Goal: Task Accomplishment & Management: Manage account settings

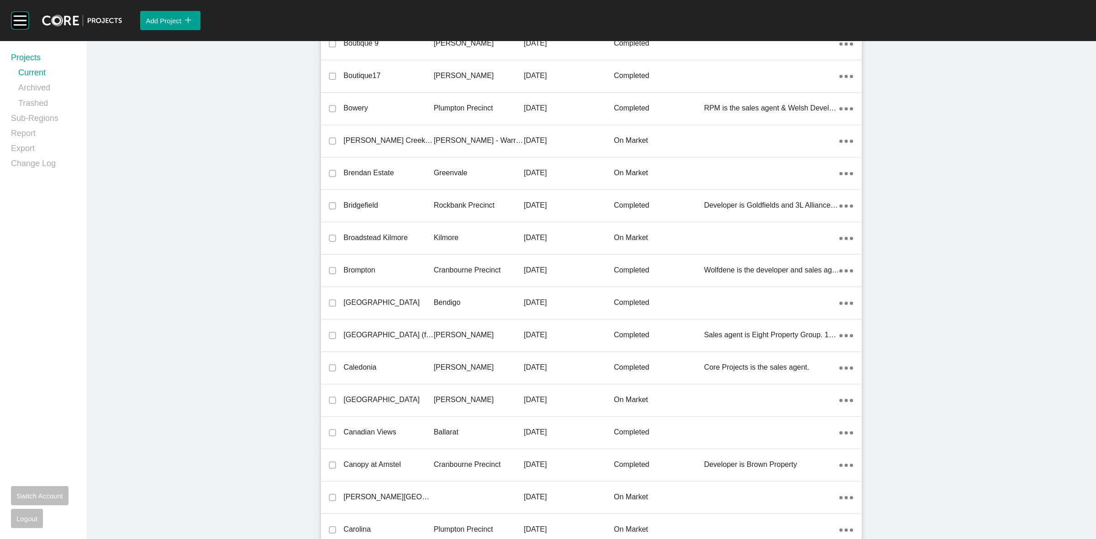
scroll to position [19628, 0]
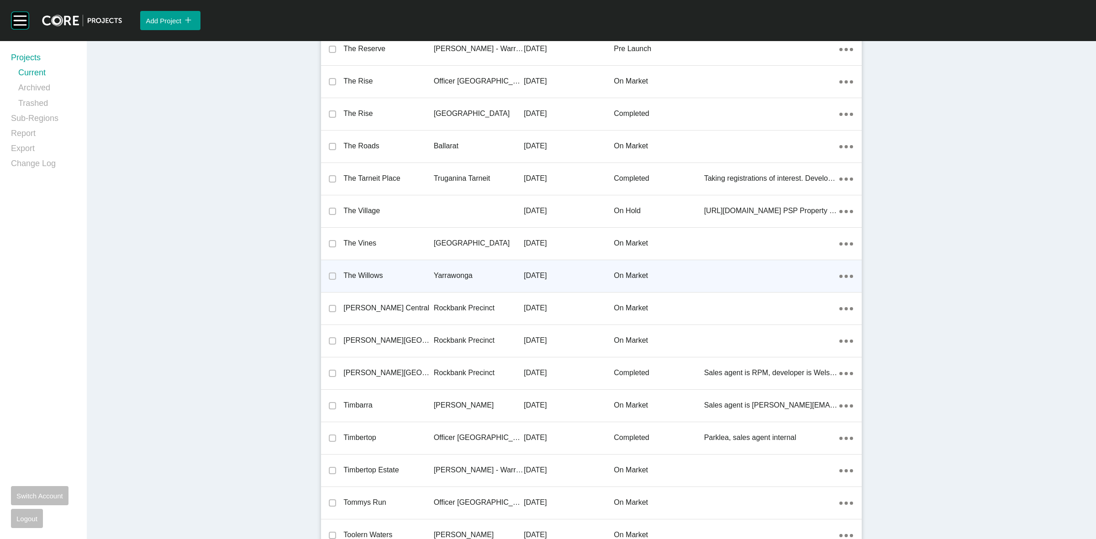
click at [460, 271] on p "Yarrawonga" at bounding box center [479, 276] width 90 height 10
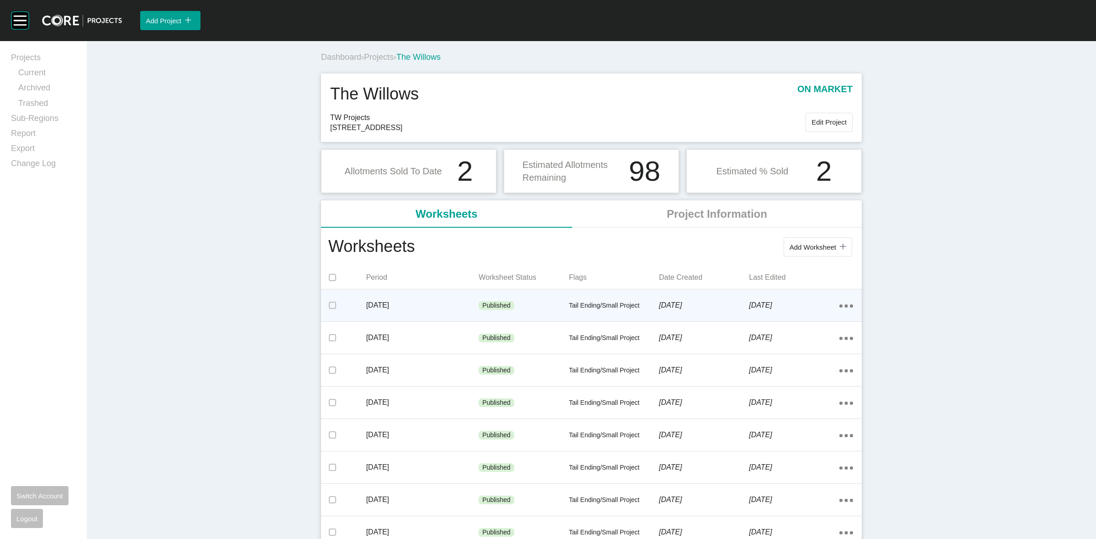
click at [662, 302] on p "[DATE]" at bounding box center [704, 306] width 90 height 10
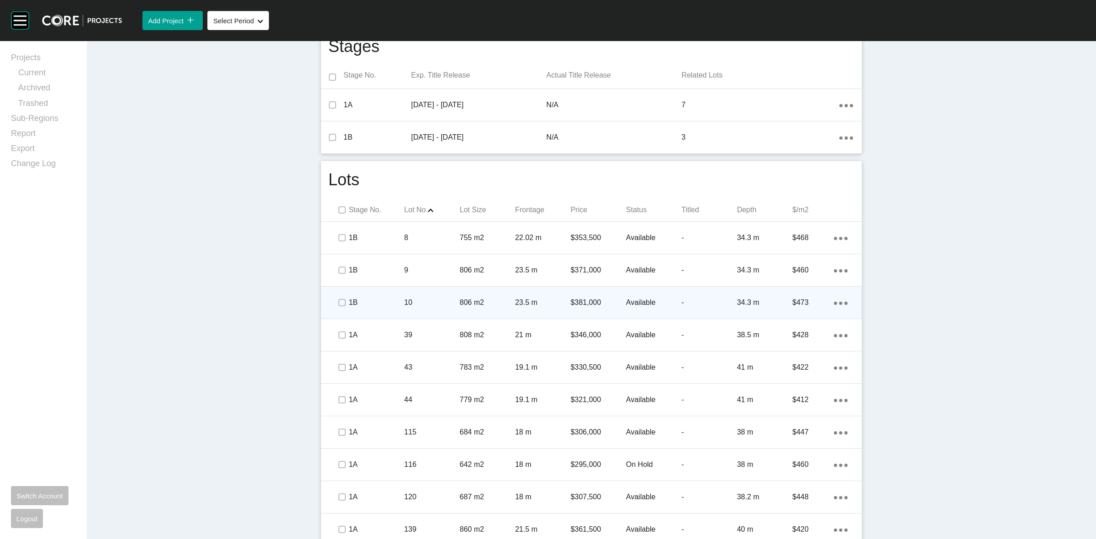
scroll to position [371, 0]
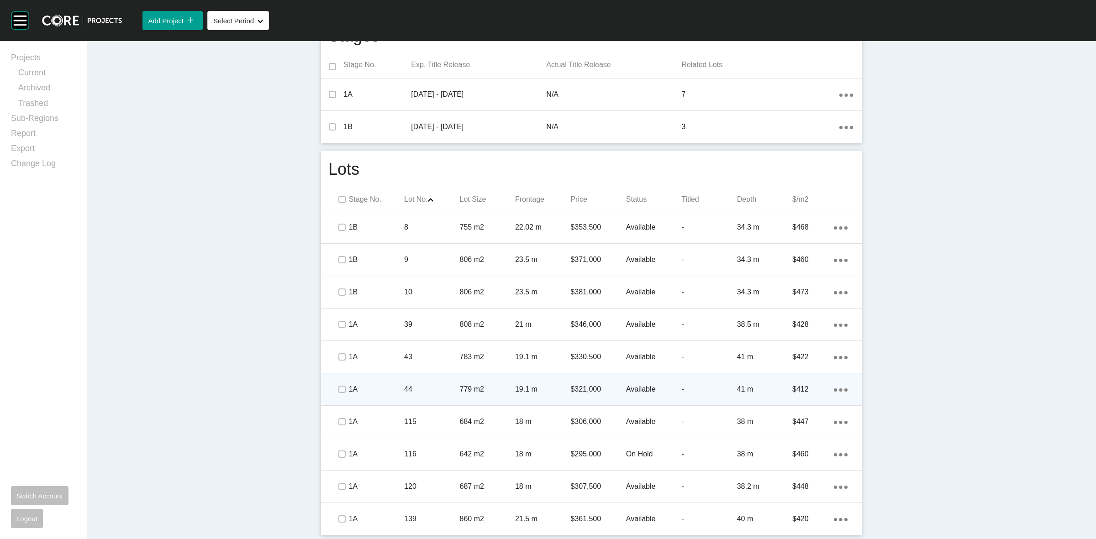
click at [432, 389] on p "44" at bounding box center [431, 390] width 55 height 10
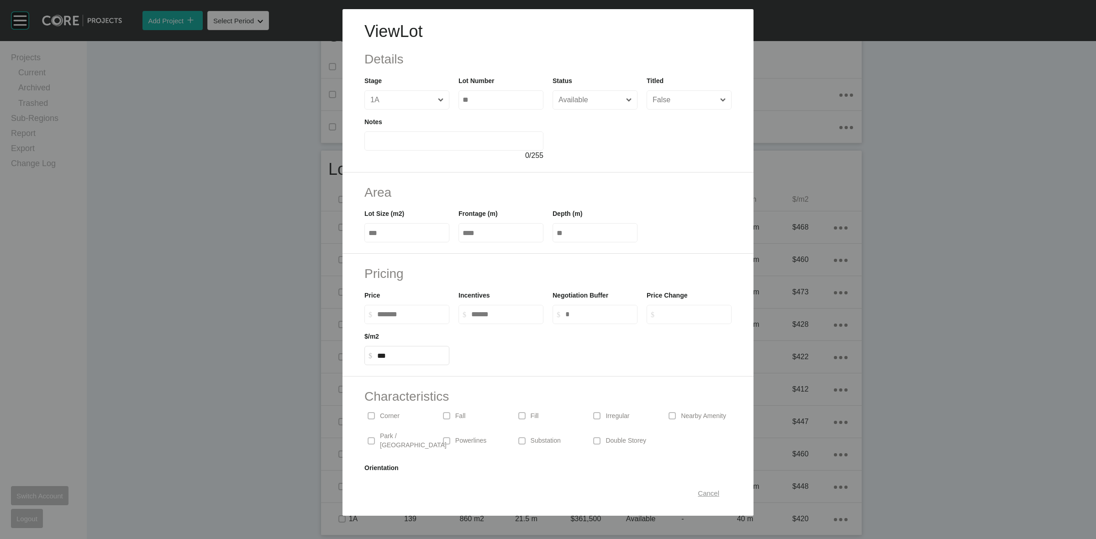
click at [698, 497] on span "Cancel" at bounding box center [708, 494] width 21 height 8
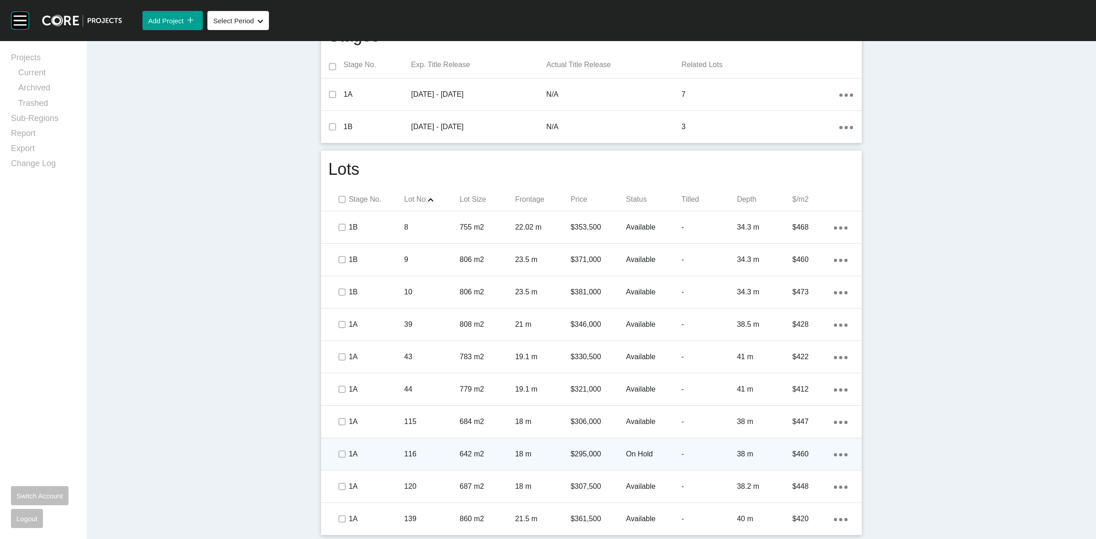
click at [430, 448] on div "116" at bounding box center [431, 454] width 55 height 28
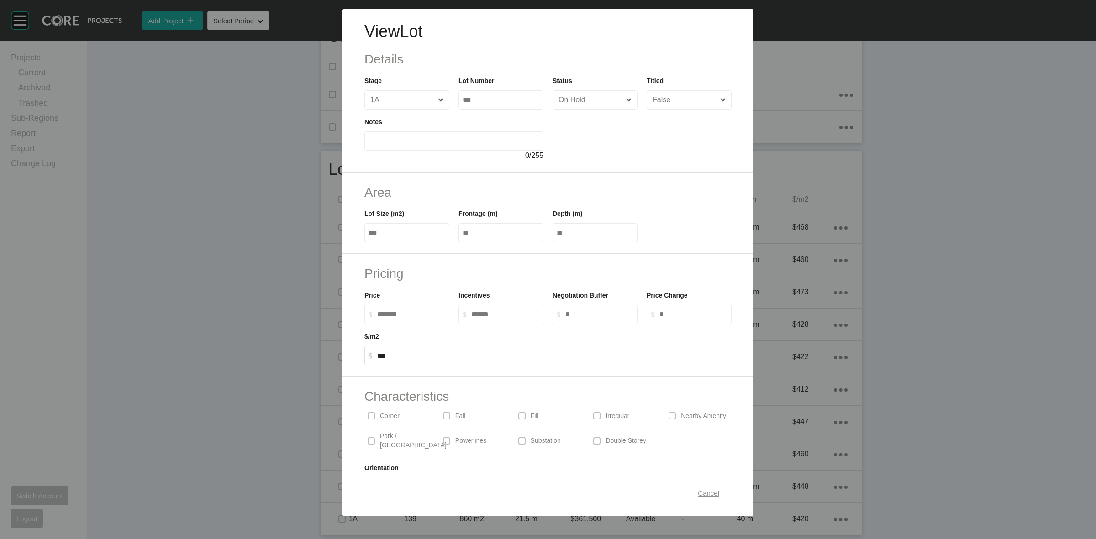
click at [704, 494] on span "Cancel" at bounding box center [708, 494] width 21 height 8
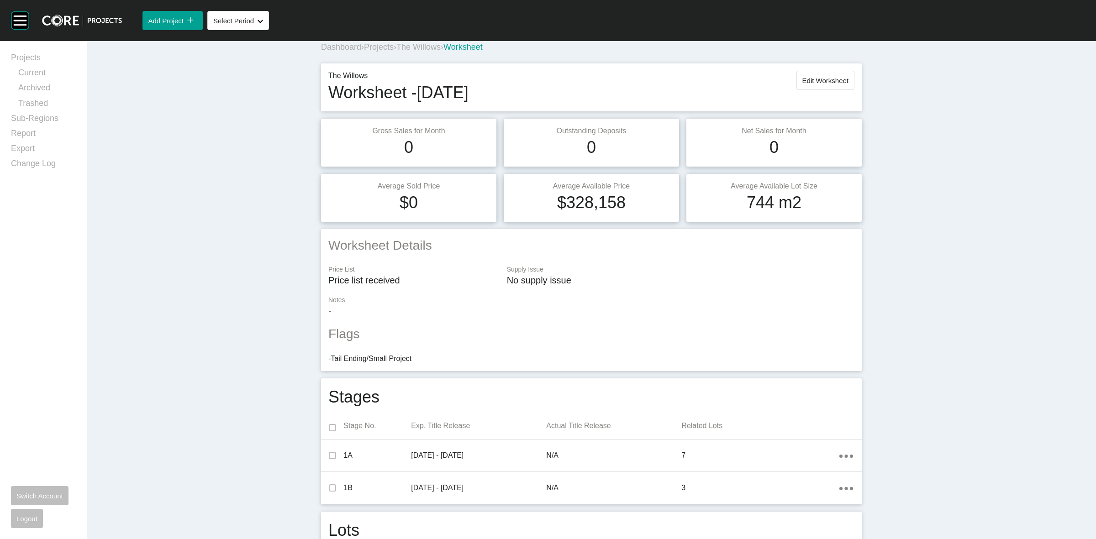
scroll to position [0, 0]
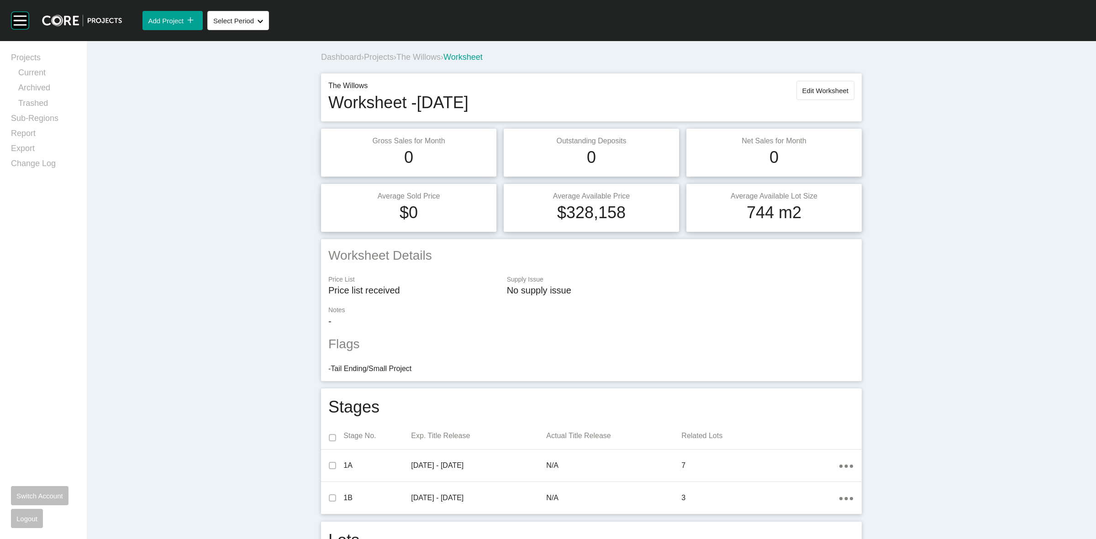
click at [418, 56] on span "The Willows" at bounding box center [418, 57] width 44 height 9
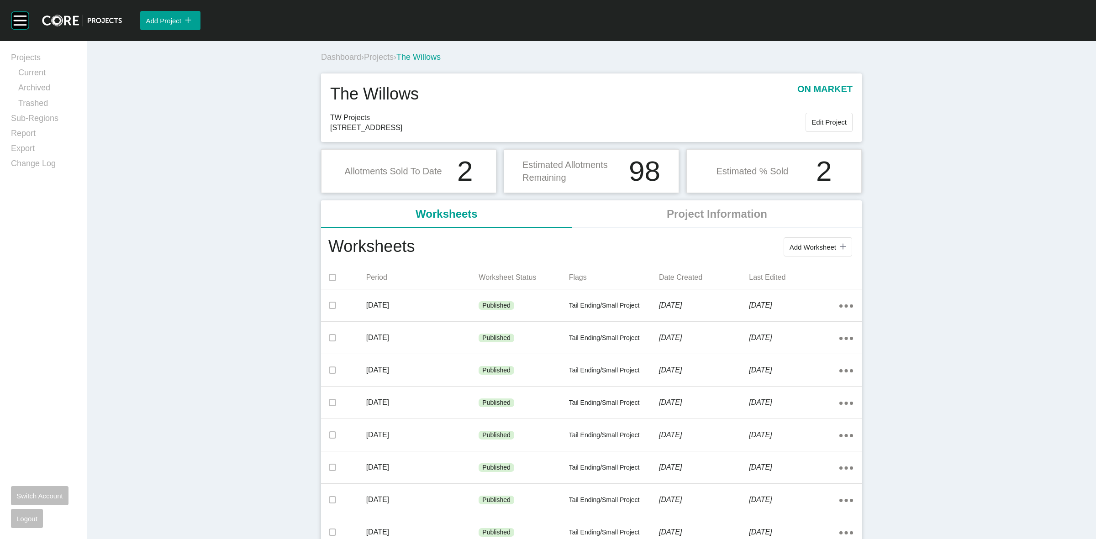
click at [382, 51] on div "Dashboard › Projects › The Willows" at bounding box center [593, 57] width 544 height 25
click at [373, 54] on span "Projects" at bounding box center [379, 57] width 30 height 9
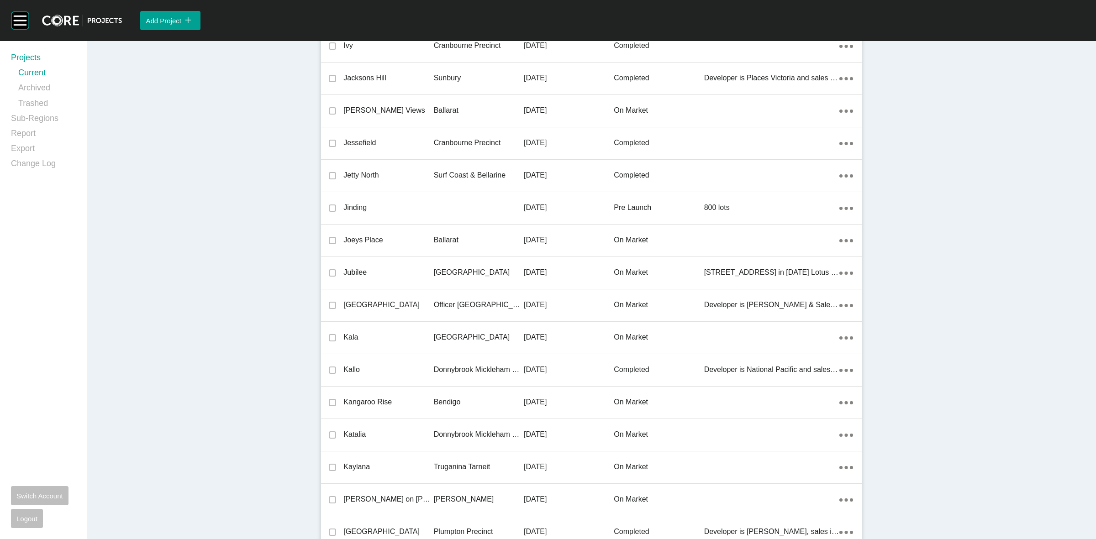
scroll to position [10972, 0]
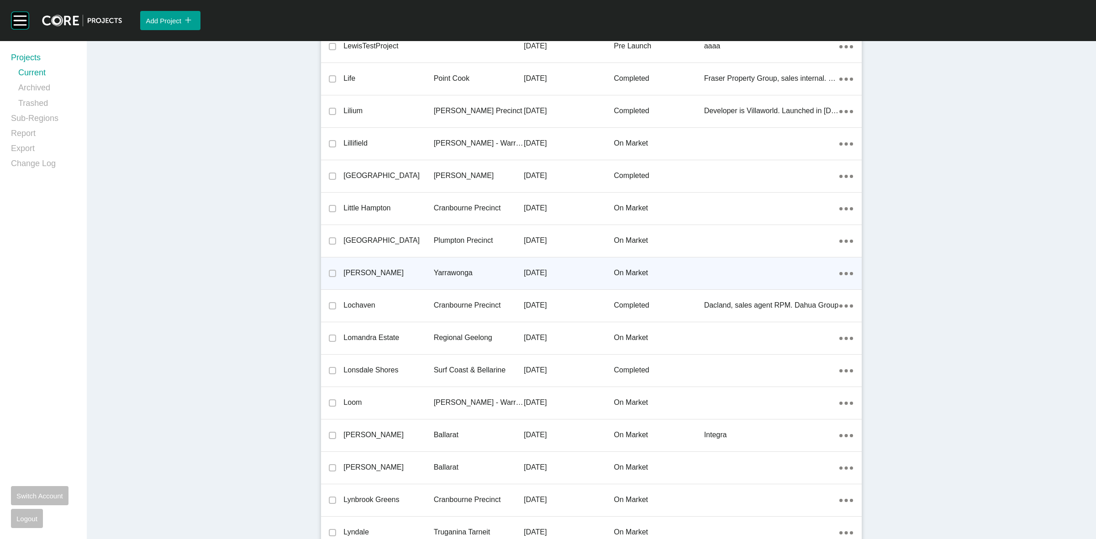
click at [450, 270] on p "Yarrawonga" at bounding box center [479, 273] width 90 height 10
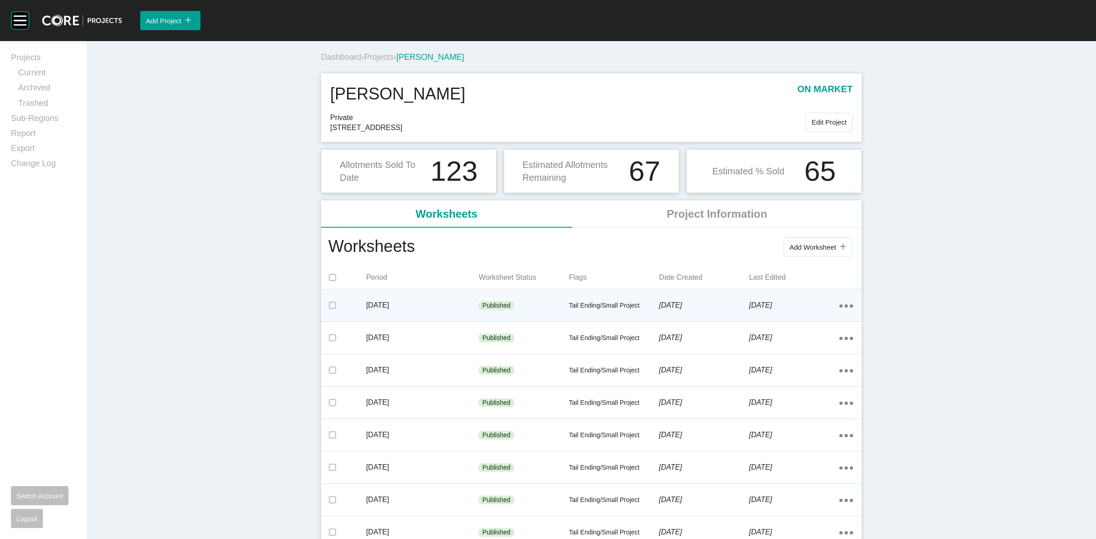
click at [463, 305] on p "[DATE]" at bounding box center [422, 306] width 113 height 10
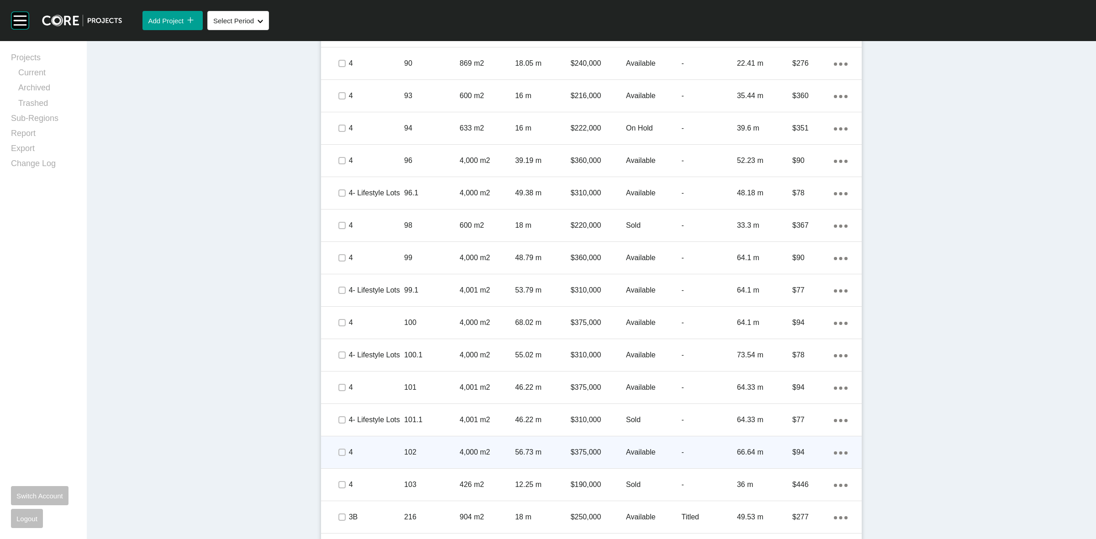
scroll to position [799, 0]
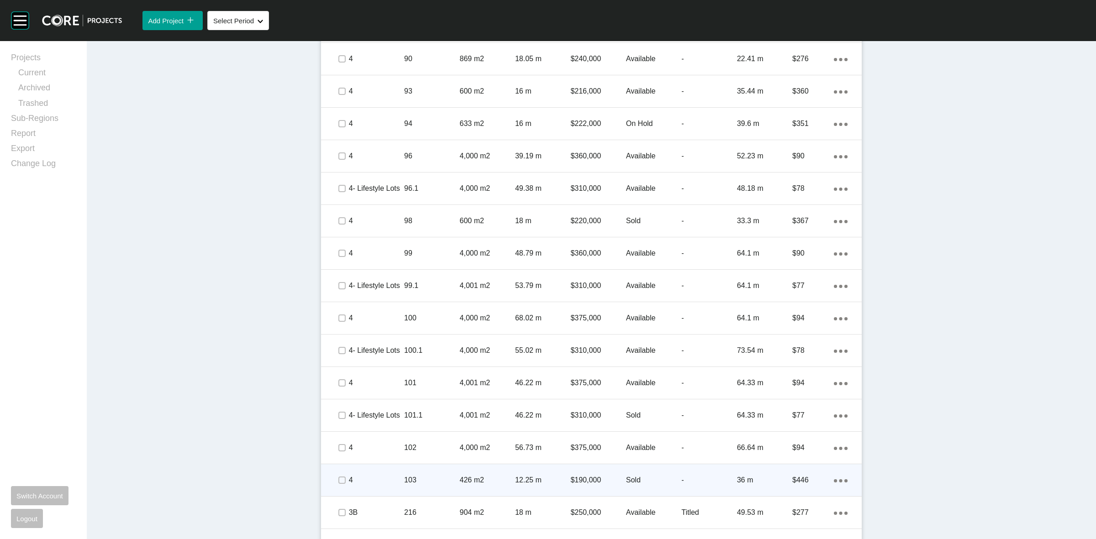
click at [423, 477] on p "103" at bounding box center [431, 480] width 55 height 10
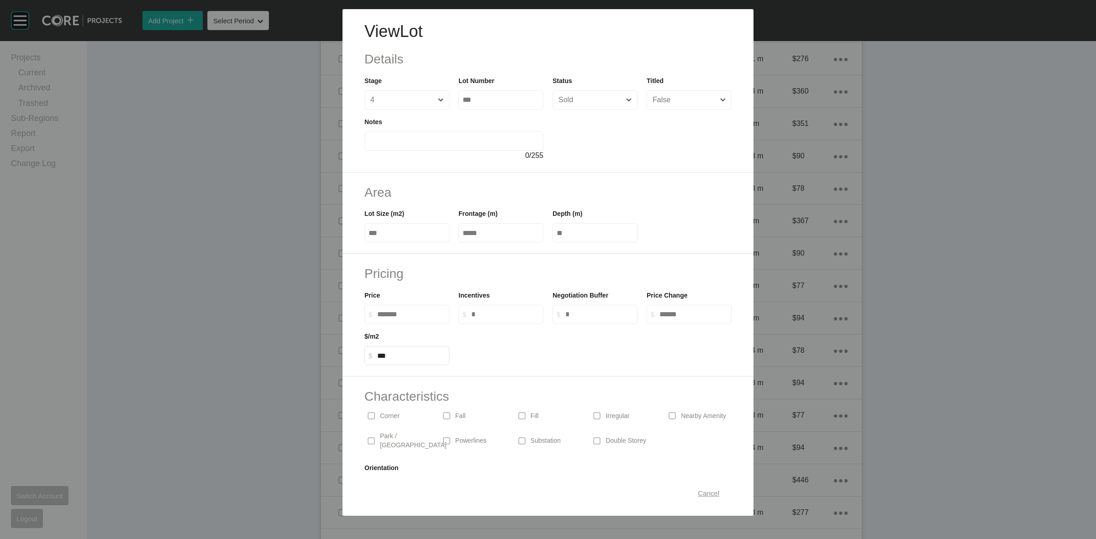
click at [698, 496] on span "Cancel" at bounding box center [708, 494] width 21 height 8
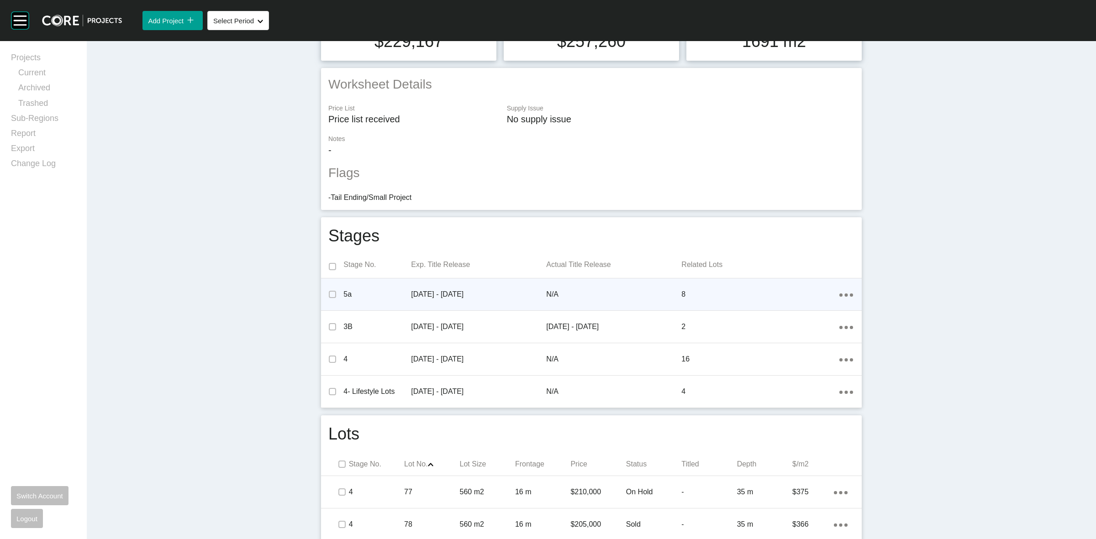
scroll to position [0, 0]
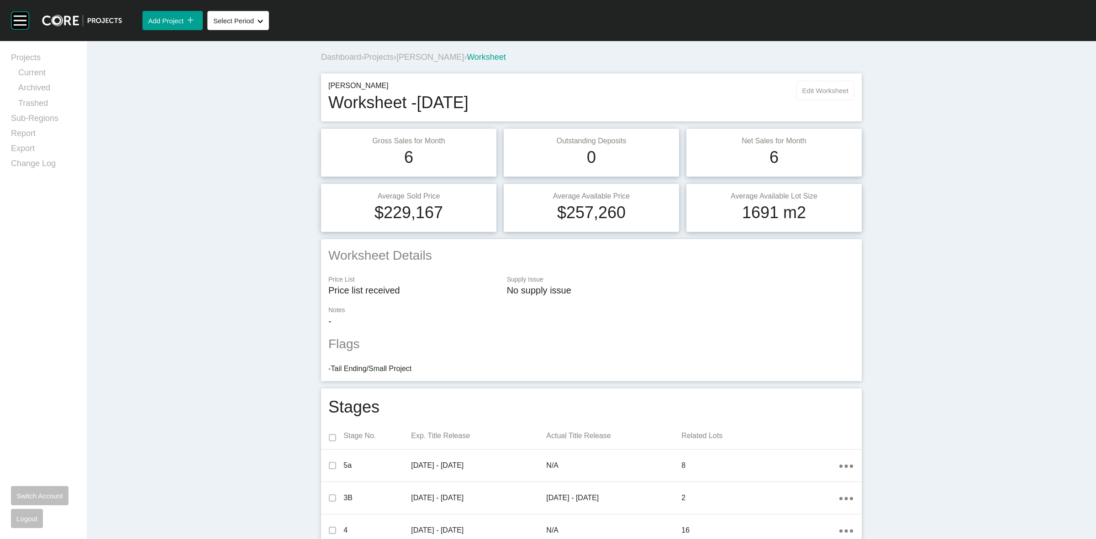
click at [818, 92] on span "Edit Worksheet" at bounding box center [826, 91] width 46 height 8
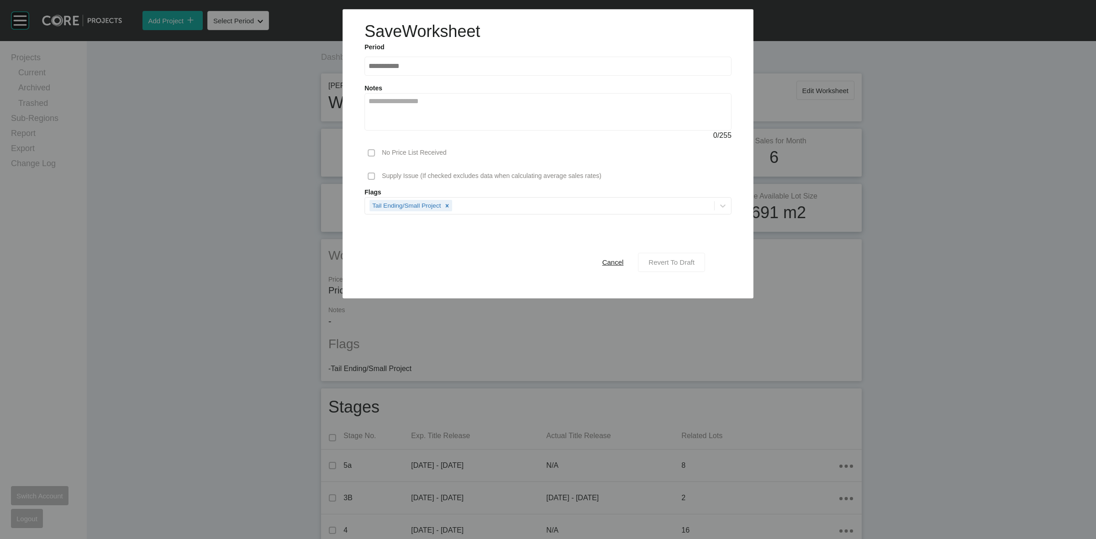
click at [684, 261] on span "Revert To Draft" at bounding box center [672, 263] width 46 height 8
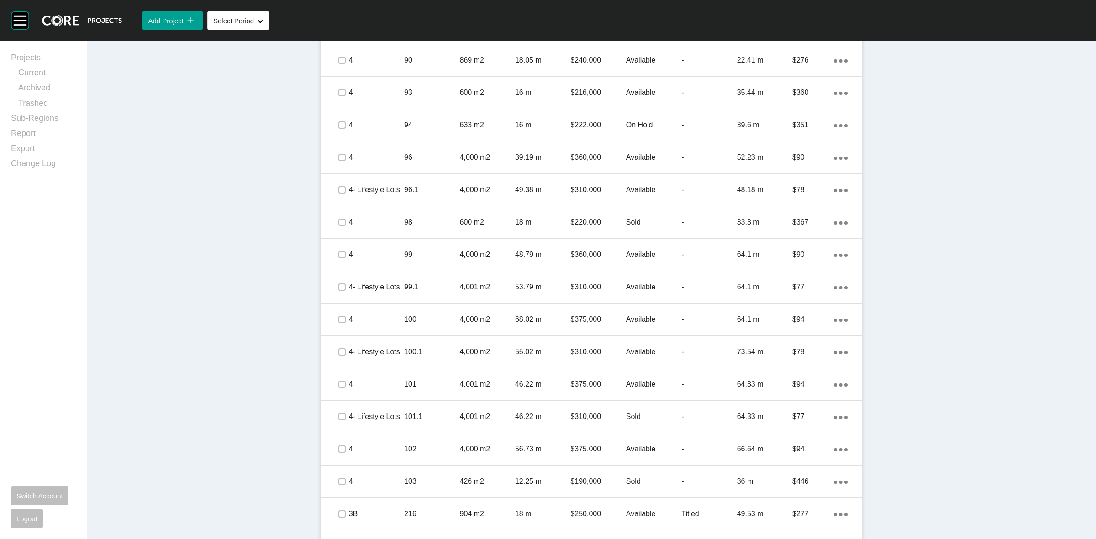
scroll to position [971, 0]
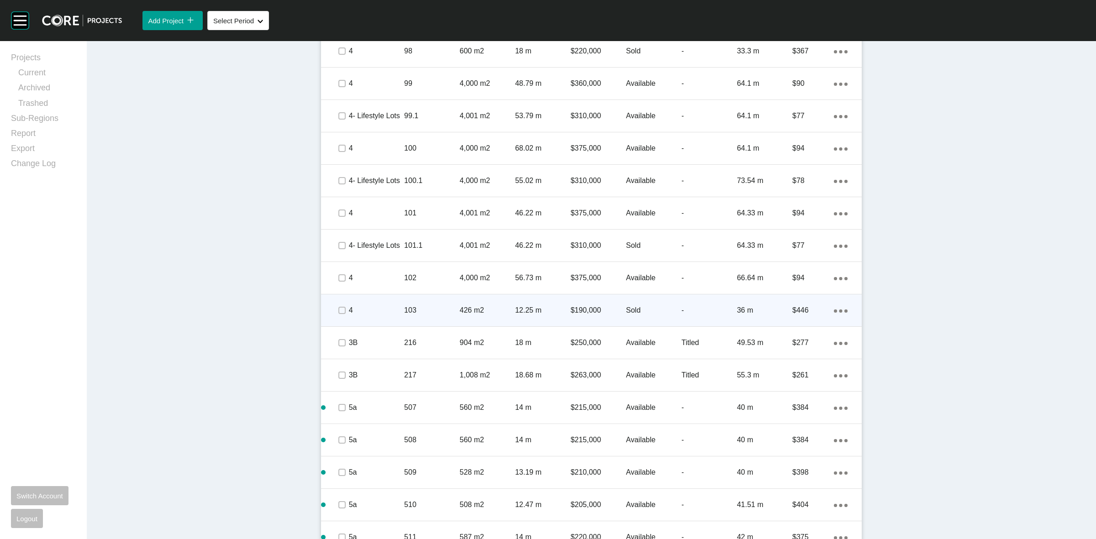
click at [423, 313] on p "103" at bounding box center [431, 311] width 55 height 10
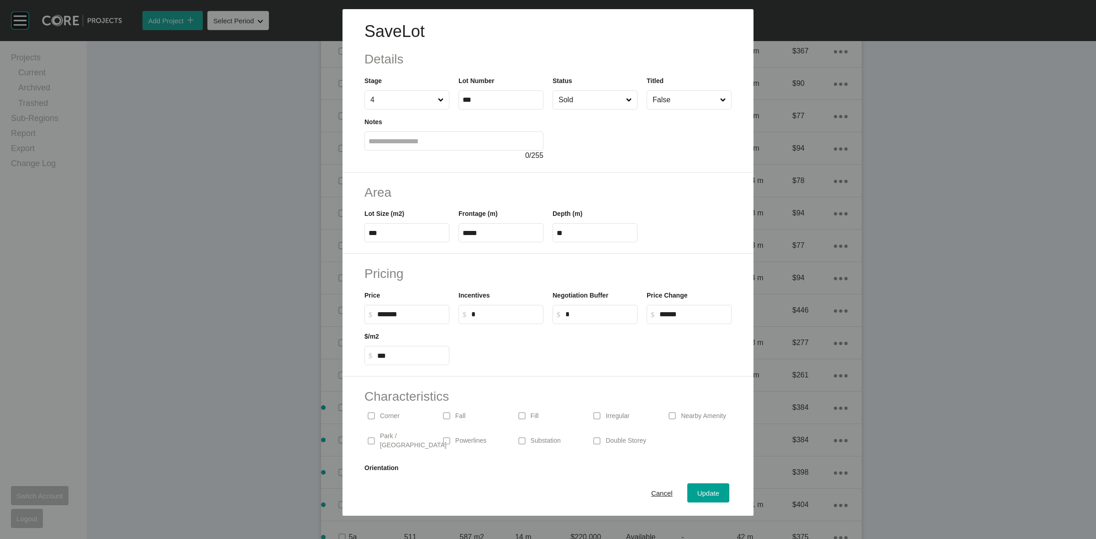
click at [483, 318] on input "*" at bounding box center [505, 315] width 68 height 8
click at [581, 315] on input "*" at bounding box center [599, 315] width 68 height 8
type input "*****"
click at [592, 332] on div at bounding box center [595, 344] width 282 height 41
click at [697, 490] on span "Update" at bounding box center [708, 494] width 22 height 8
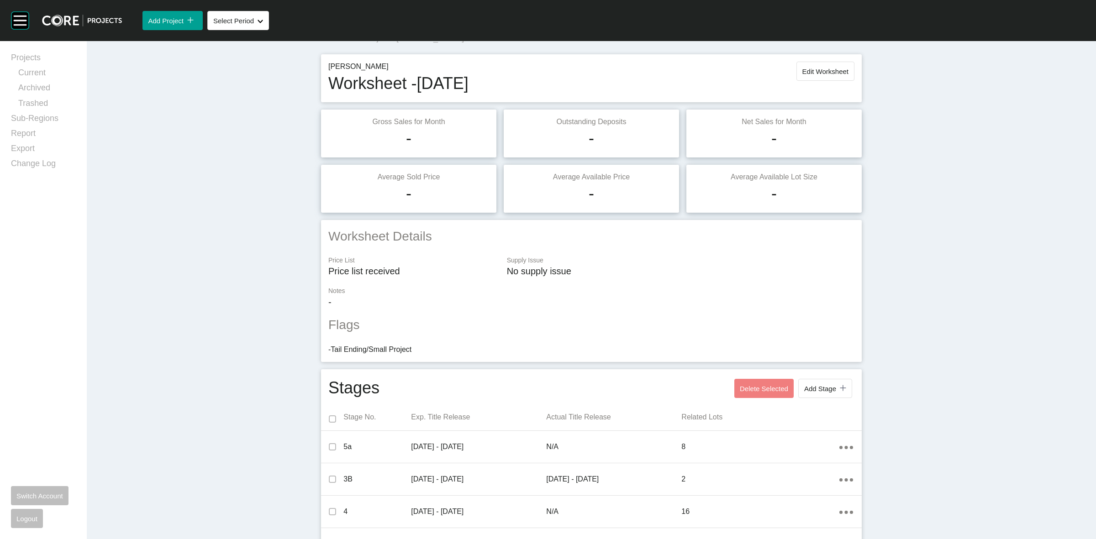
scroll to position [0, 0]
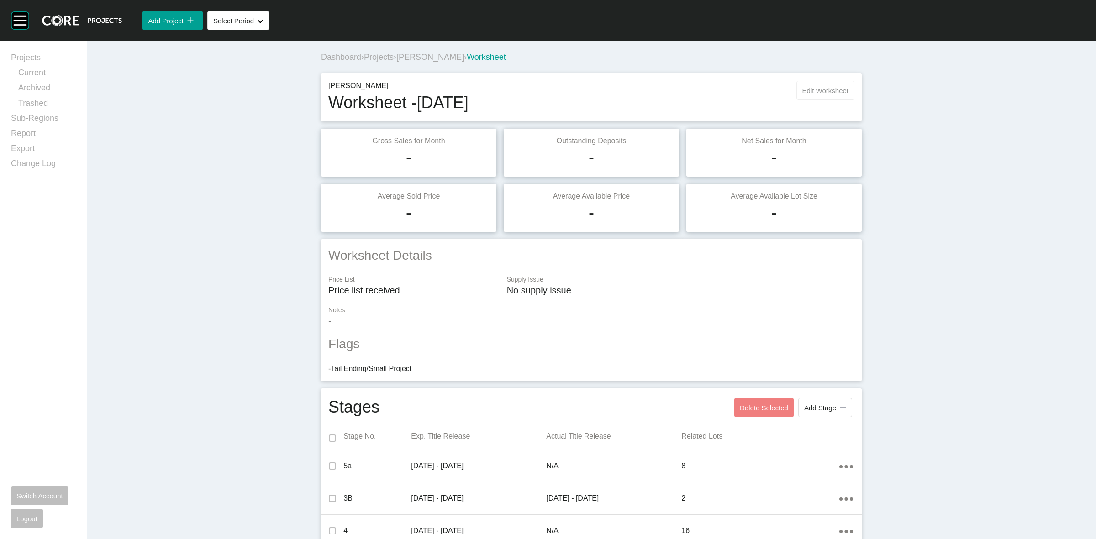
click at [813, 88] on span "Edit Worksheet" at bounding box center [826, 91] width 46 height 8
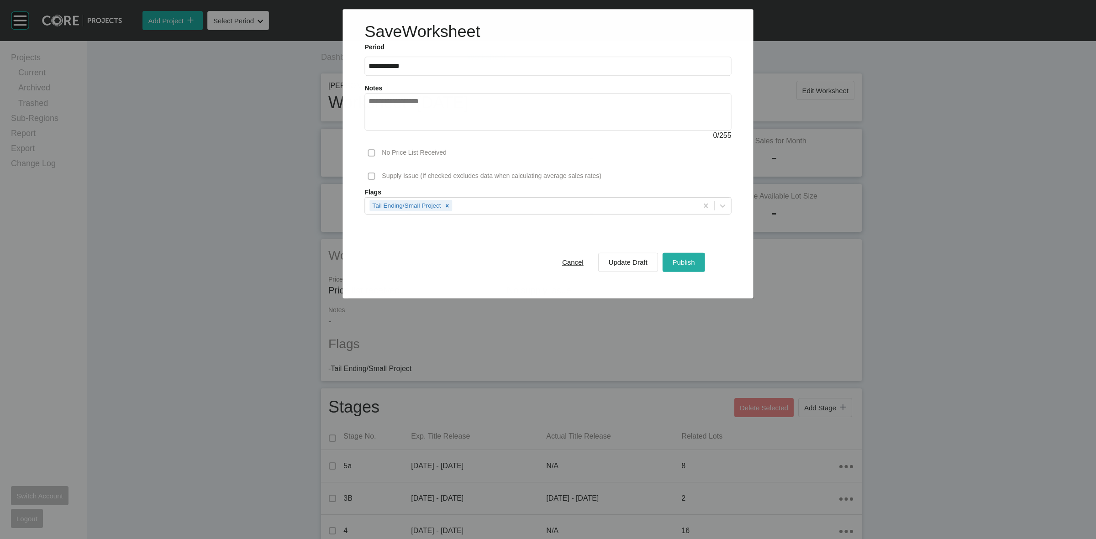
click at [678, 265] on span "Publish" at bounding box center [684, 263] width 22 height 8
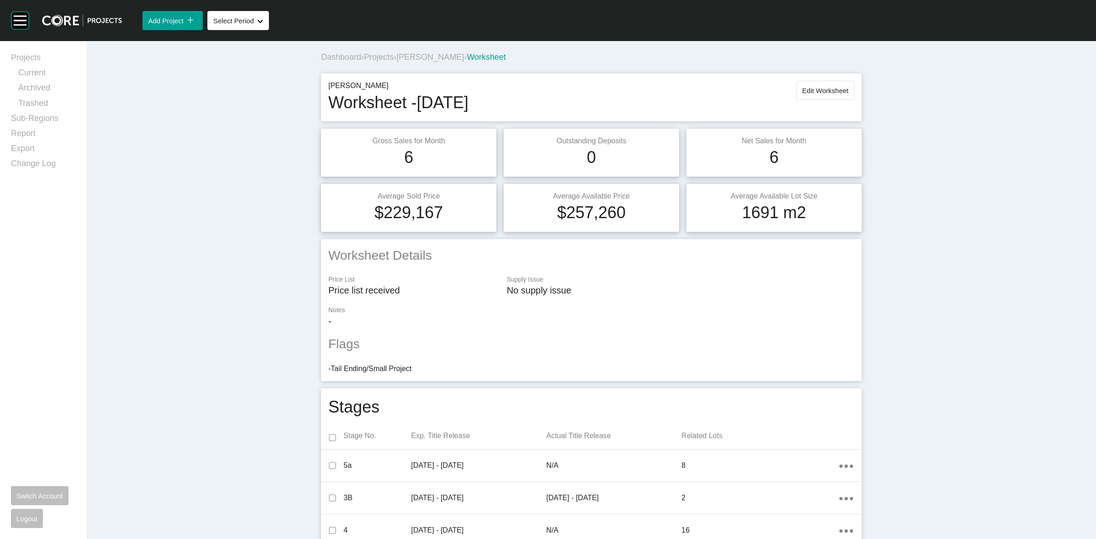
click at [410, 58] on span "[PERSON_NAME]" at bounding box center [430, 57] width 68 height 9
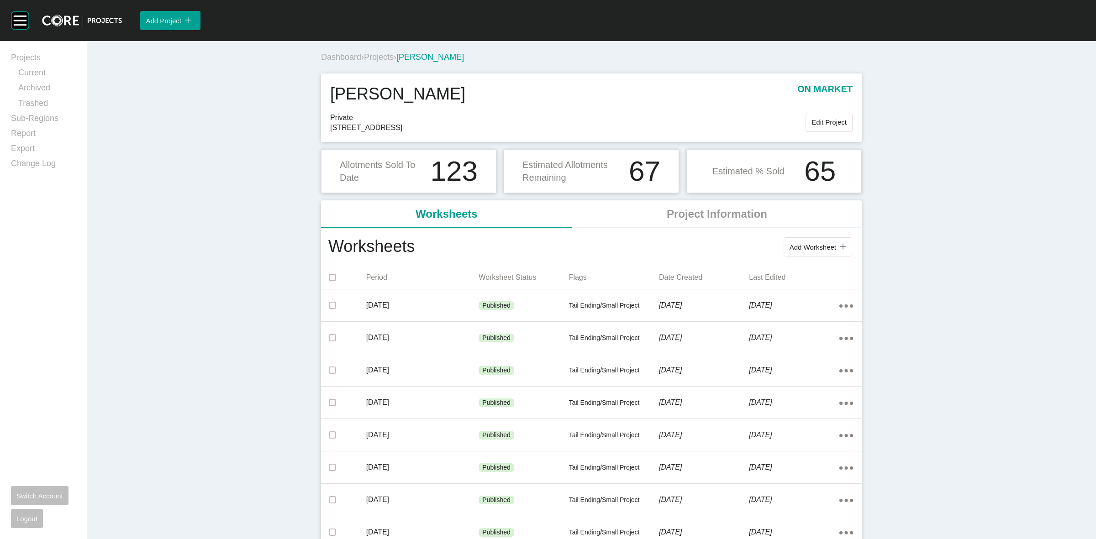
click at [378, 55] on span "Projects" at bounding box center [379, 57] width 30 height 9
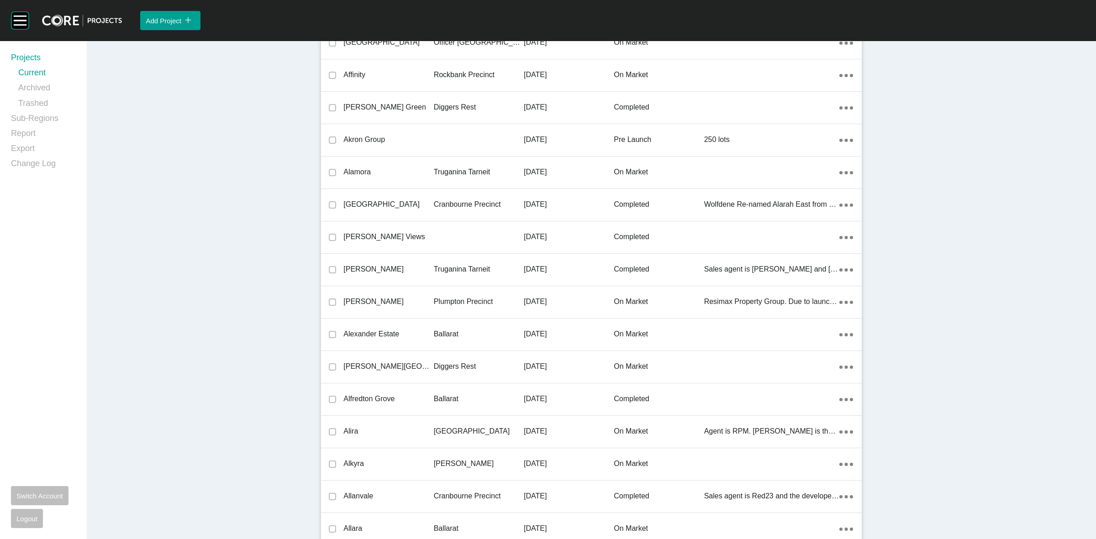
scroll to position [13598, 0]
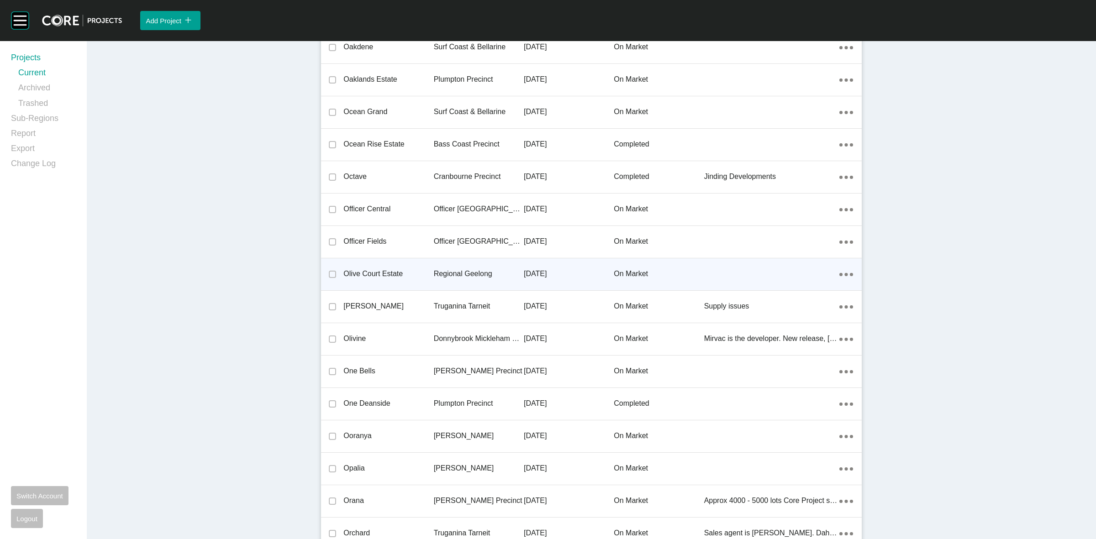
click at [479, 269] on p "Regional Geelong" at bounding box center [479, 274] width 90 height 10
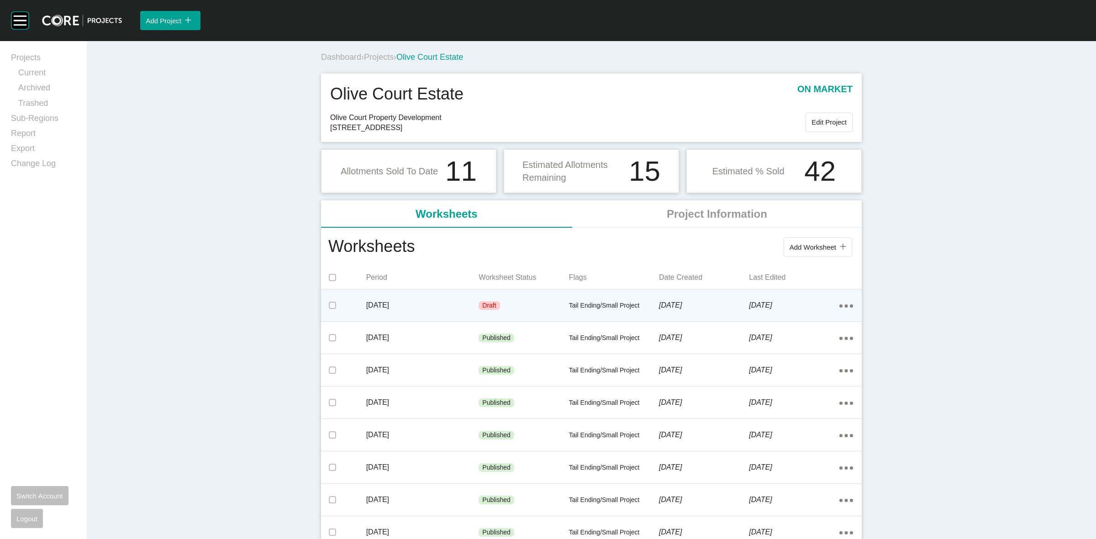
click at [435, 302] on p "[DATE]" at bounding box center [422, 306] width 113 height 10
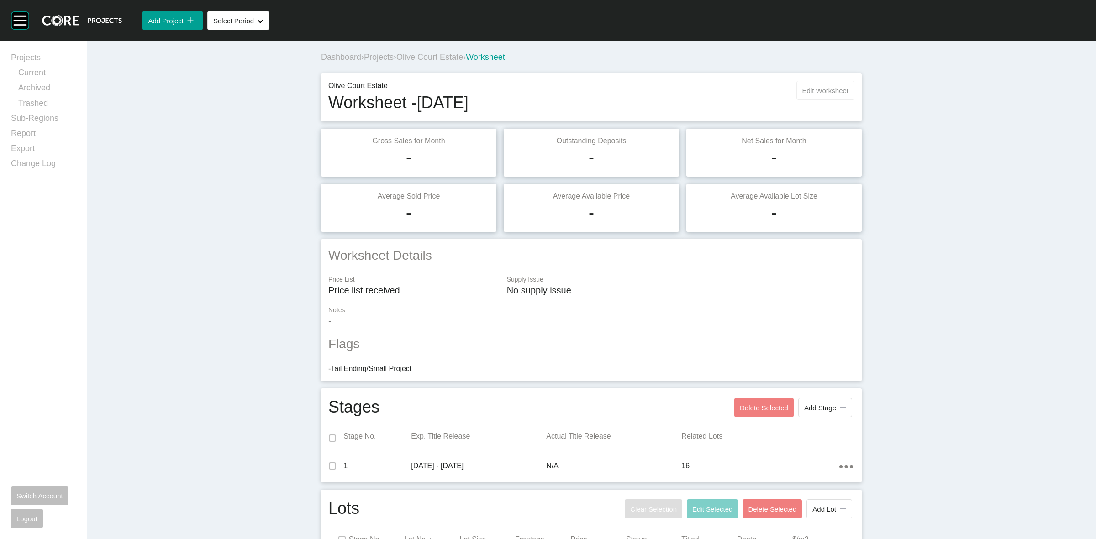
click at [814, 90] on span "Edit Worksheet" at bounding box center [826, 91] width 46 height 8
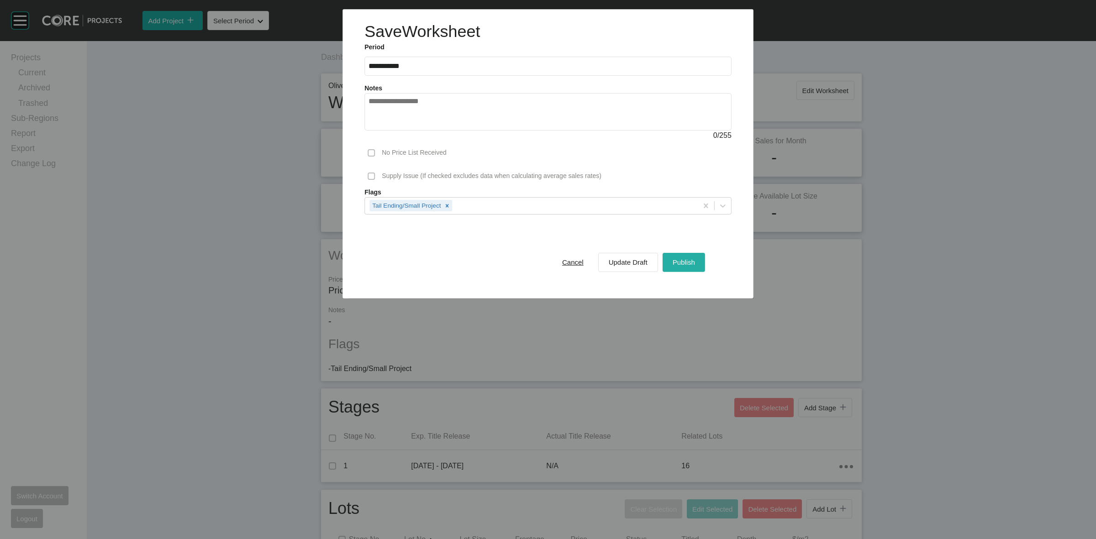
click at [688, 265] on span "Publish" at bounding box center [684, 263] width 22 height 8
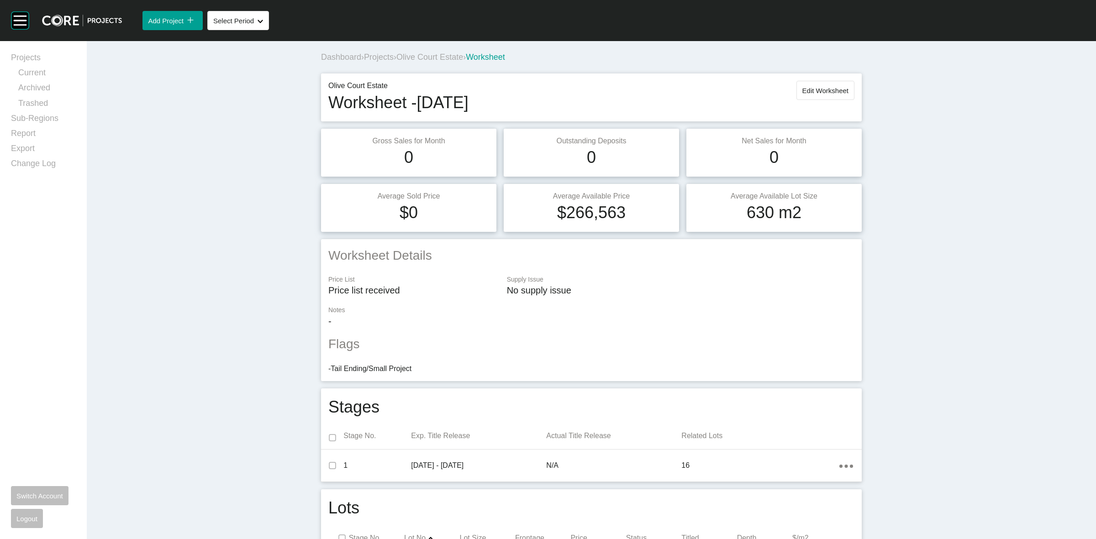
click at [388, 58] on span "Projects" at bounding box center [379, 57] width 30 height 9
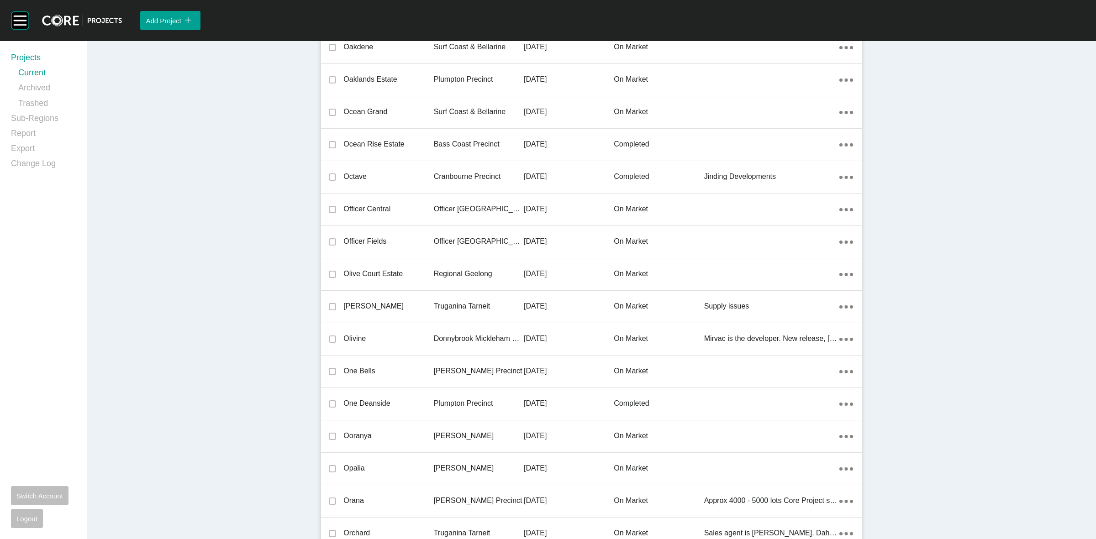
scroll to position [4488, 0]
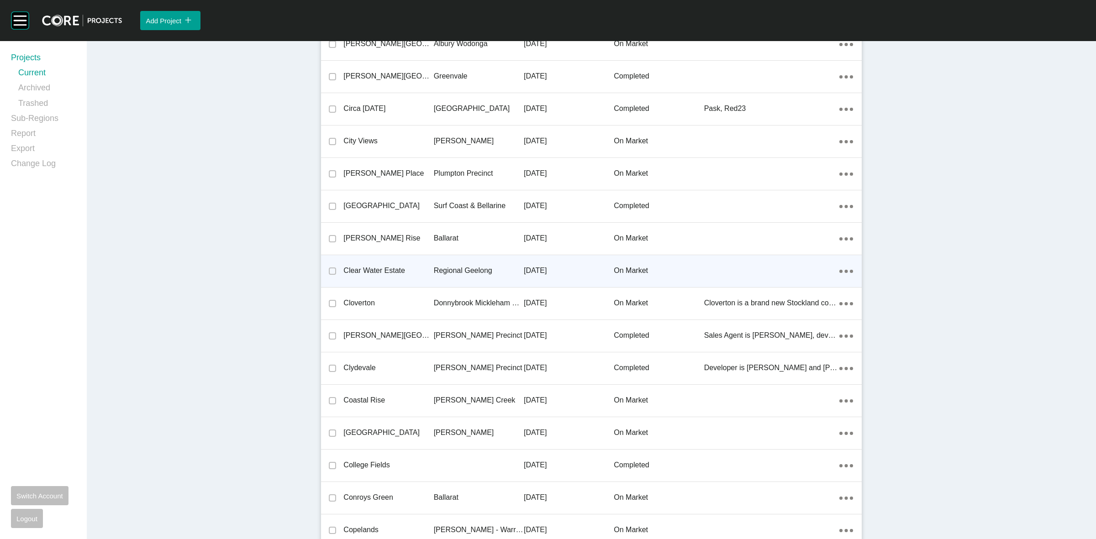
click at [444, 263] on div "Regional Geelong" at bounding box center [479, 271] width 90 height 28
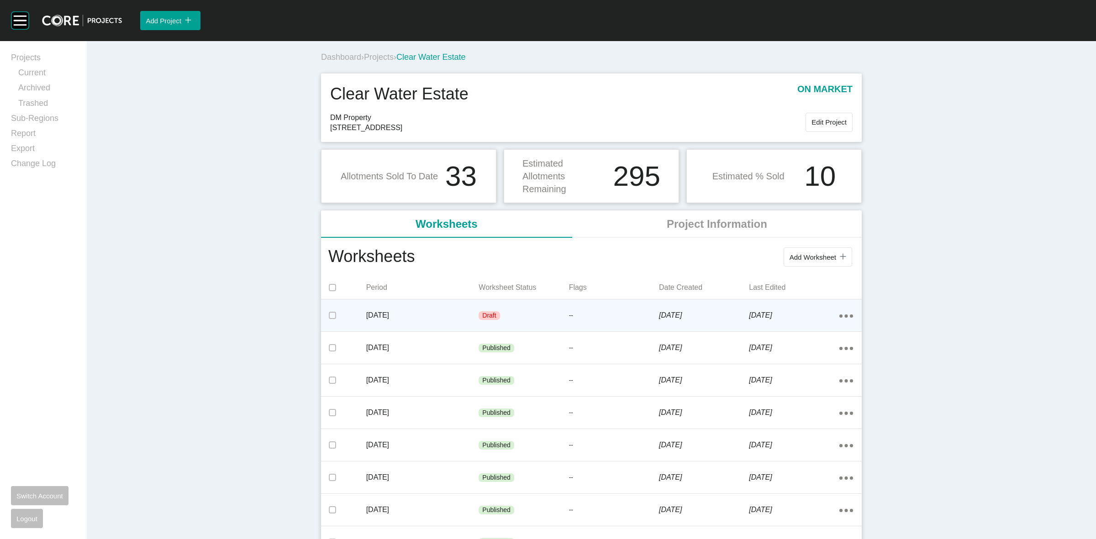
click at [524, 314] on div "Draft" at bounding box center [524, 315] width 90 height 27
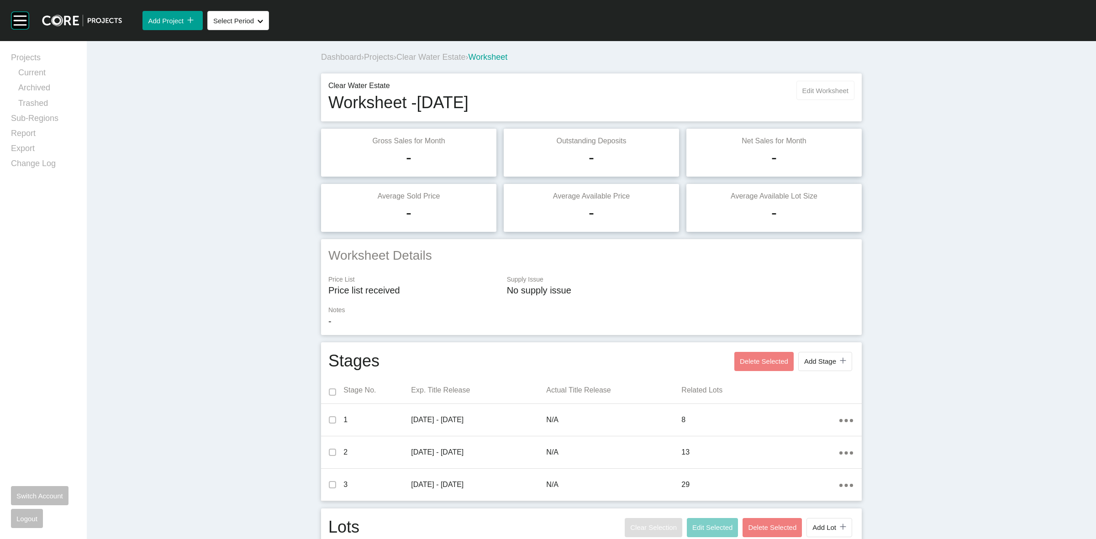
click at [812, 95] on button "Edit Worksheet" at bounding box center [826, 90] width 58 height 19
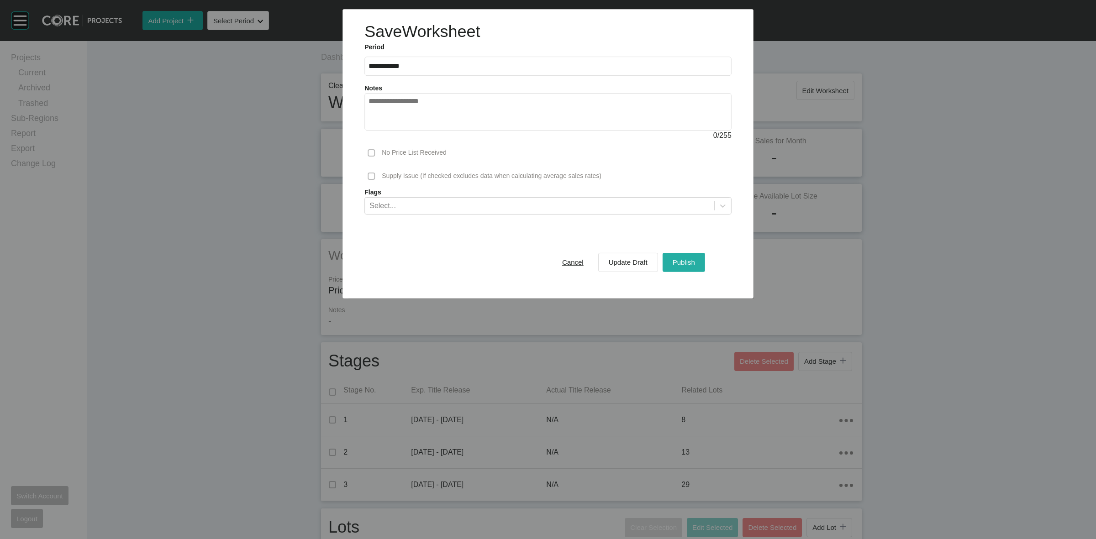
click at [692, 261] on span "Publish" at bounding box center [684, 263] width 22 height 8
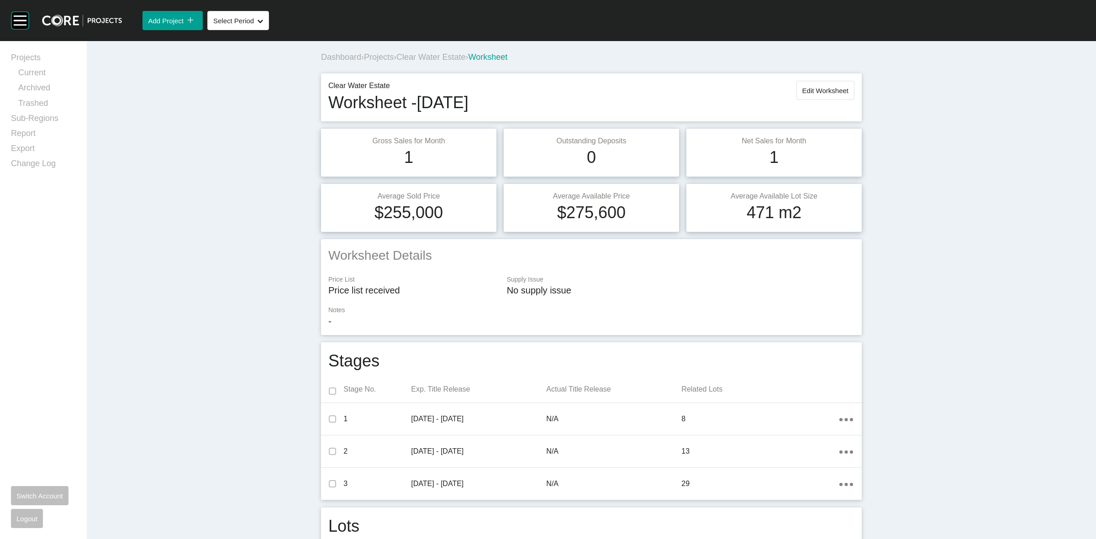
click at [457, 55] on span "Clear Water Estate" at bounding box center [430, 57] width 69 height 9
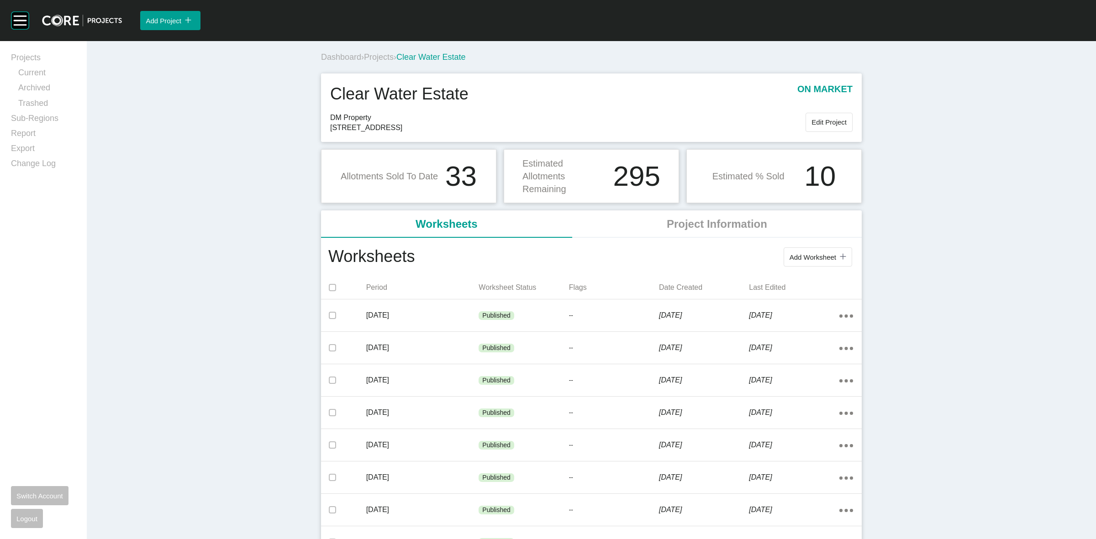
click at [372, 56] on span "Projects" at bounding box center [379, 57] width 30 height 9
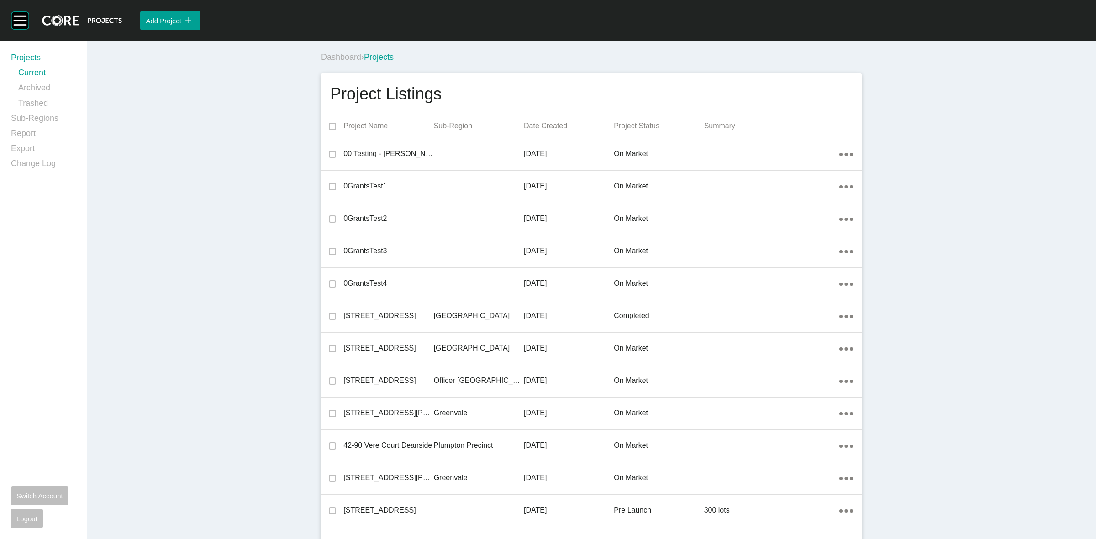
scroll to position [6238, 0]
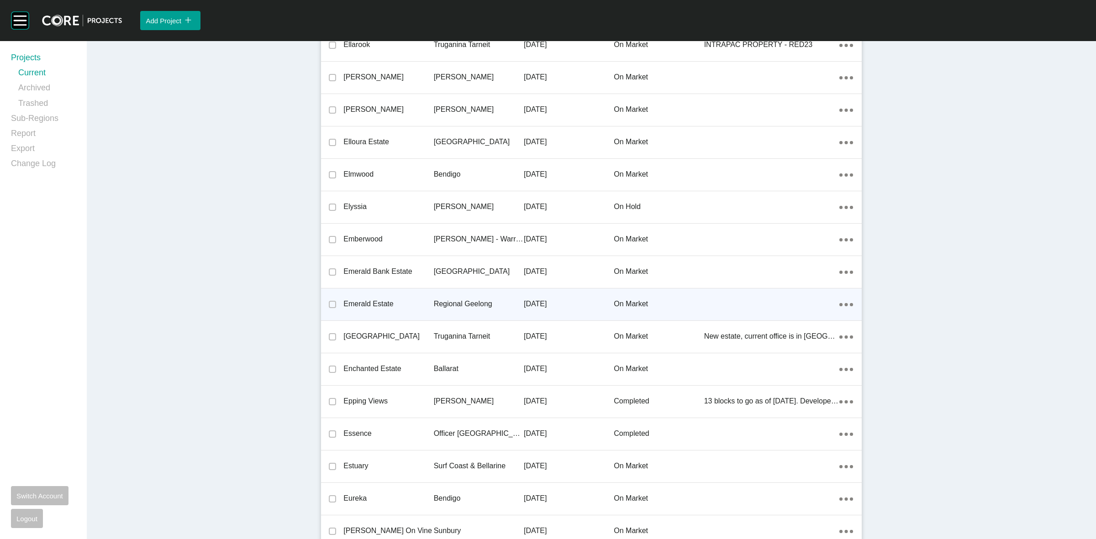
click at [458, 302] on p "Regional Geelong" at bounding box center [479, 304] width 90 height 10
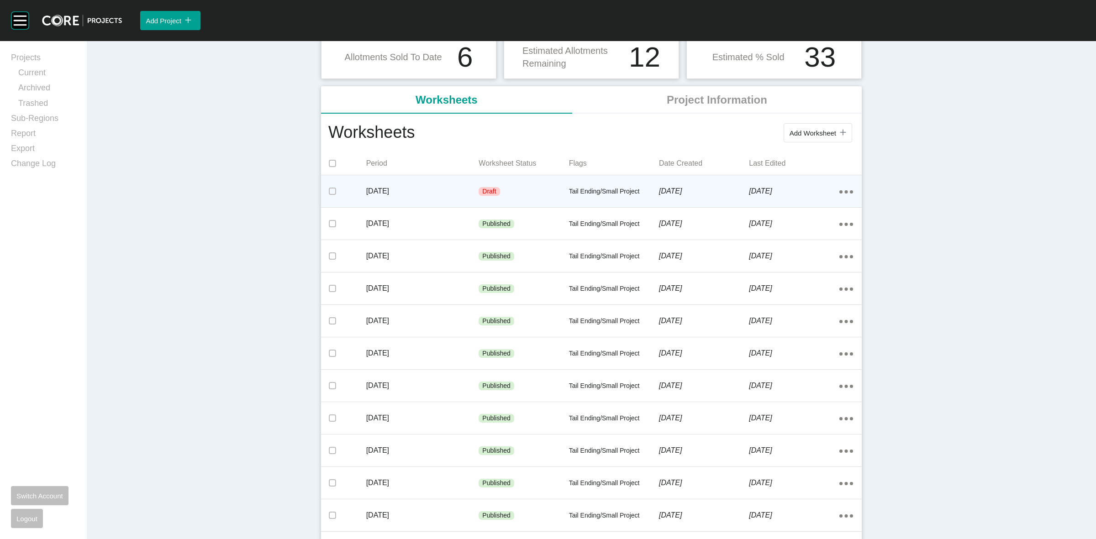
click at [515, 184] on div "Draft" at bounding box center [524, 191] width 90 height 27
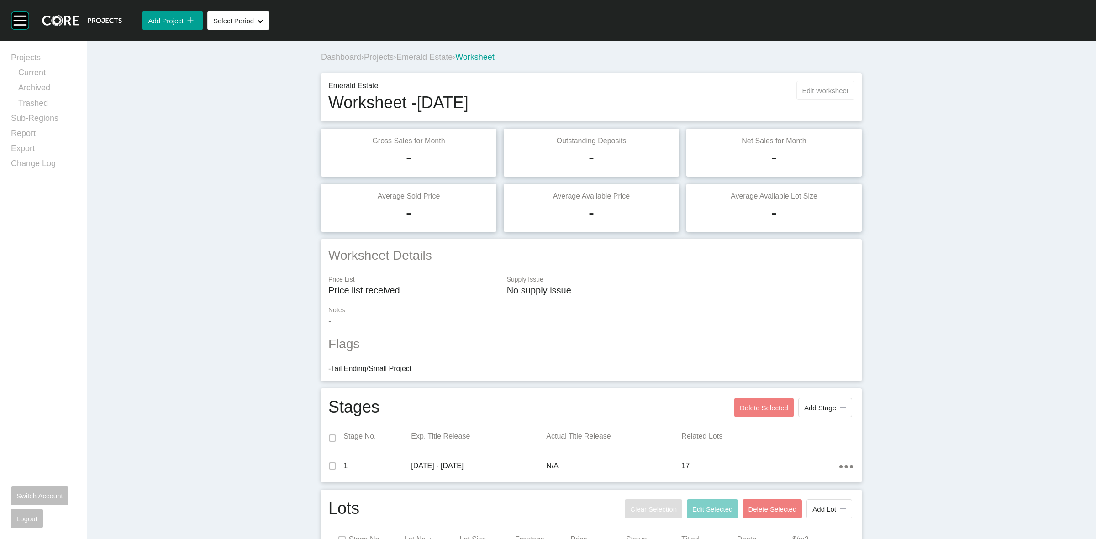
click at [825, 90] on span "Edit Worksheet" at bounding box center [826, 91] width 46 height 8
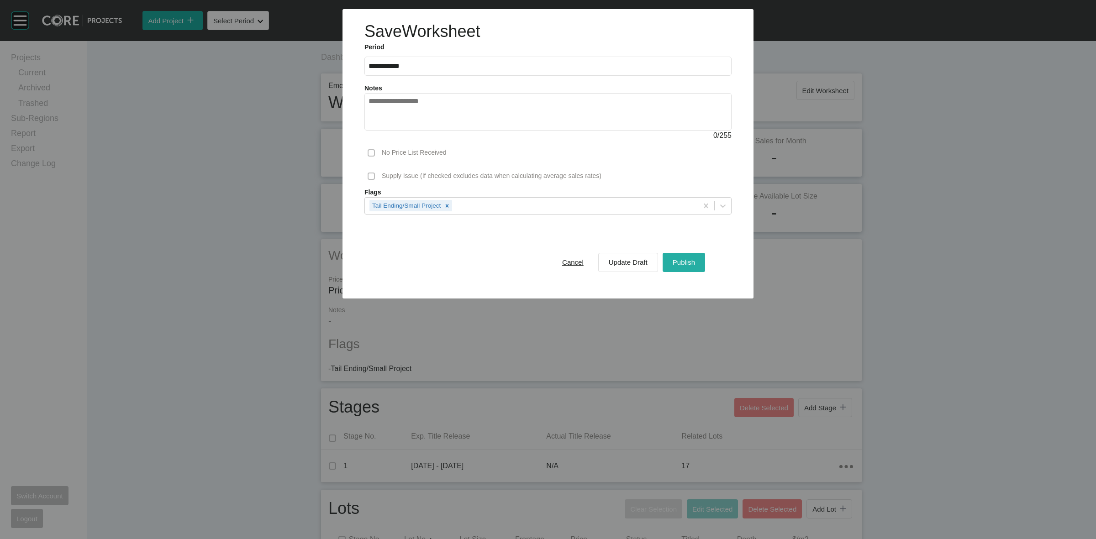
click at [690, 264] on span "Publish" at bounding box center [684, 263] width 22 height 8
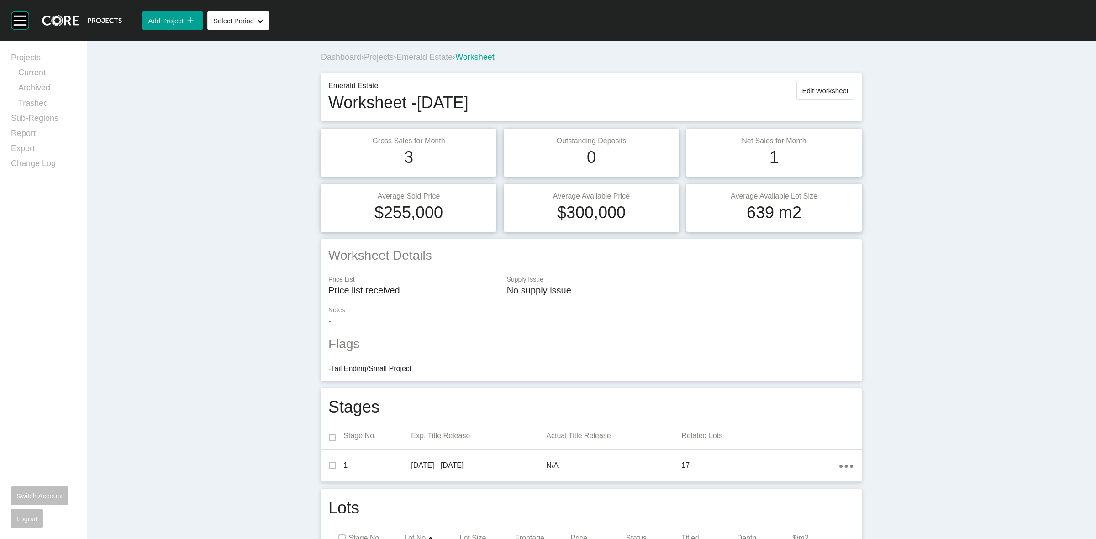
click at [421, 53] on span "Emerald Estate" at bounding box center [424, 57] width 56 height 9
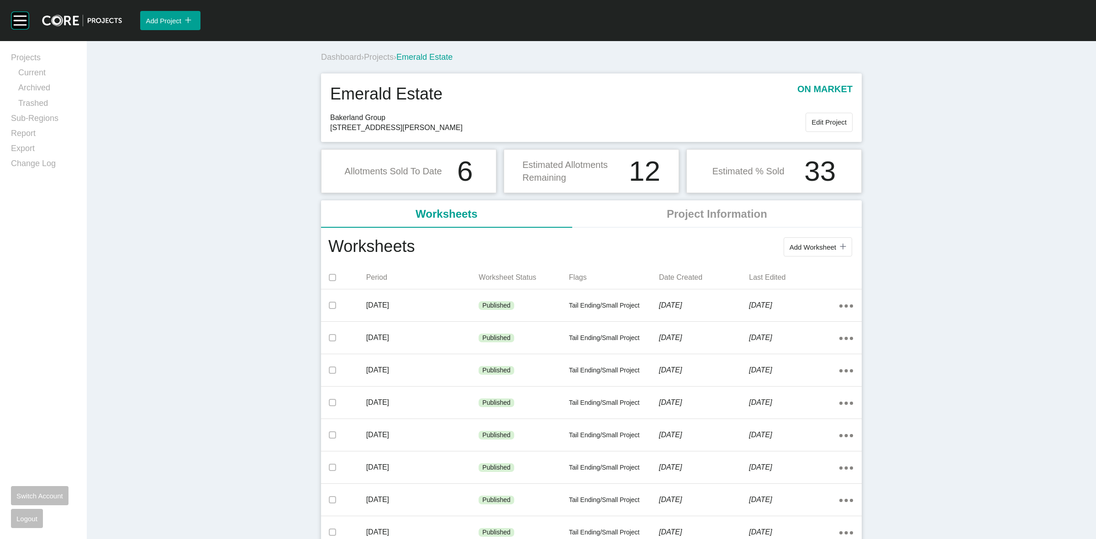
click at [380, 60] on span "Projects" at bounding box center [379, 57] width 30 height 9
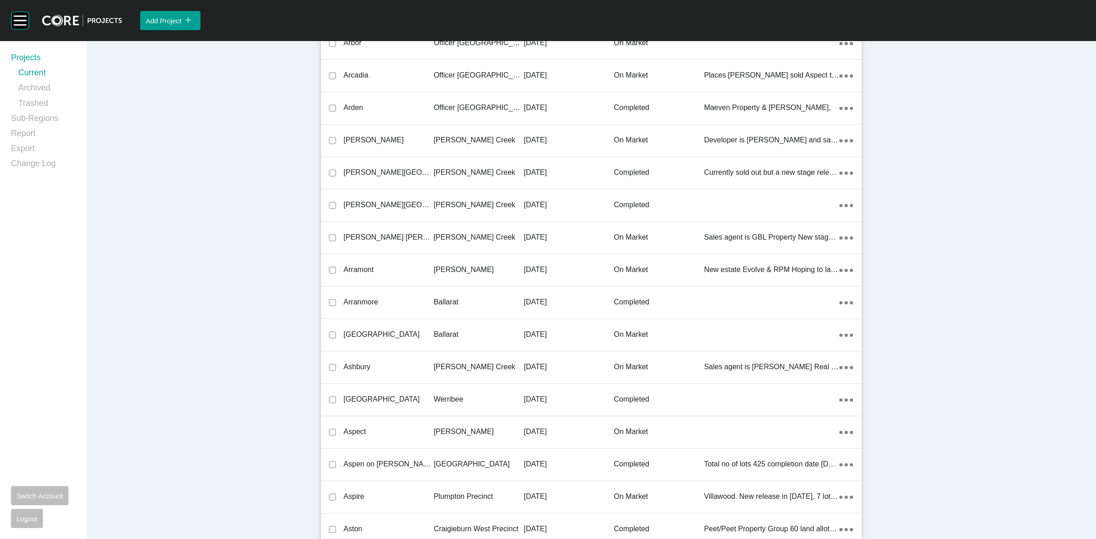
scroll to position [12463, 0]
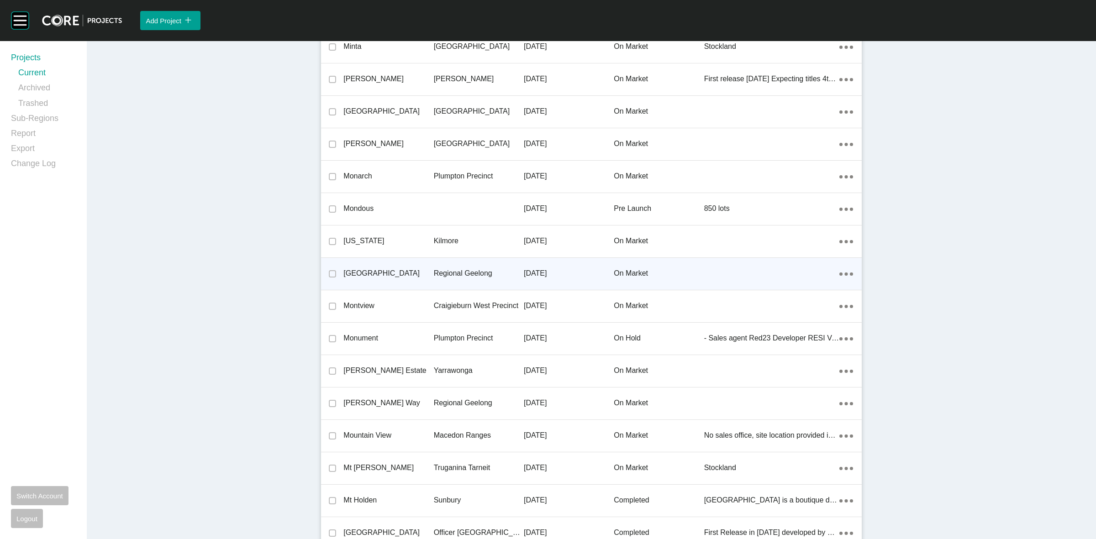
click at [441, 273] on p "Regional Geelong" at bounding box center [479, 274] width 90 height 10
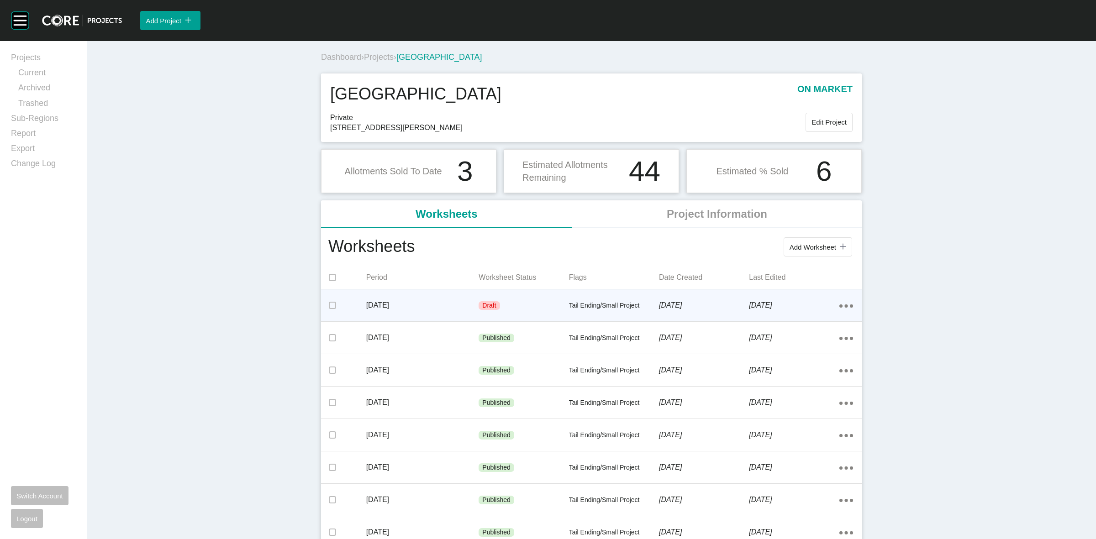
click at [539, 305] on div "Draft" at bounding box center [524, 305] width 90 height 27
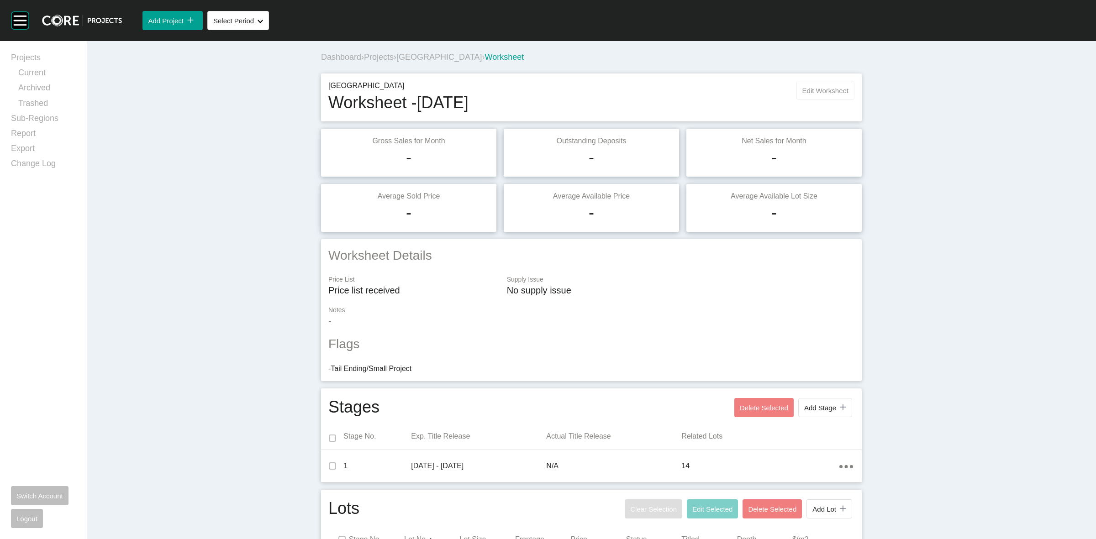
click at [827, 88] on span "Edit Worksheet" at bounding box center [826, 91] width 46 height 8
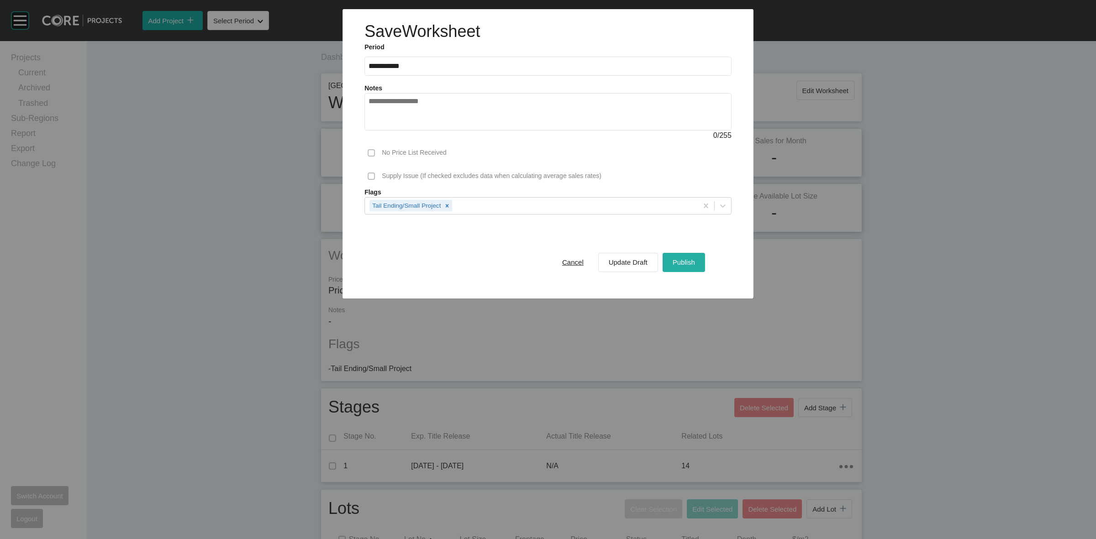
click at [668, 259] on button "Publish" at bounding box center [684, 262] width 42 height 19
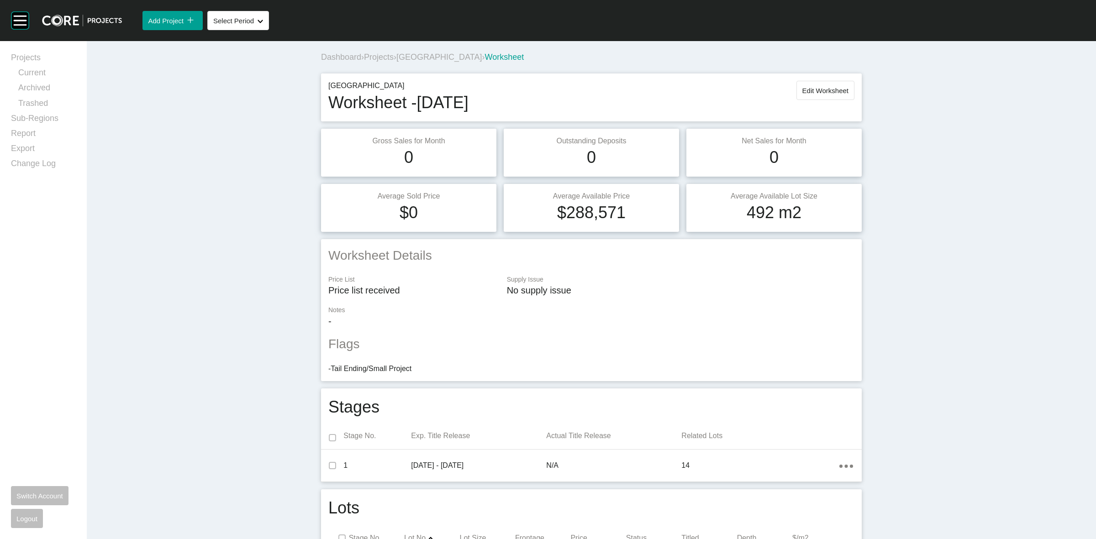
click at [430, 63] on div "Dashboard › Projects › [GEOGRAPHIC_DATA] › Worksheet" at bounding box center [593, 57] width 544 height 25
click at [426, 60] on span "[GEOGRAPHIC_DATA]" at bounding box center [438, 57] width 85 height 9
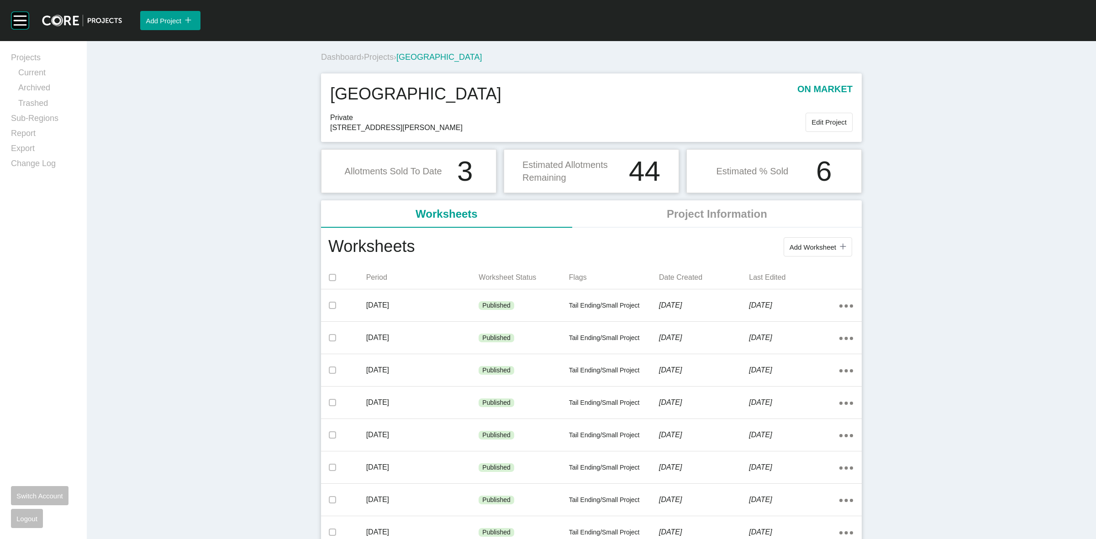
click at [381, 56] on span "Projects" at bounding box center [379, 57] width 30 height 9
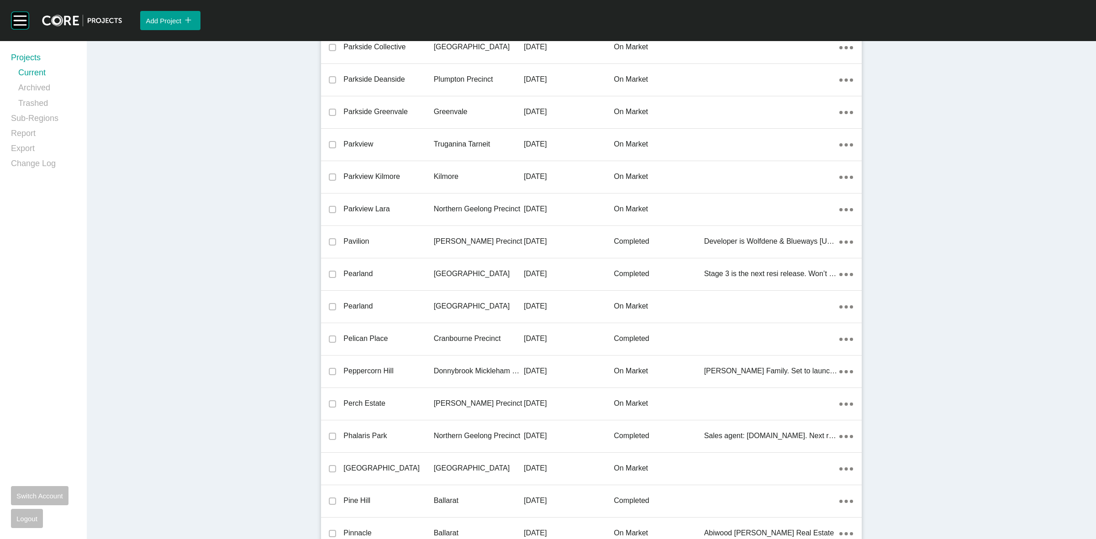
scroll to position [19206, 0]
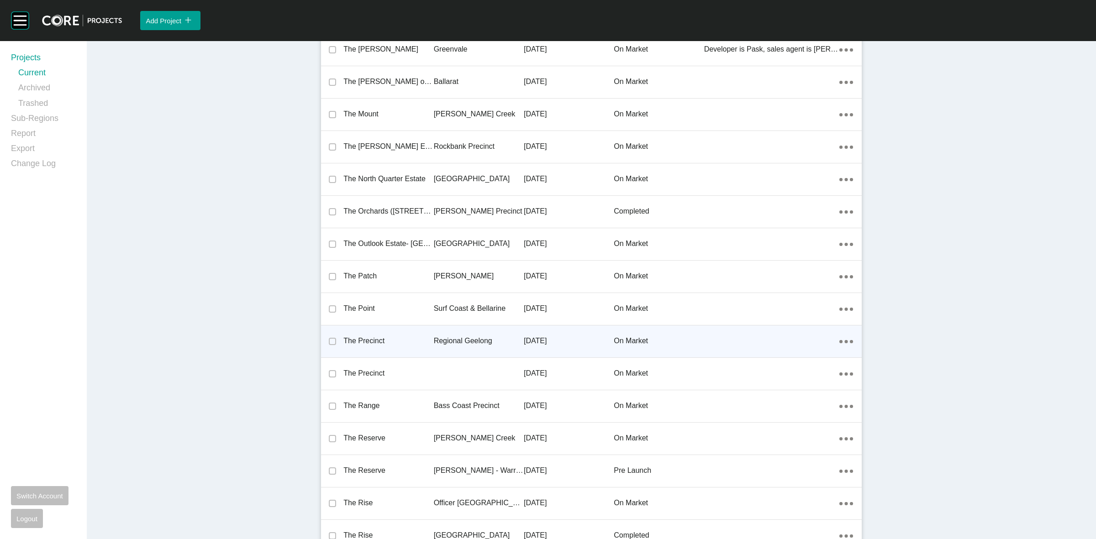
click at [451, 336] on p "Regional Geelong" at bounding box center [479, 341] width 90 height 10
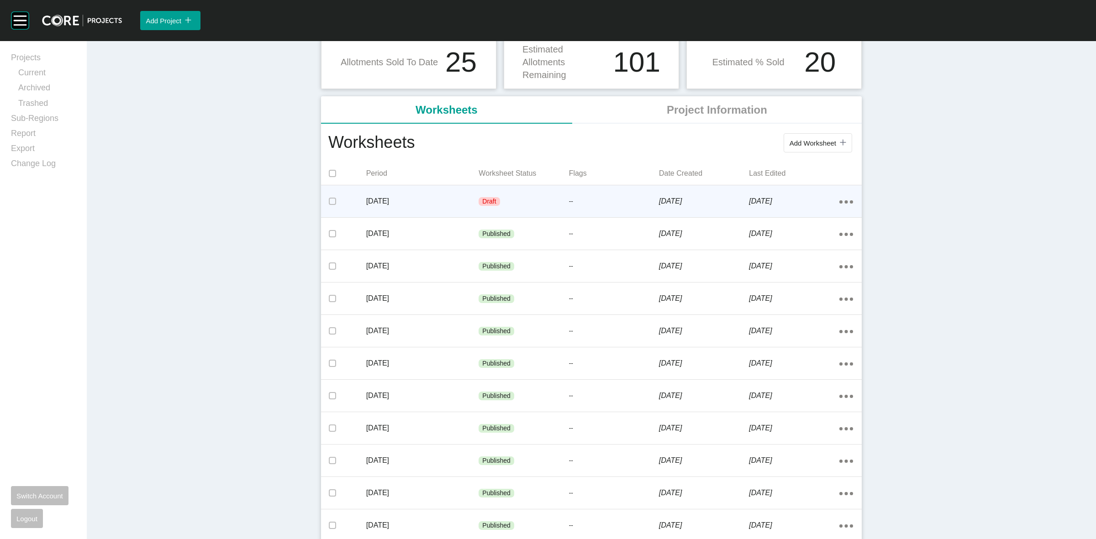
click at [527, 207] on div "Draft" at bounding box center [524, 201] width 90 height 27
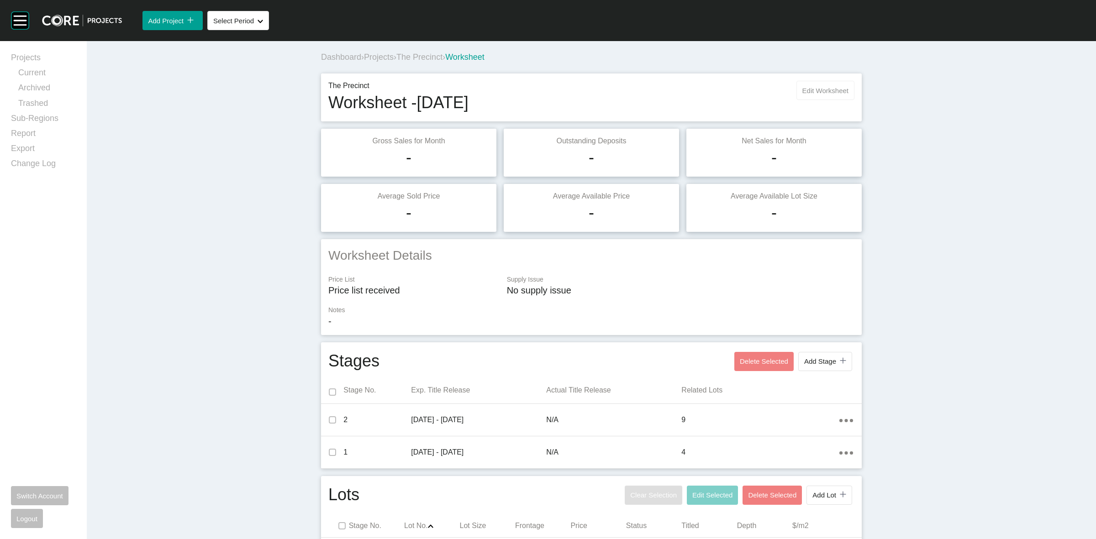
click at [830, 90] on span "Edit Worksheet" at bounding box center [826, 91] width 46 height 8
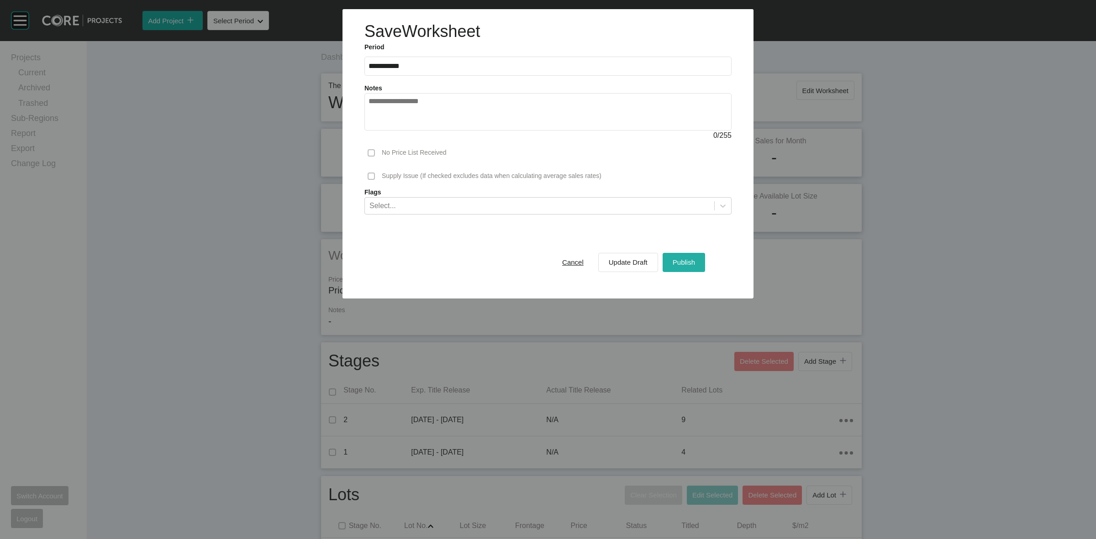
click at [691, 262] on span "Publish" at bounding box center [684, 263] width 22 height 8
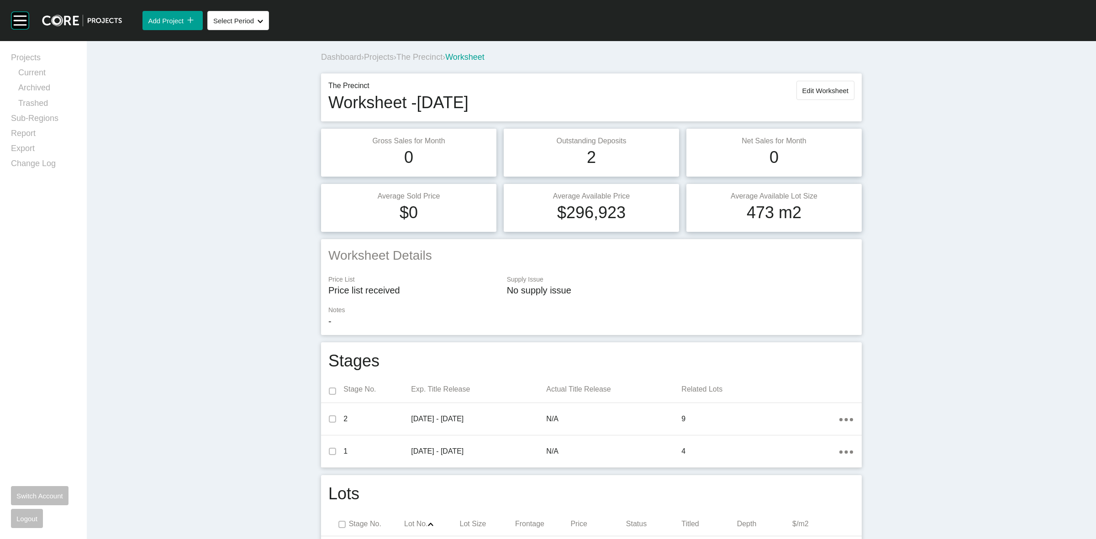
click at [428, 60] on span "The Precinct" at bounding box center [419, 57] width 46 height 9
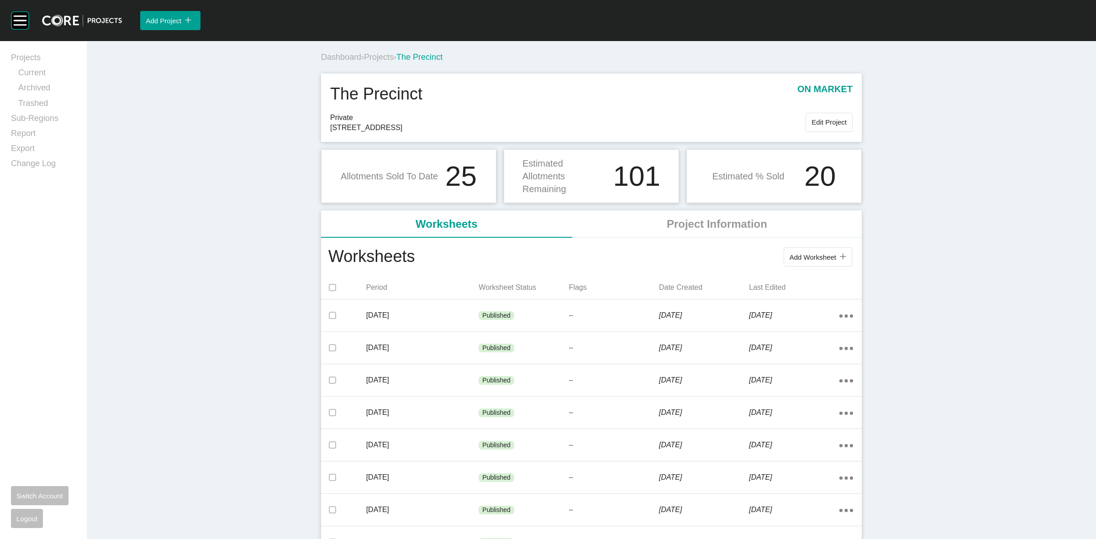
click at [369, 58] on span "Projects" at bounding box center [379, 57] width 30 height 9
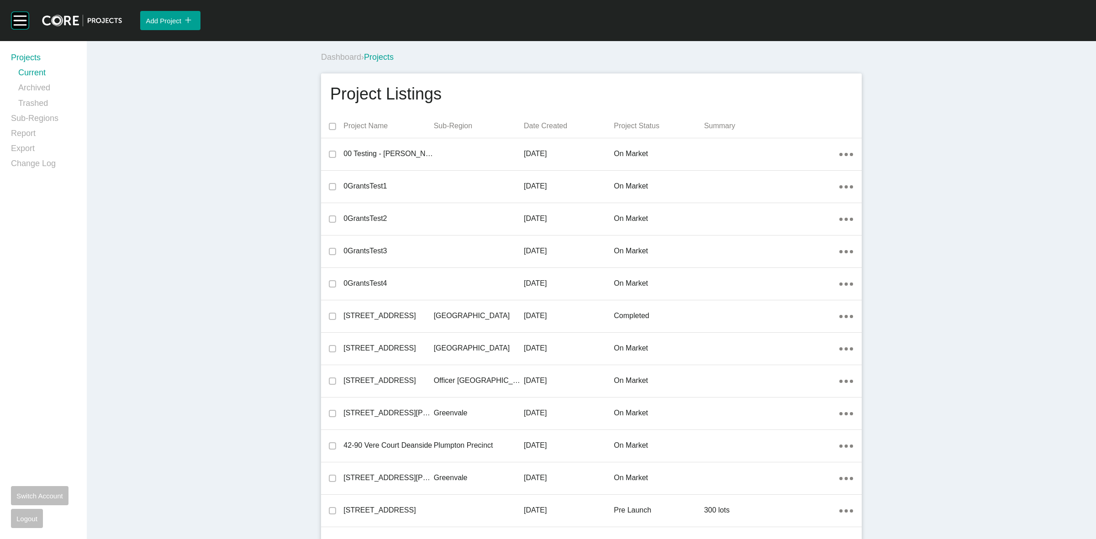
scroll to position [17131, 0]
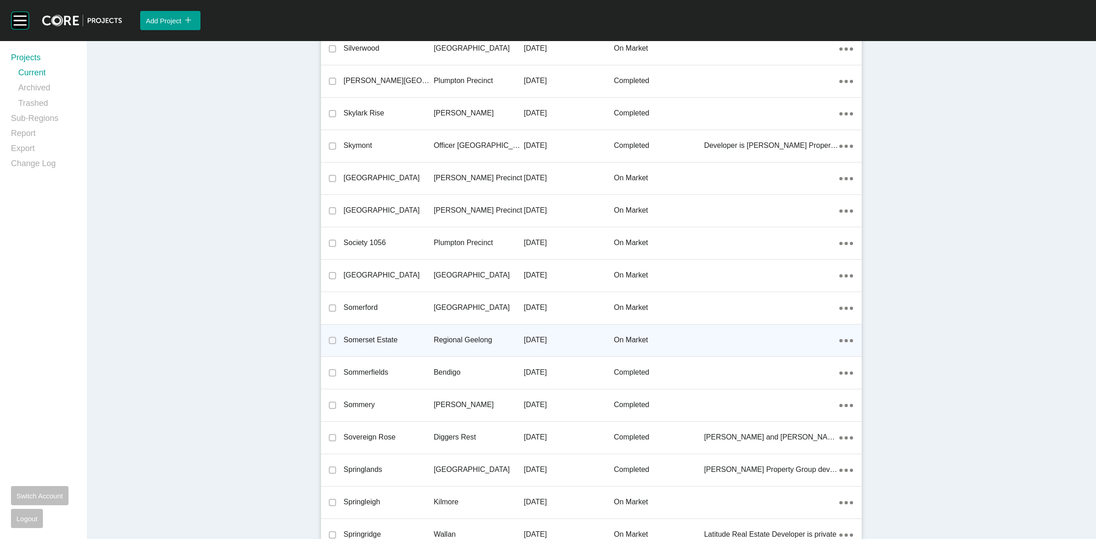
click at [464, 335] on p "Regional Geelong" at bounding box center [479, 340] width 90 height 10
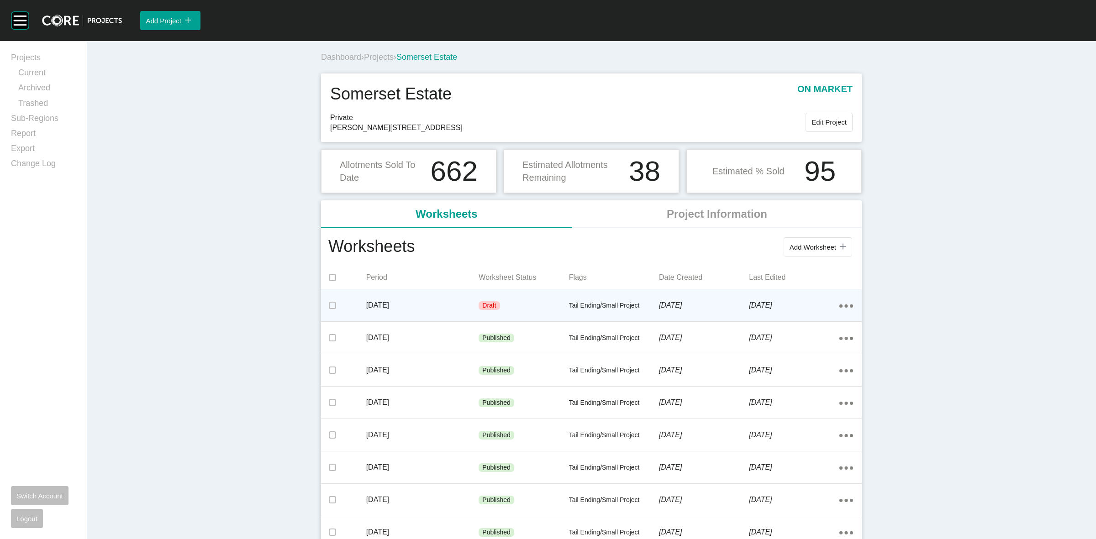
click at [439, 298] on div "[DATE]" at bounding box center [422, 305] width 113 height 28
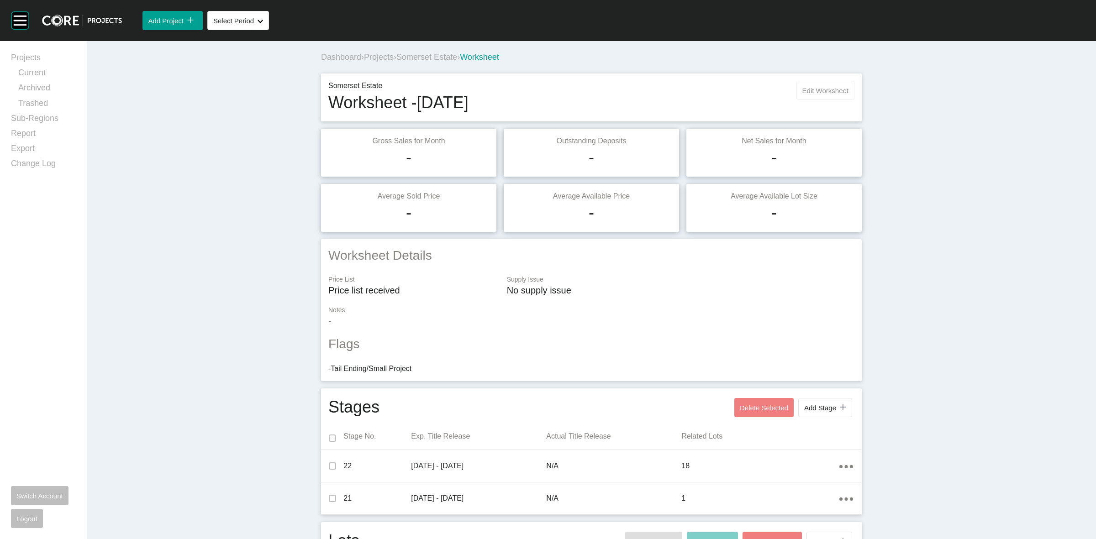
click at [812, 90] on span "Edit Worksheet" at bounding box center [826, 91] width 46 height 8
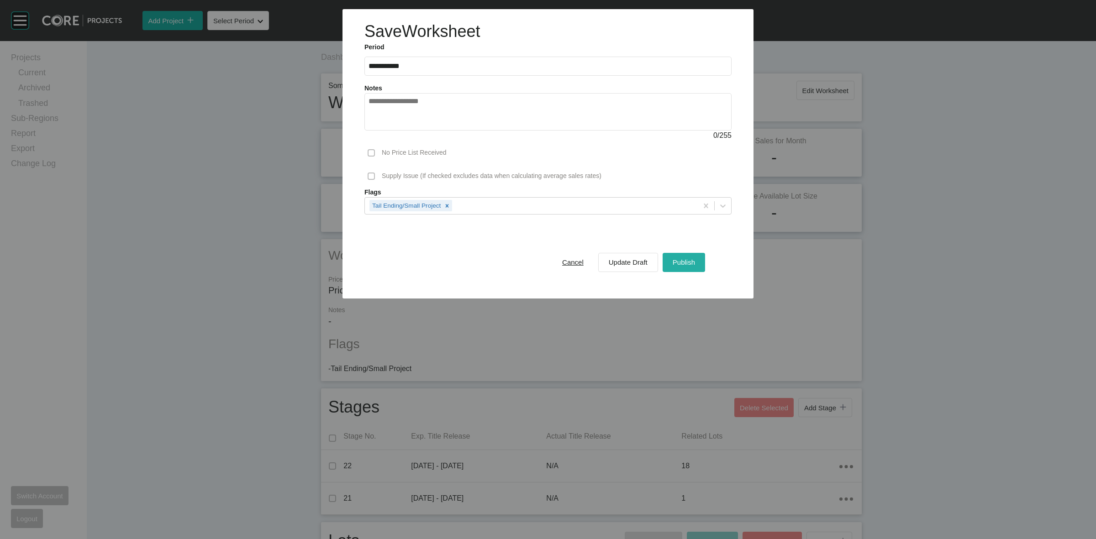
click at [669, 256] on button "Publish" at bounding box center [684, 262] width 42 height 19
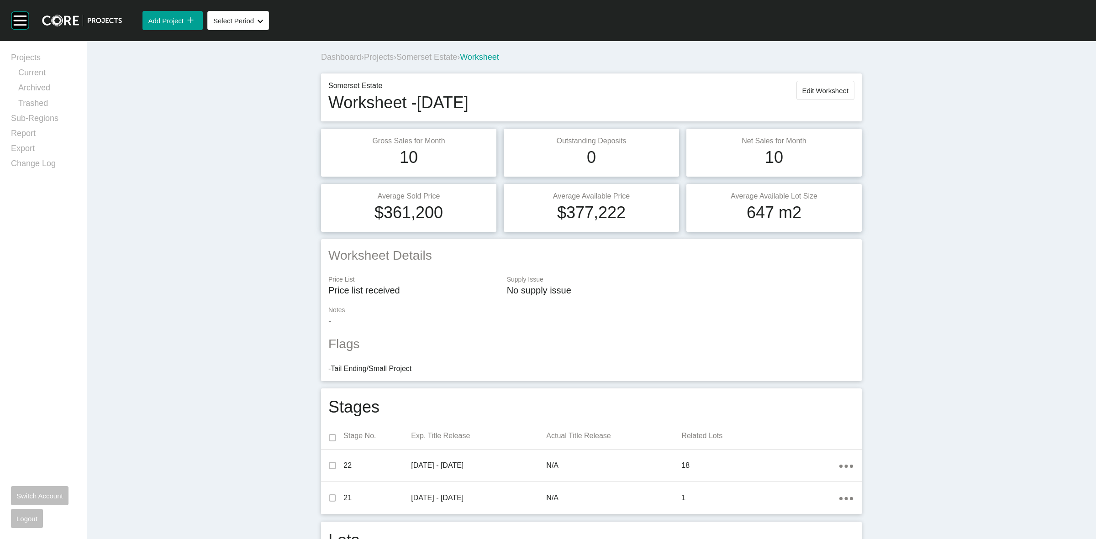
click at [417, 55] on span "Somerset Estate" at bounding box center [426, 57] width 61 height 9
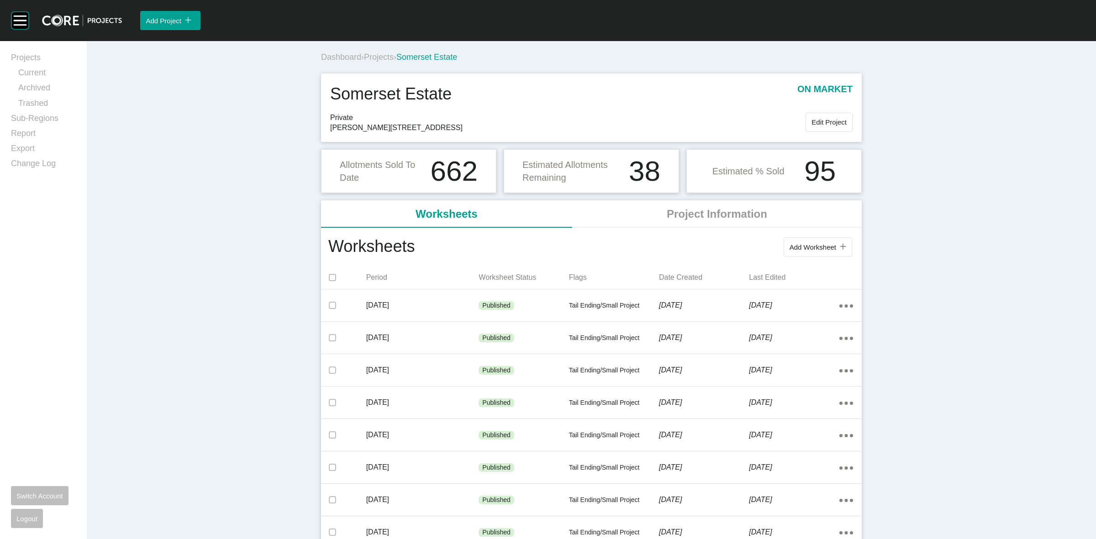
click at [383, 56] on span "Projects" at bounding box center [379, 57] width 30 height 9
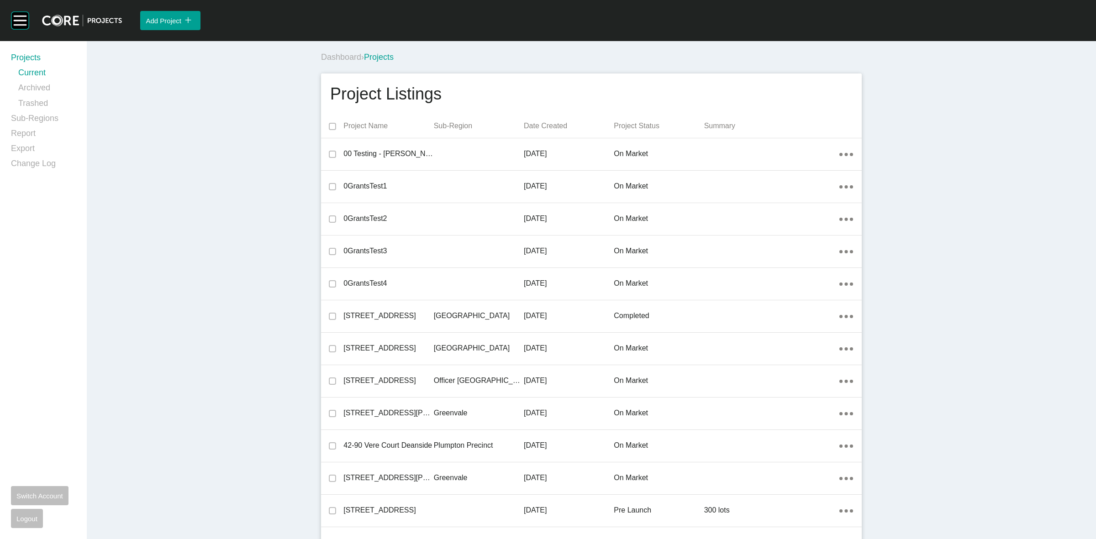
scroll to position [18104, 0]
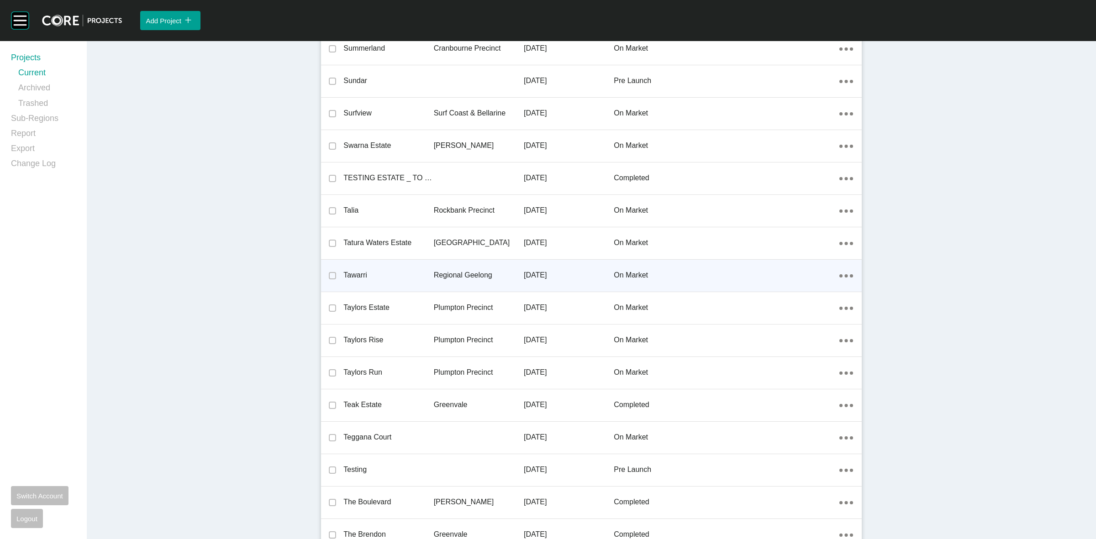
click at [466, 270] on p "Regional Geelong" at bounding box center [479, 275] width 90 height 10
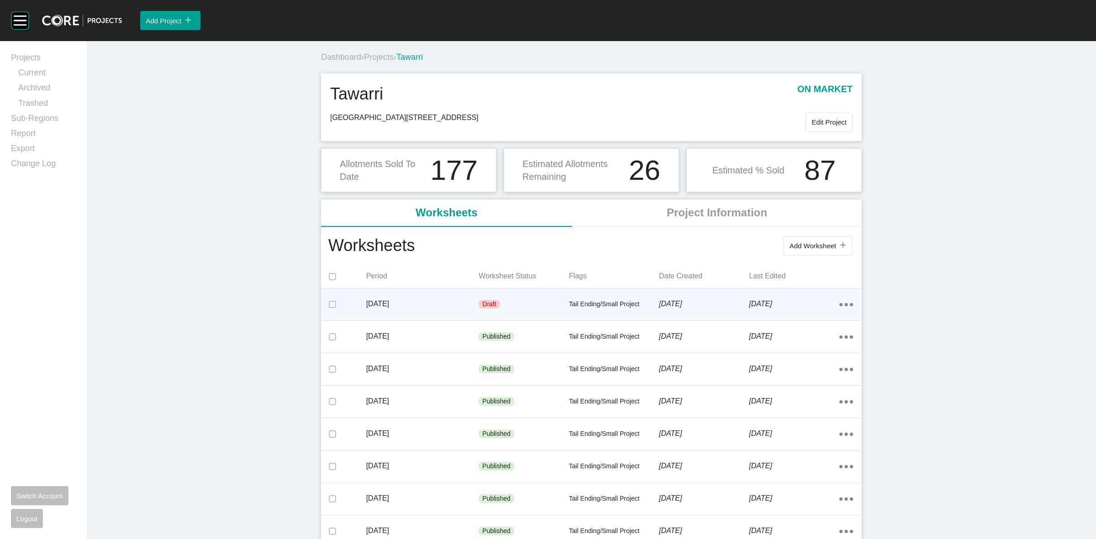
click at [470, 303] on p "[DATE]" at bounding box center [422, 304] width 113 height 10
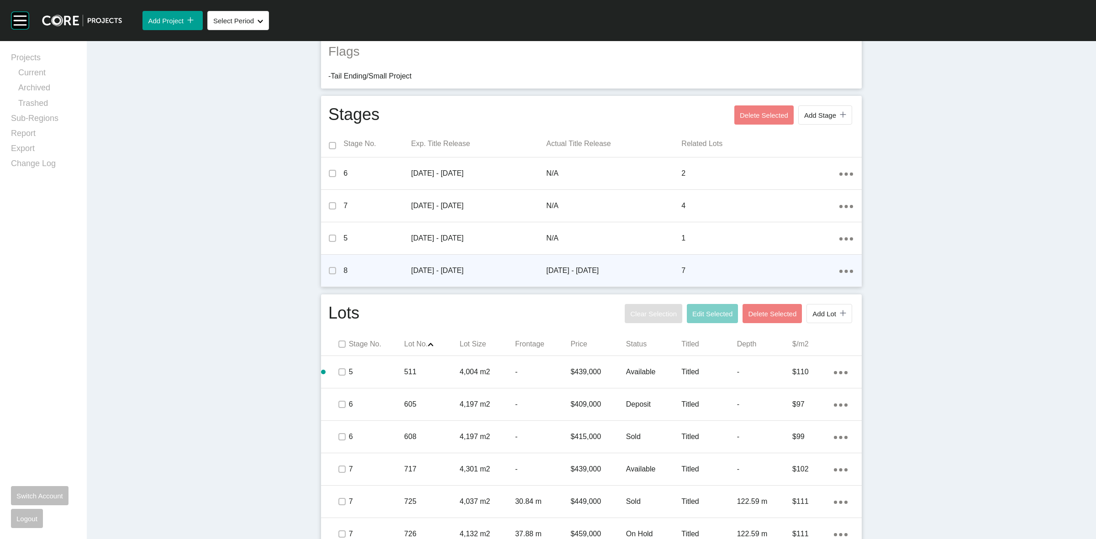
scroll to position [457, 0]
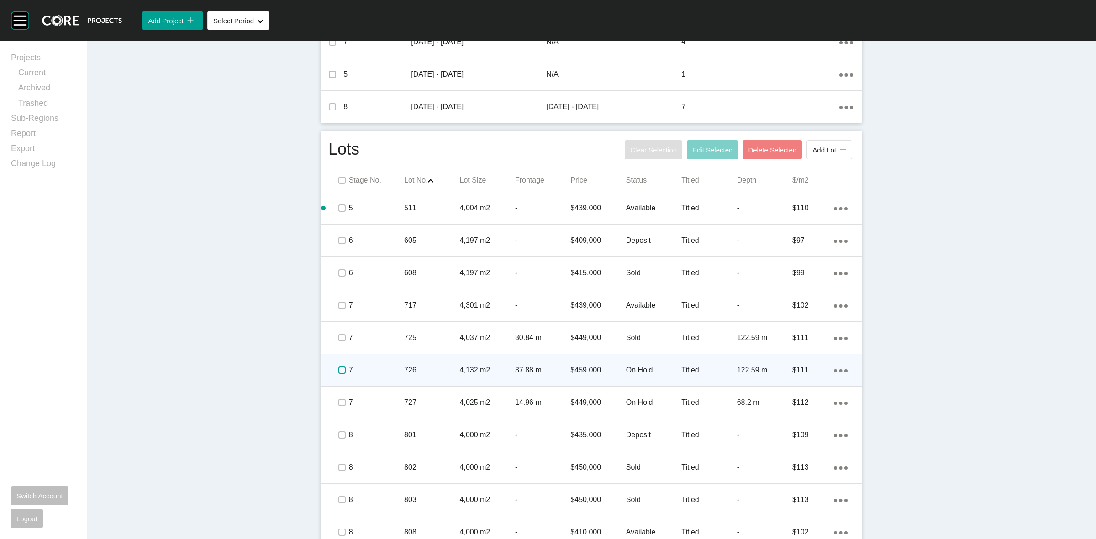
click at [338, 373] on label at bounding box center [341, 370] width 7 height 7
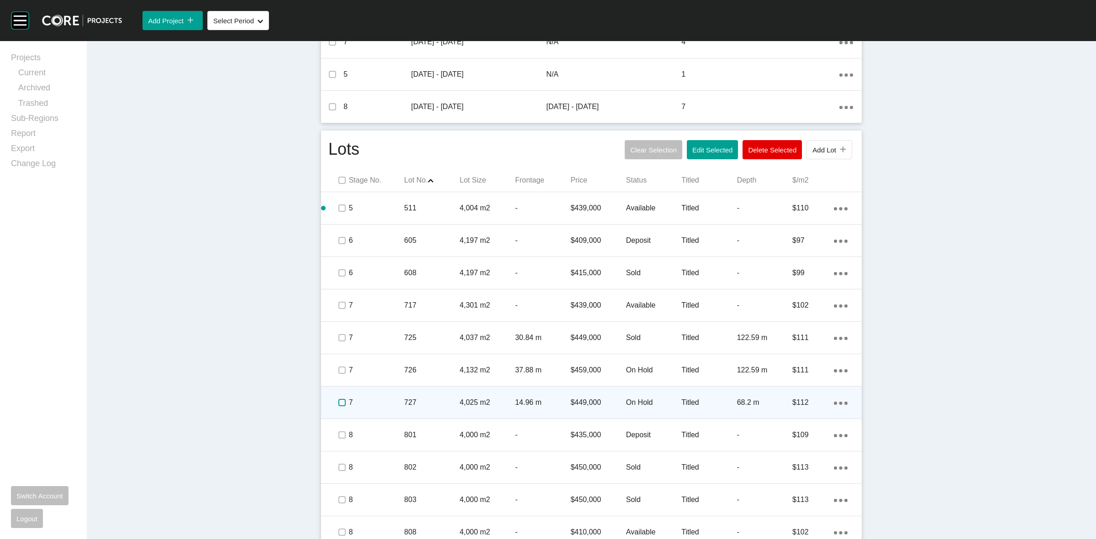
click at [338, 400] on label at bounding box center [341, 402] width 7 height 7
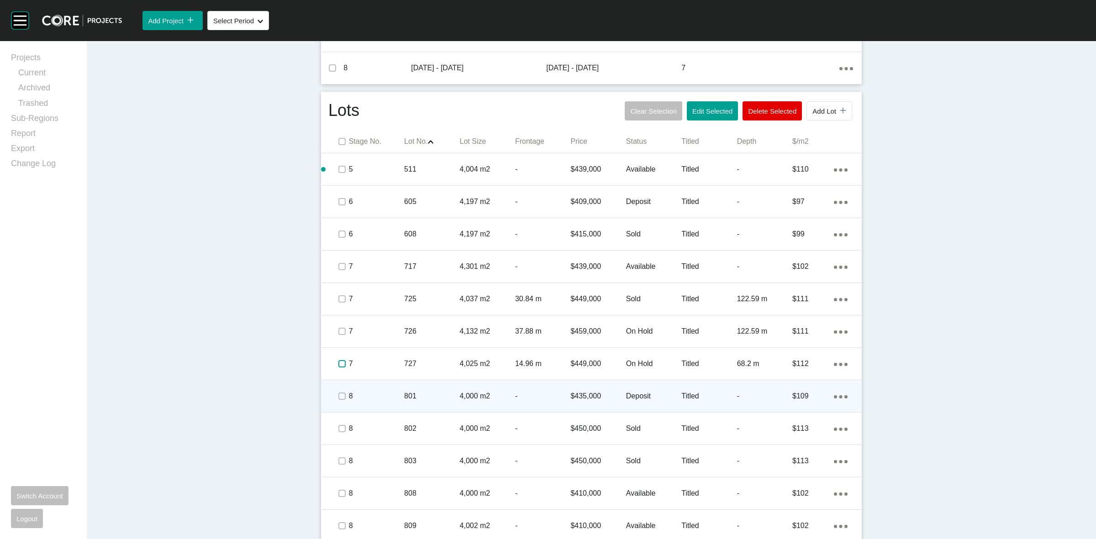
scroll to position [567, 0]
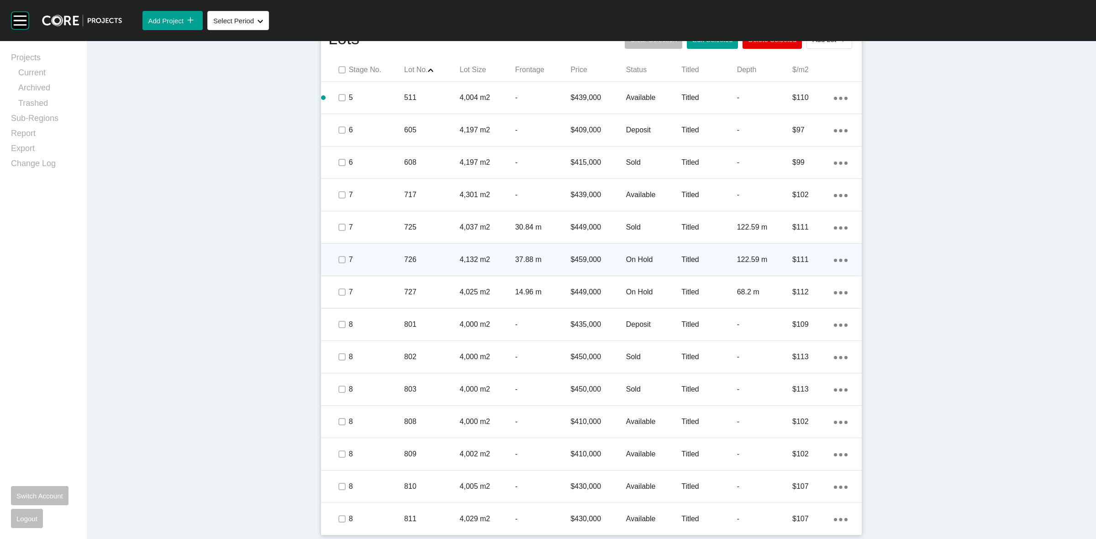
click at [421, 268] on div "726" at bounding box center [431, 260] width 55 height 28
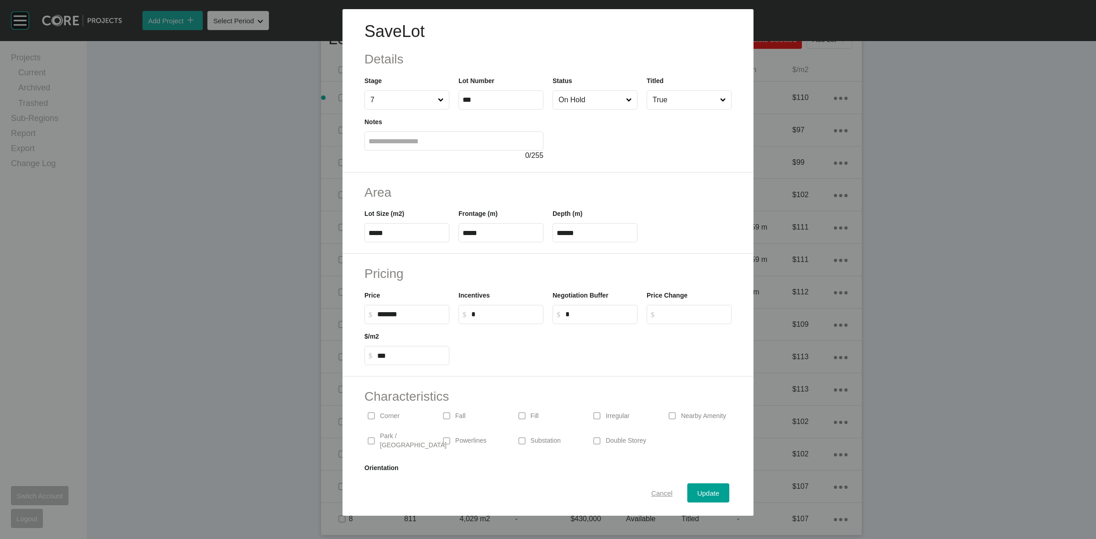
click at [654, 502] on button "Cancel" at bounding box center [662, 493] width 42 height 19
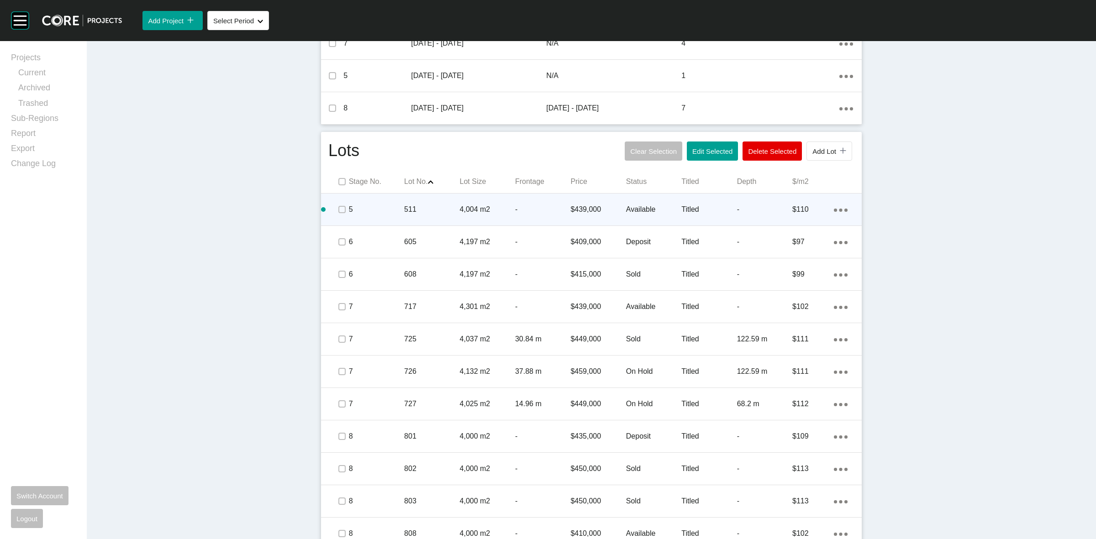
scroll to position [453, 0]
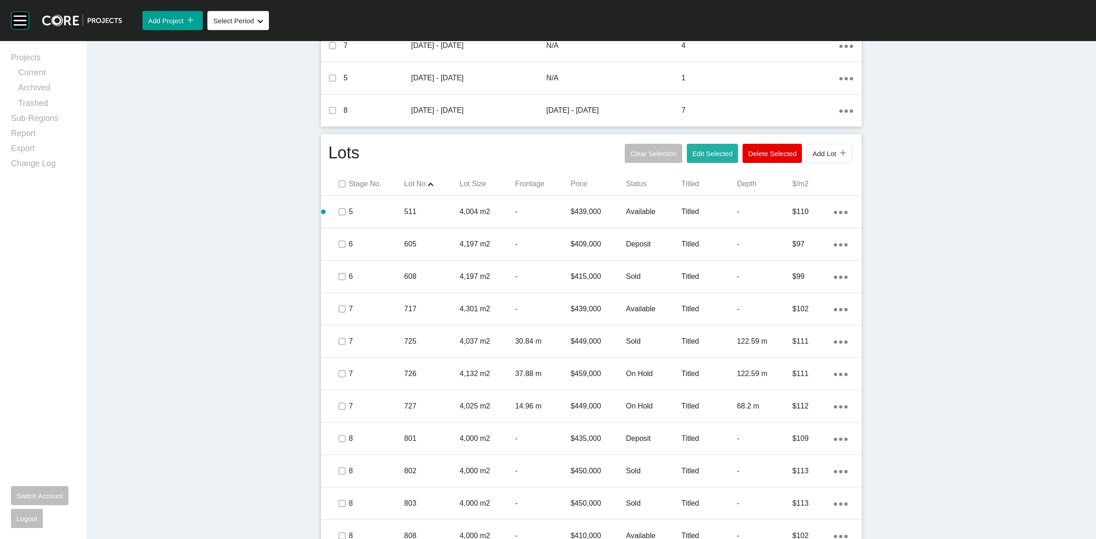
click at [708, 150] on span "Edit Selected" at bounding box center [712, 154] width 40 height 8
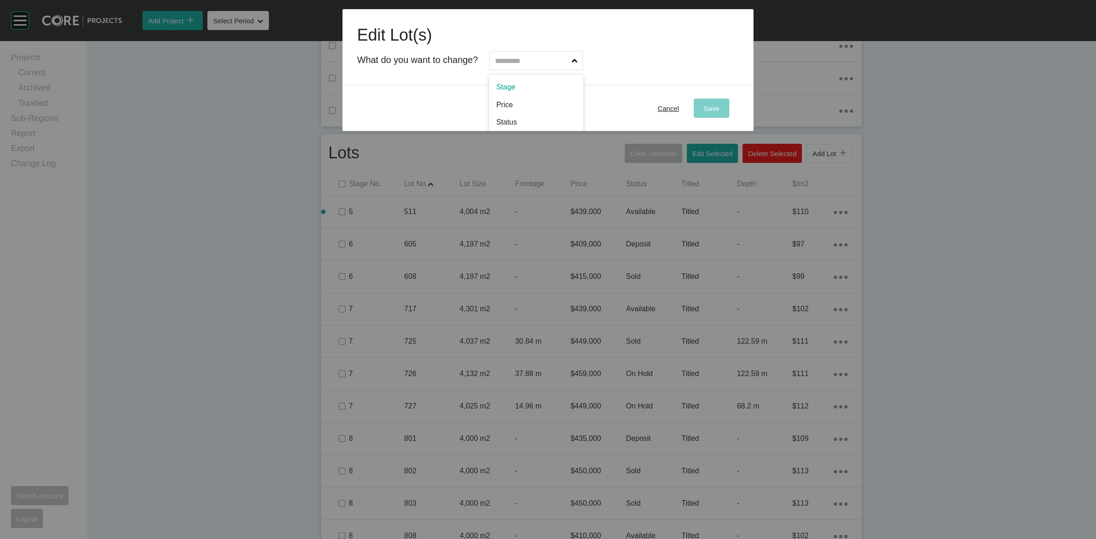
click at [512, 62] on input "text" at bounding box center [531, 61] width 77 height 18
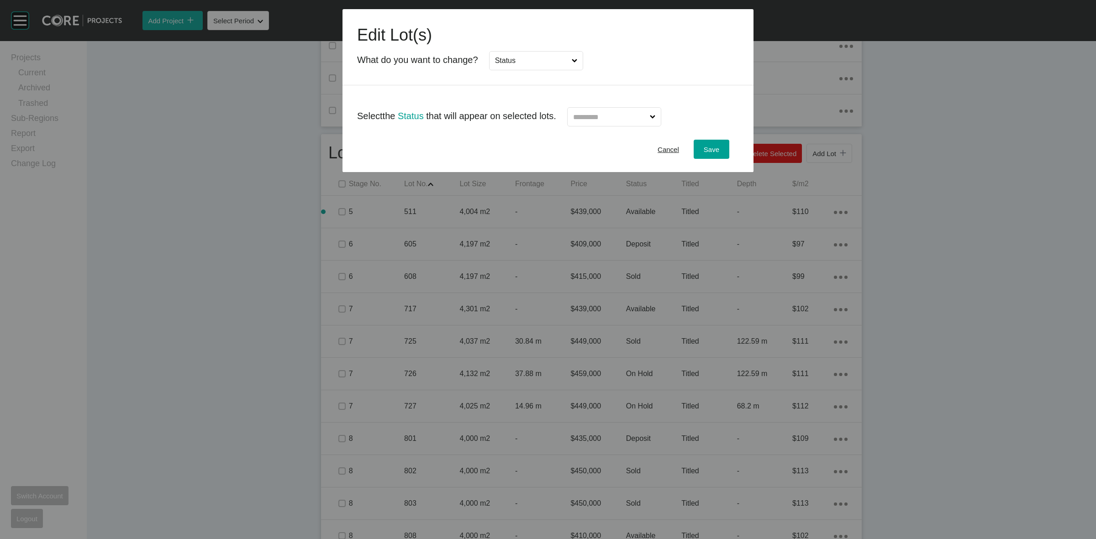
click at [595, 117] on input "text" at bounding box center [609, 117] width 77 height 18
click at [697, 149] on button "Save" at bounding box center [712, 149] width 36 height 19
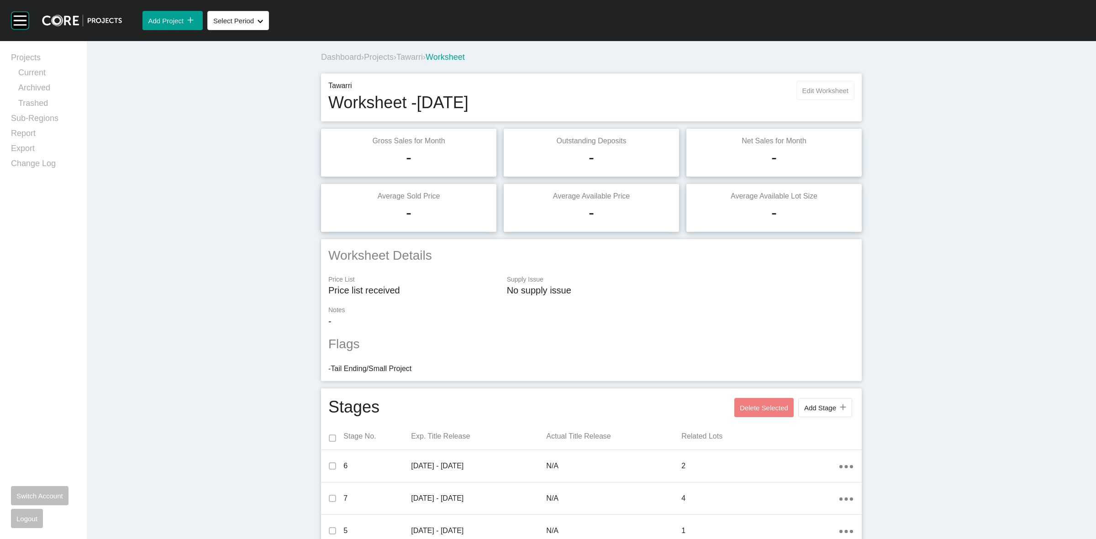
click at [811, 92] on span "Edit Worksheet" at bounding box center [826, 91] width 46 height 8
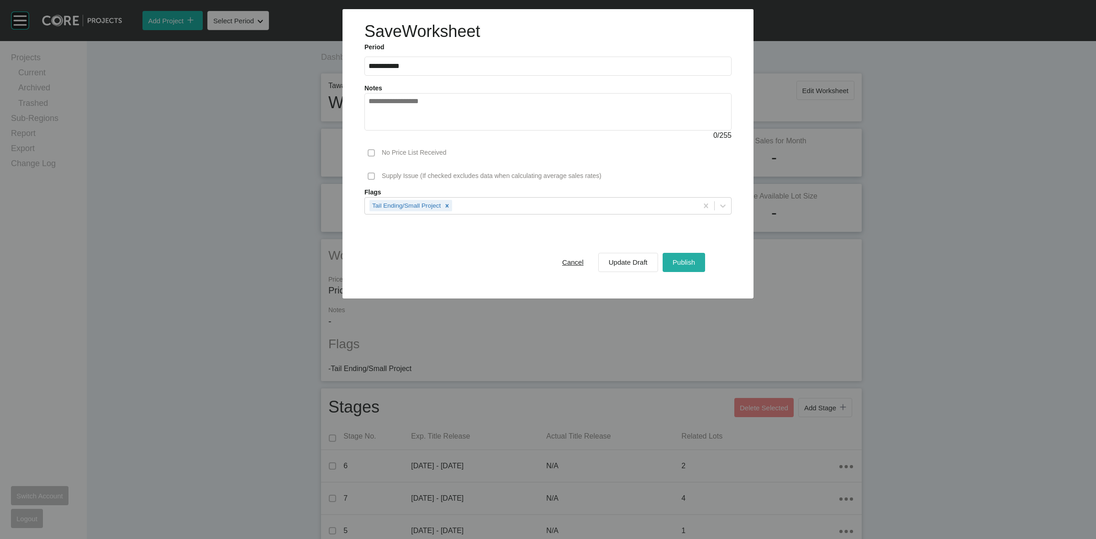
click at [690, 261] on span "Publish" at bounding box center [684, 263] width 22 height 8
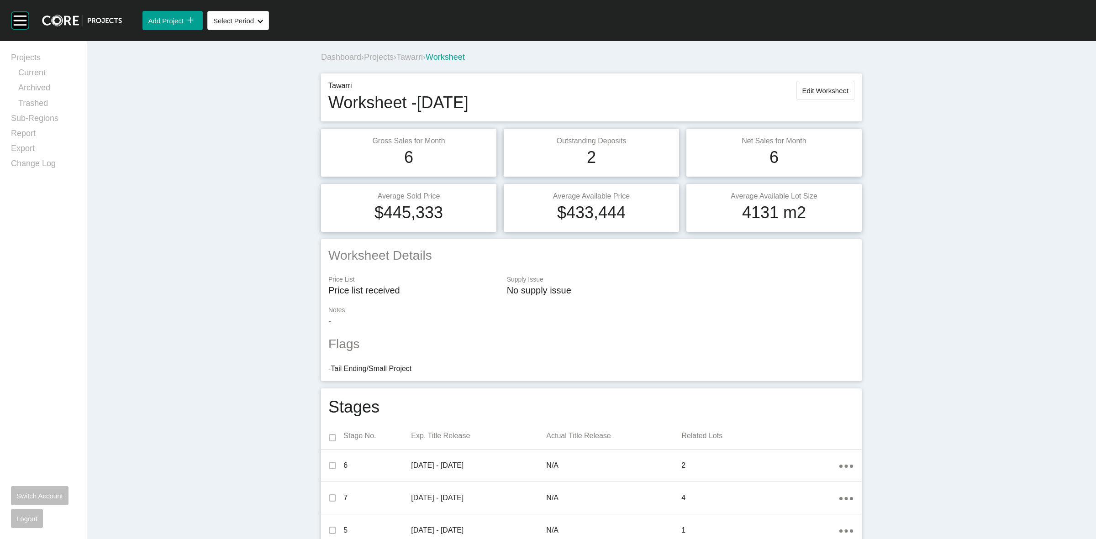
click at [416, 53] on span "Tawarri" at bounding box center [409, 57] width 26 height 9
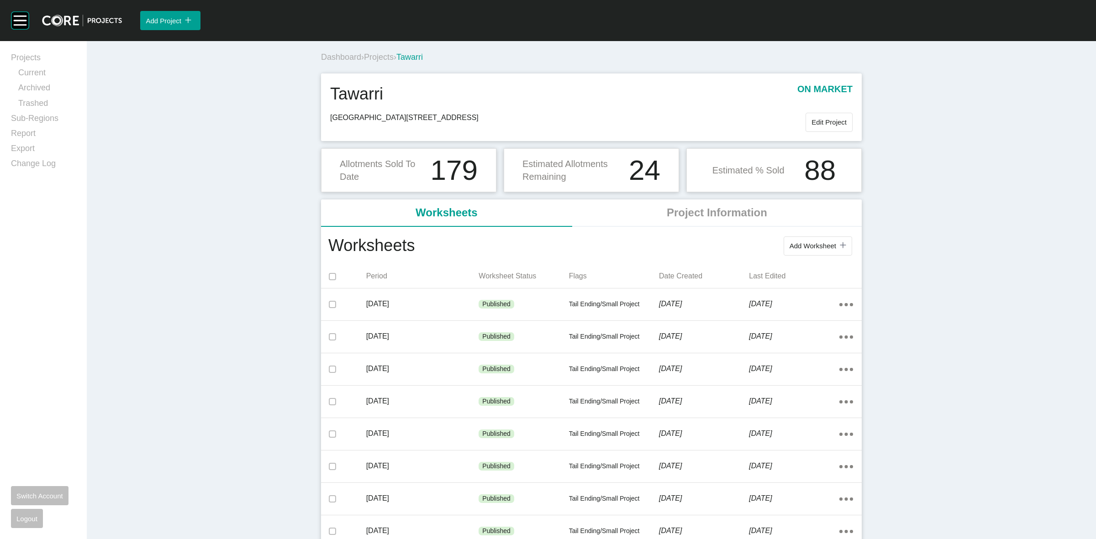
click at [382, 56] on span "Projects" at bounding box center [379, 57] width 30 height 9
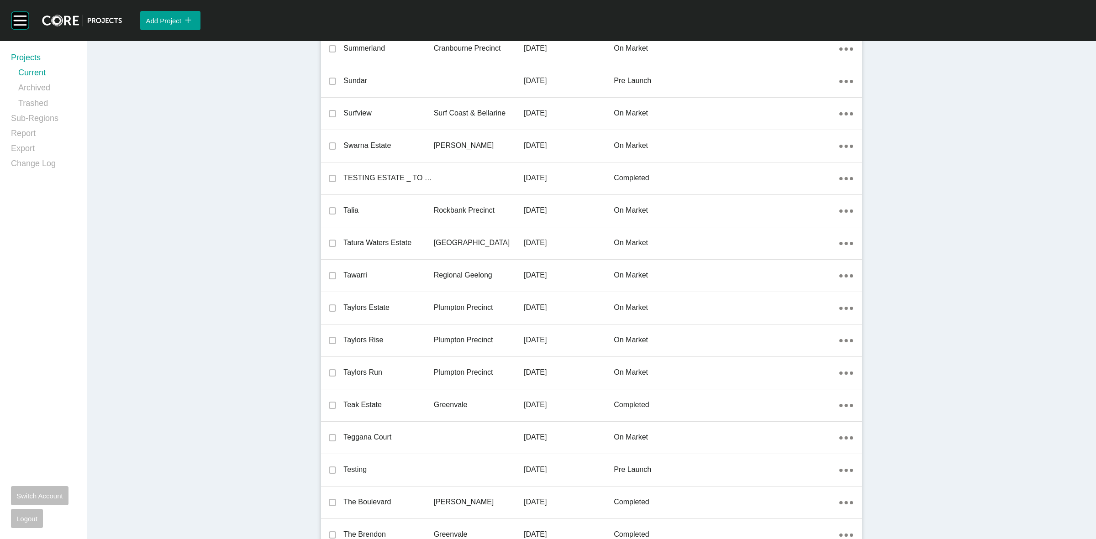
scroll to position [533, 0]
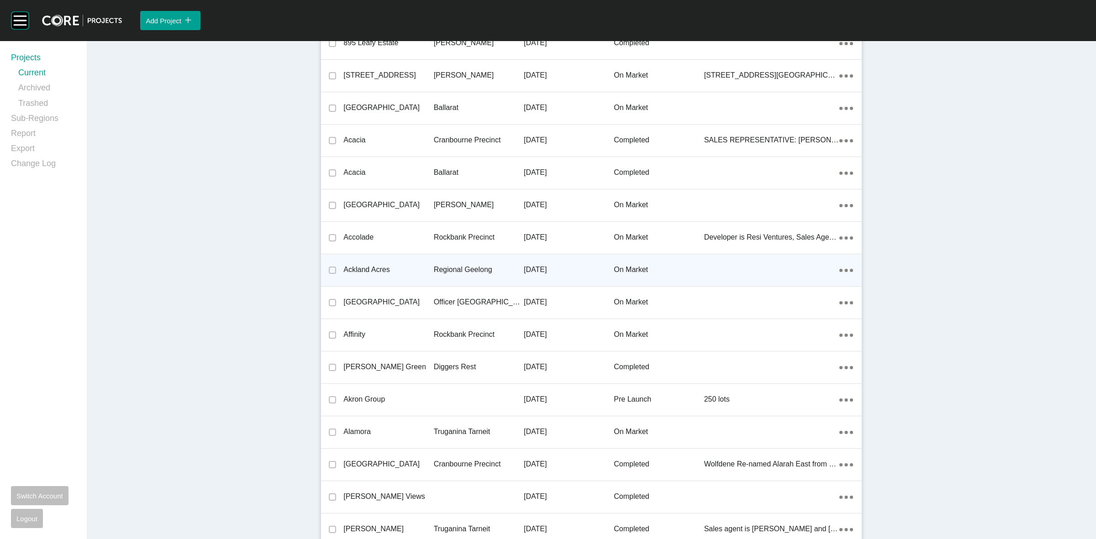
click at [480, 269] on p "Regional Geelong" at bounding box center [479, 270] width 90 height 10
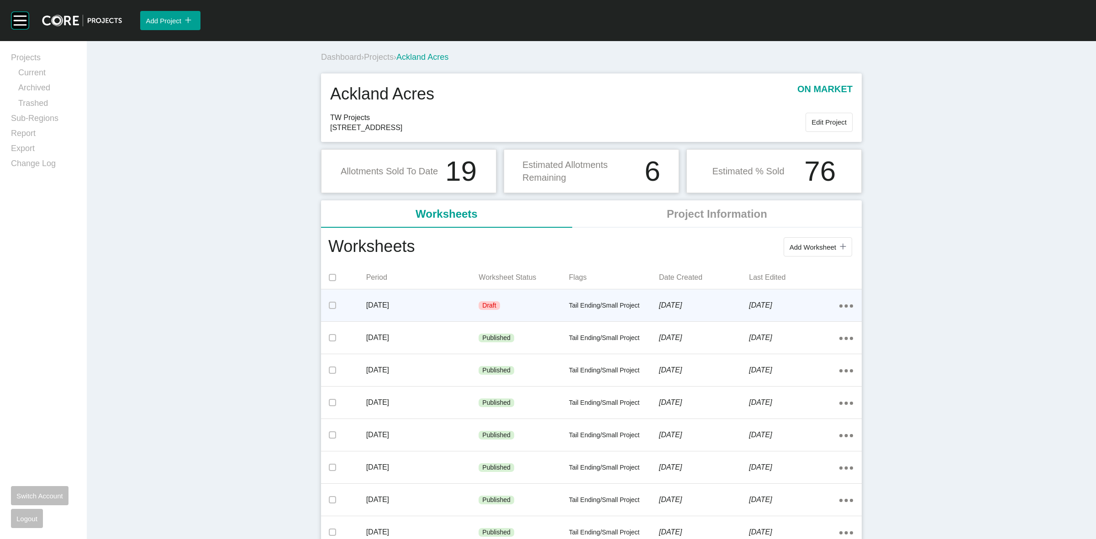
click at [439, 308] on p "[DATE]" at bounding box center [422, 306] width 113 height 10
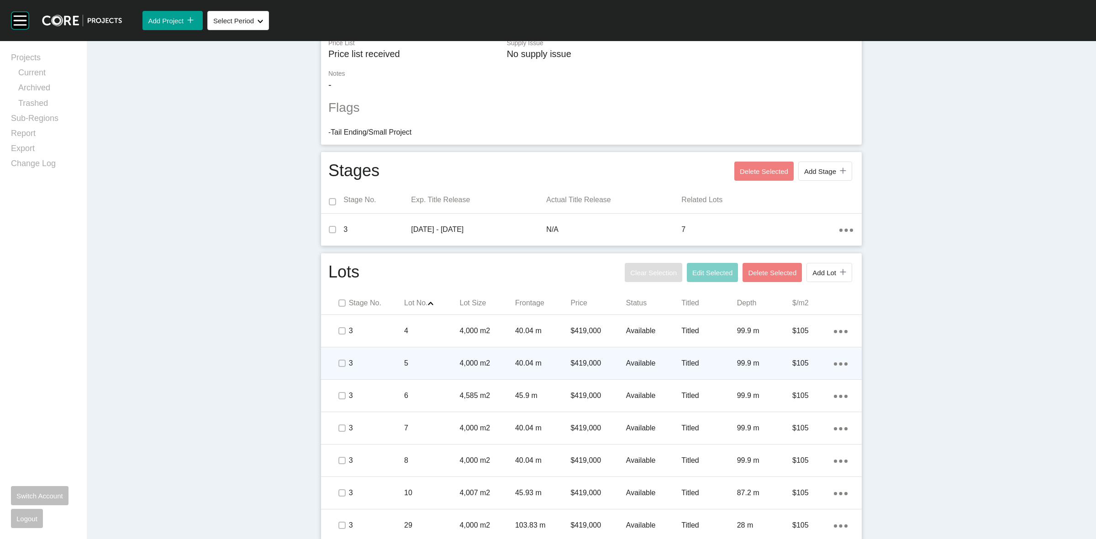
scroll to position [243, 0]
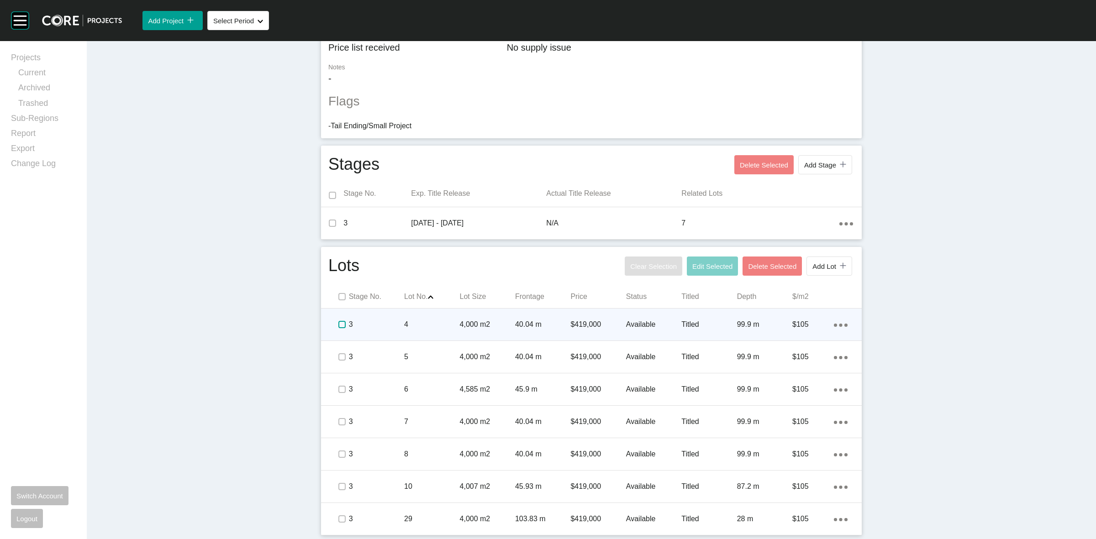
click at [338, 326] on label at bounding box center [341, 324] width 7 height 7
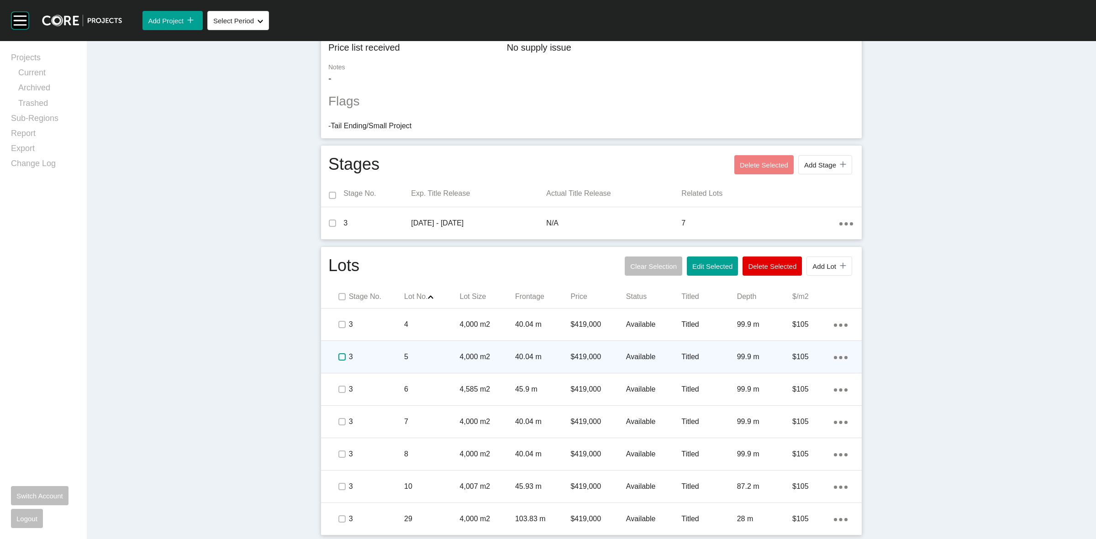
click at [338, 358] on label at bounding box center [341, 357] width 7 height 7
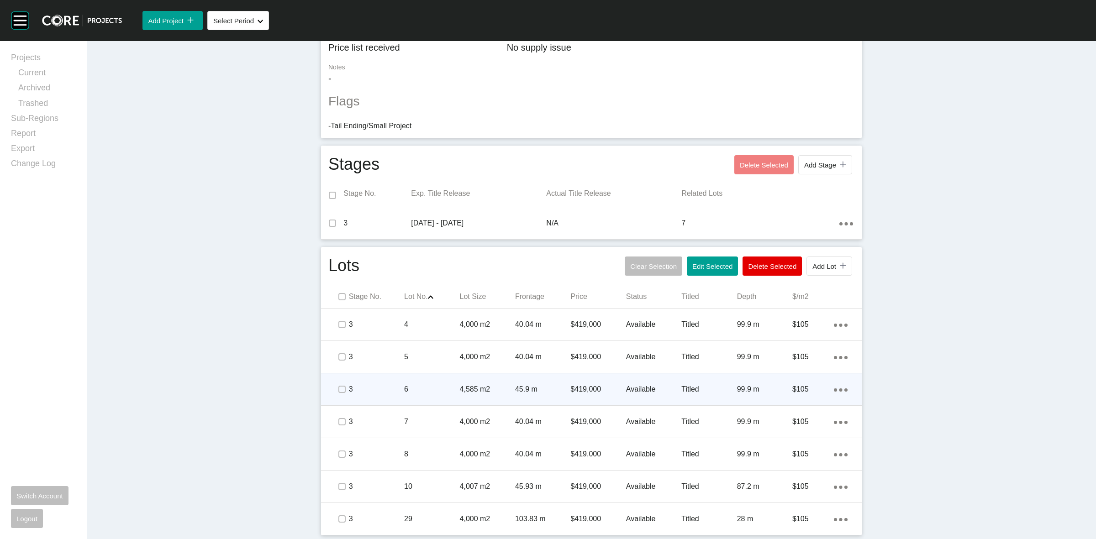
click at [338, 384] on span at bounding box center [342, 390] width 14 height 14
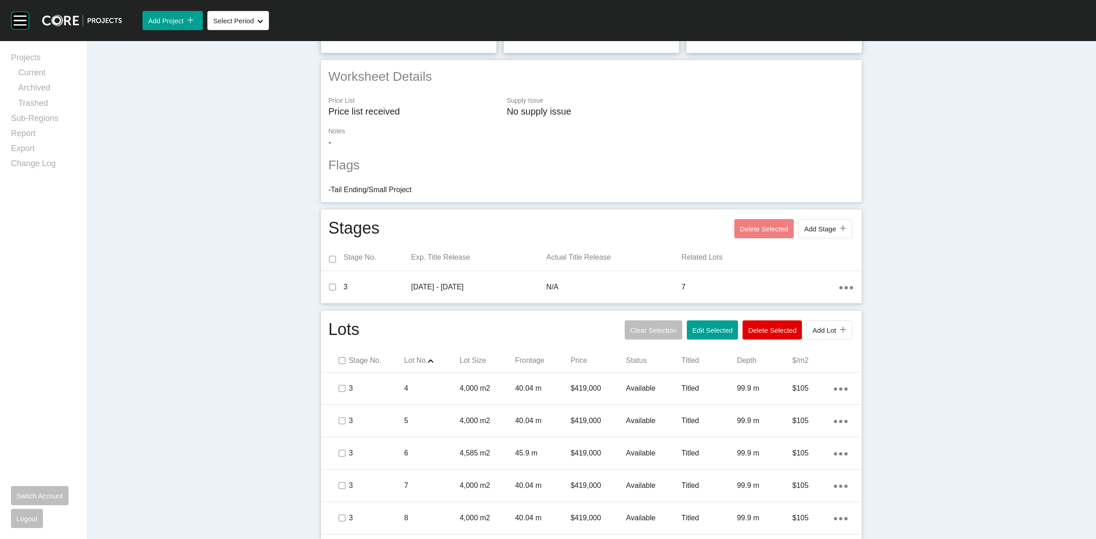
scroll to position [0, 0]
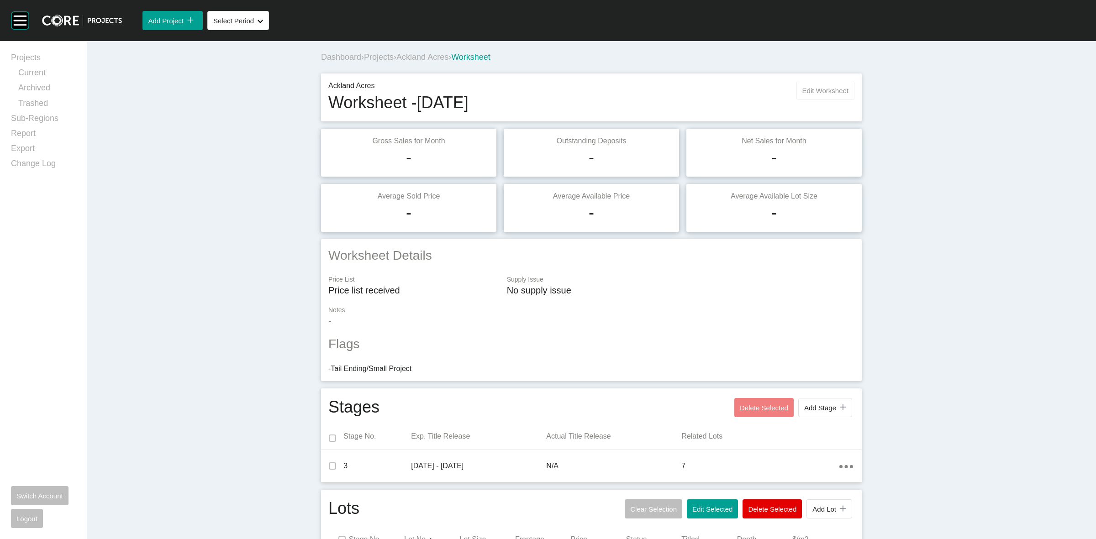
click at [810, 85] on button "Edit Worksheet" at bounding box center [826, 90] width 58 height 19
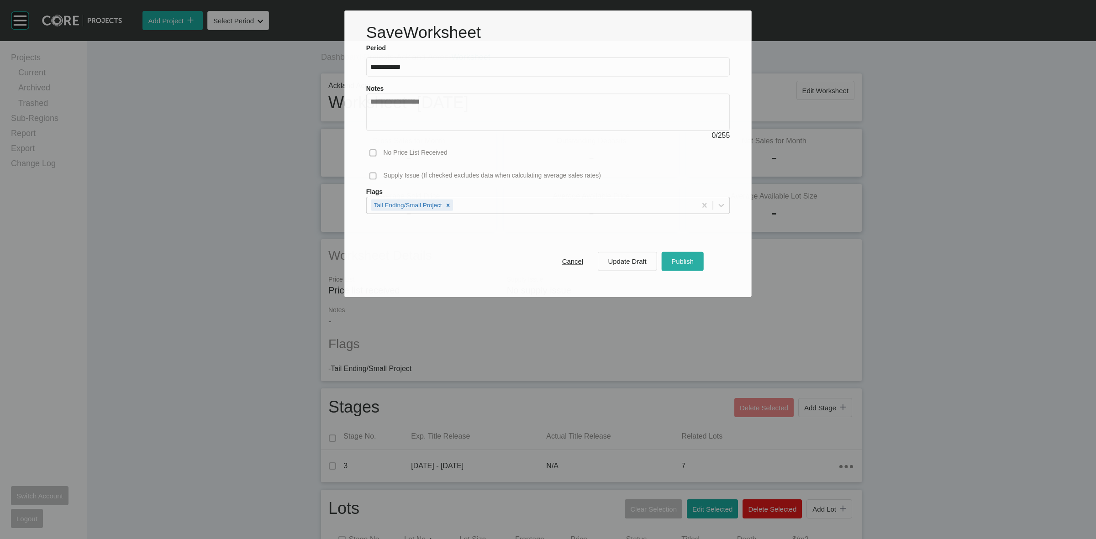
click at [683, 264] on span "Publish" at bounding box center [682, 262] width 22 height 8
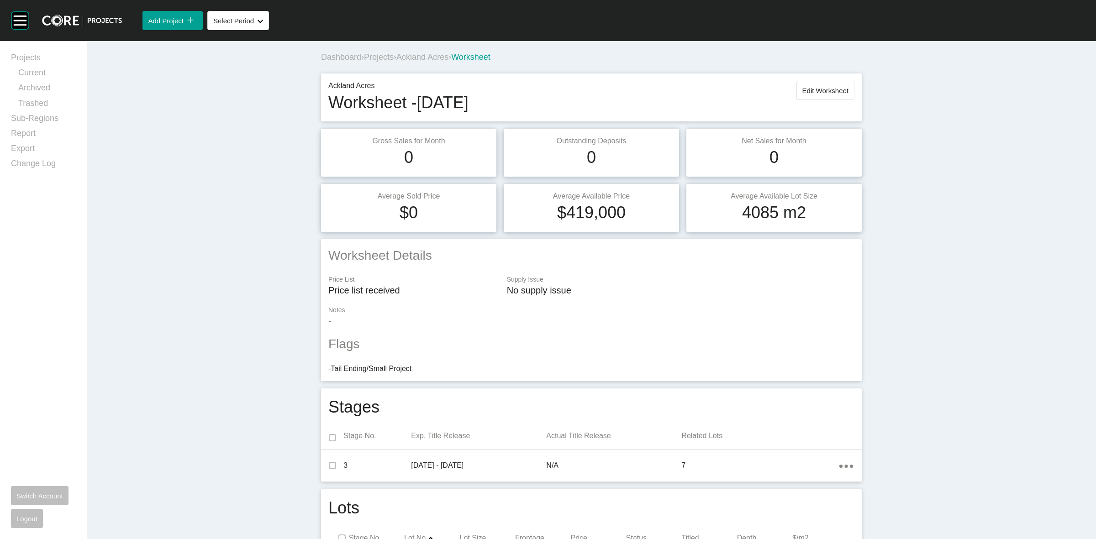
click at [421, 55] on span "Ackland Acres" at bounding box center [422, 57] width 52 height 9
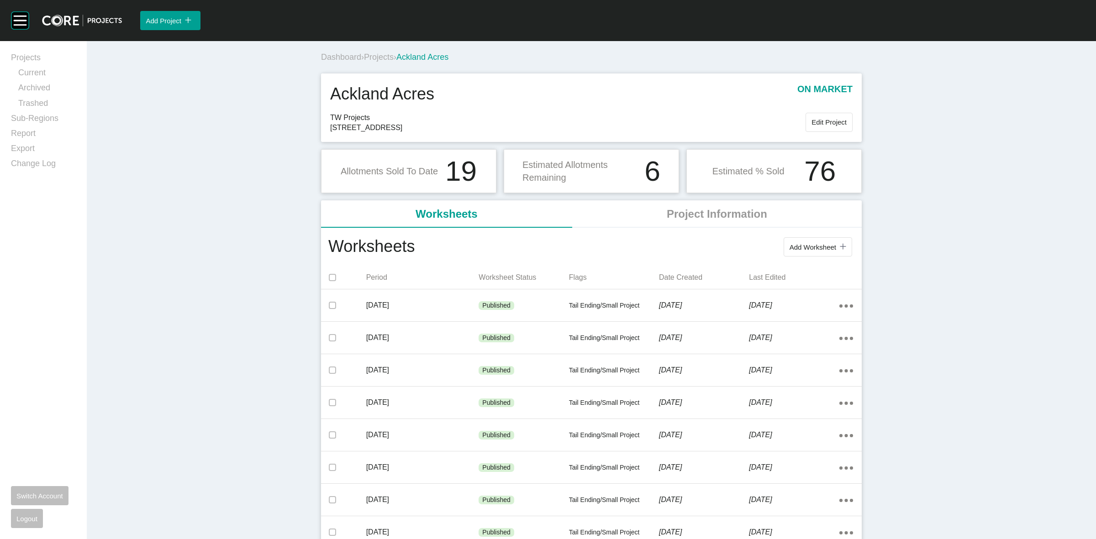
click at [375, 59] on span "Projects" at bounding box center [379, 57] width 30 height 9
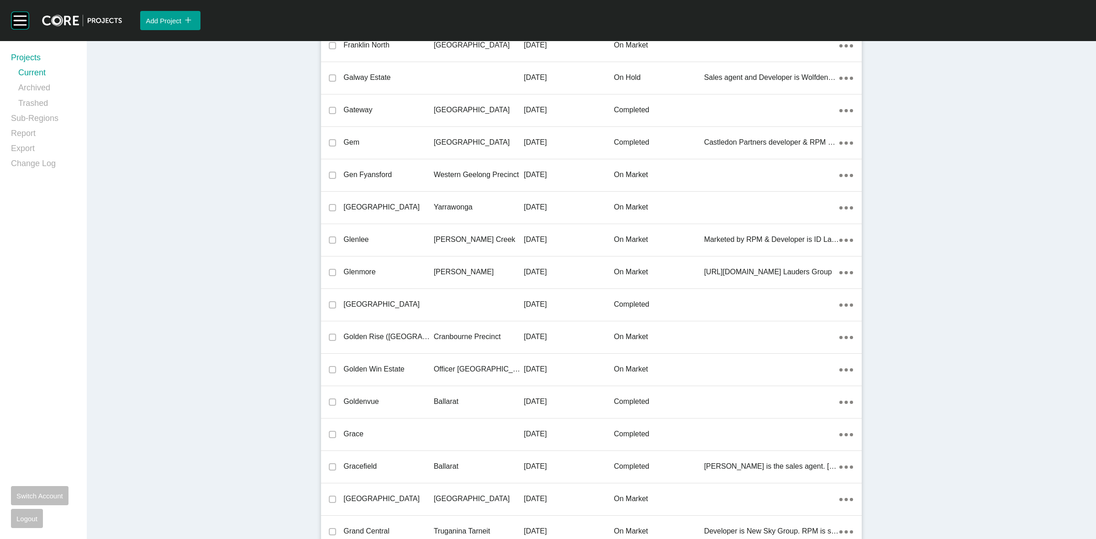
scroll to position [6238, 0]
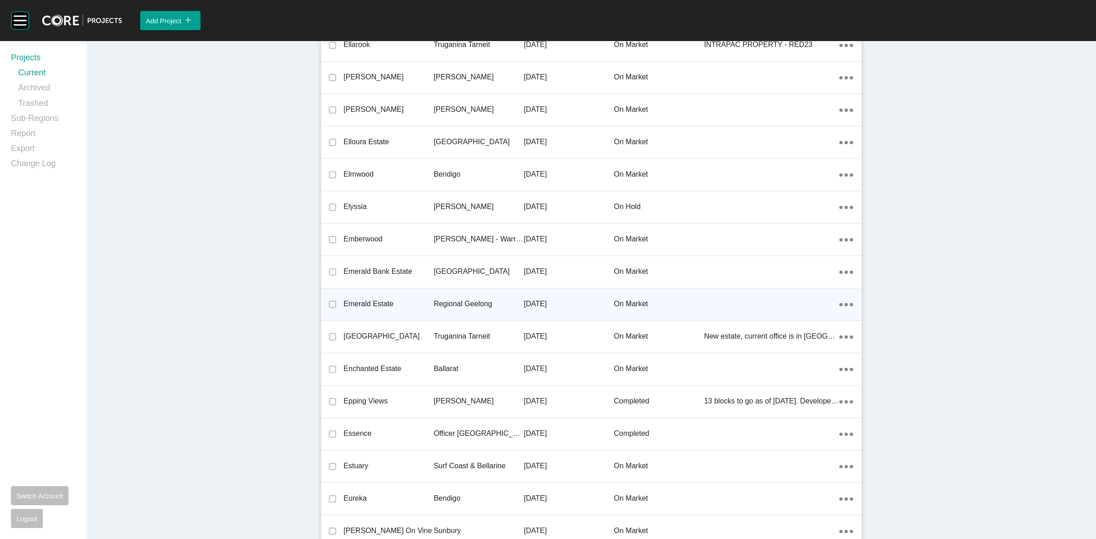
click at [452, 300] on p "Regional Geelong" at bounding box center [479, 304] width 90 height 10
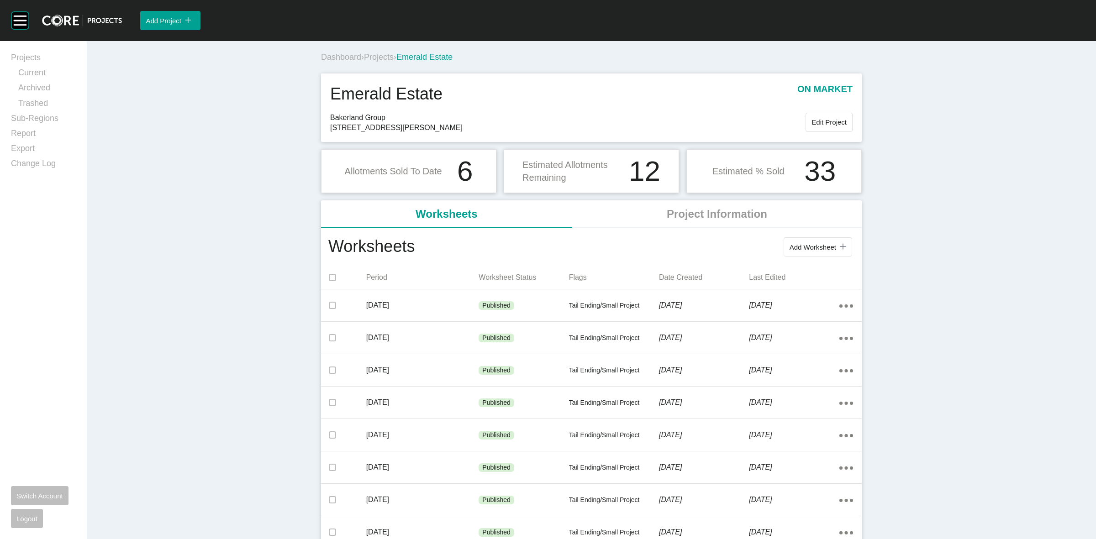
click at [378, 59] on span "Projects" at bounding box center [379, 57] width 30 height 9
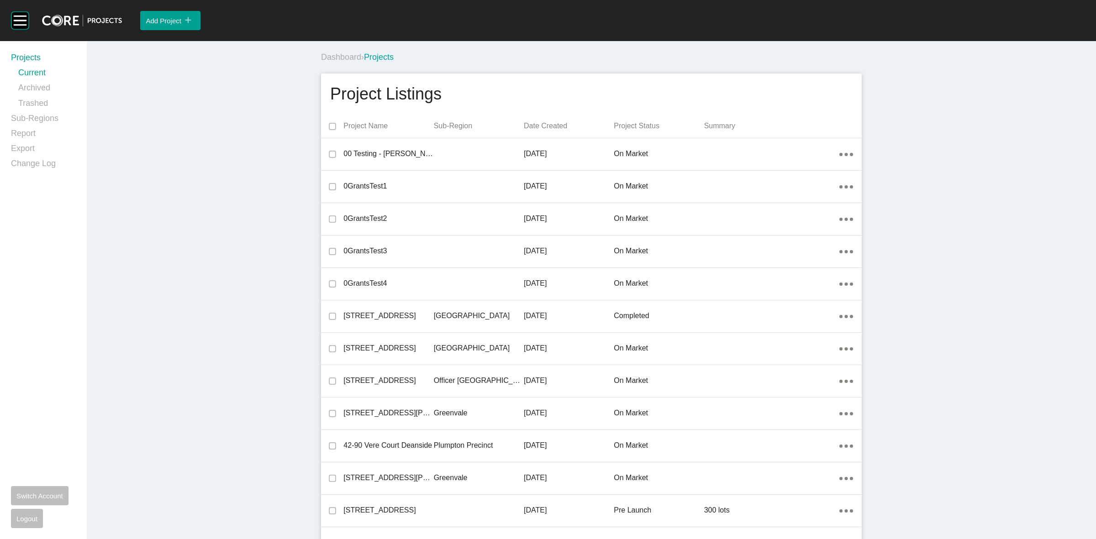
scroll to position [11037, 0]
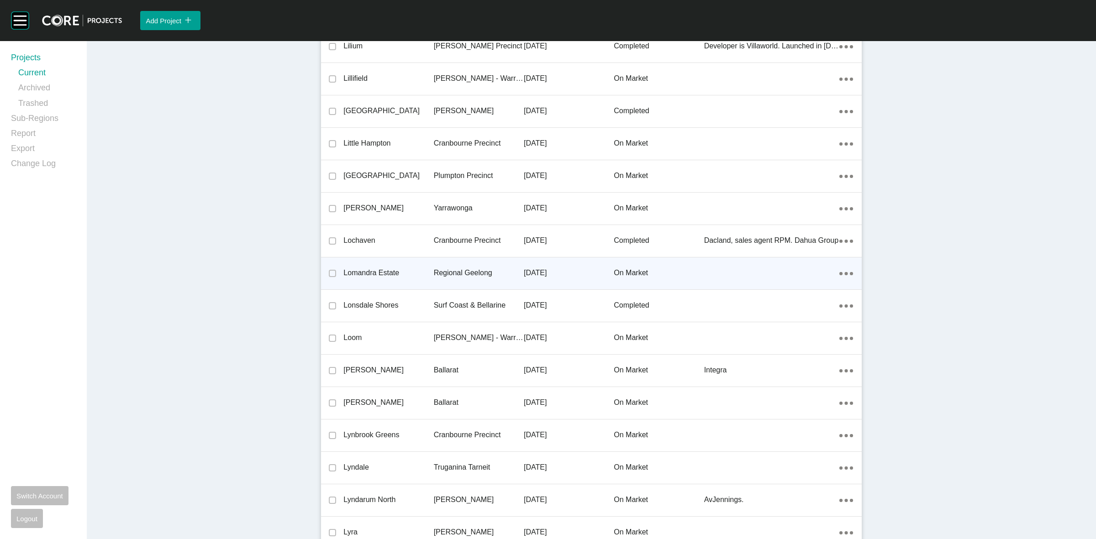
click at [455, 268] on p "Regional Geelong" at bounding box center [479, 273] width 90 height 10
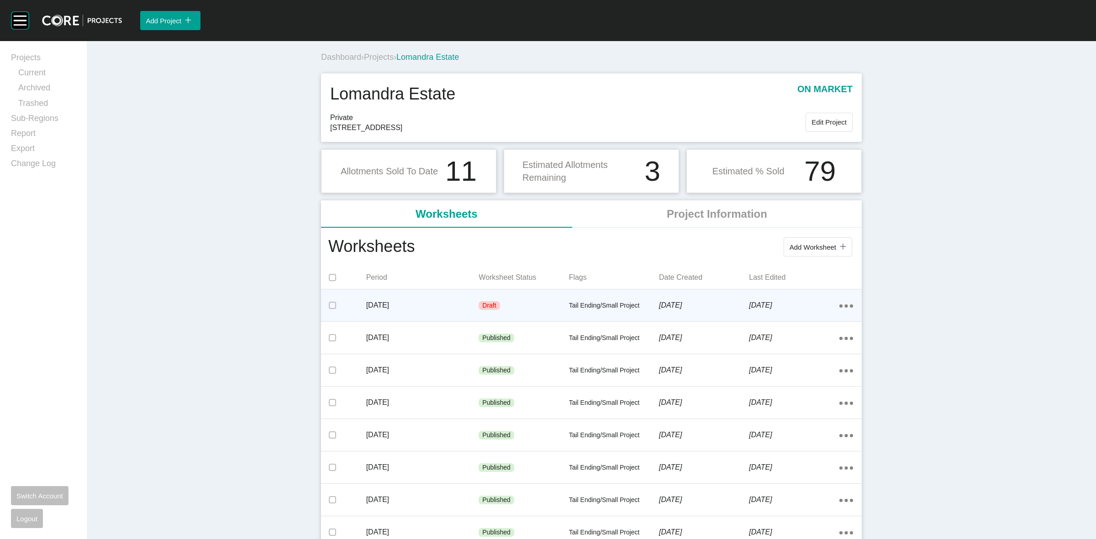
click at [482, 304] on p "Draft" at bounding box center [489, 305] width 14 height 9
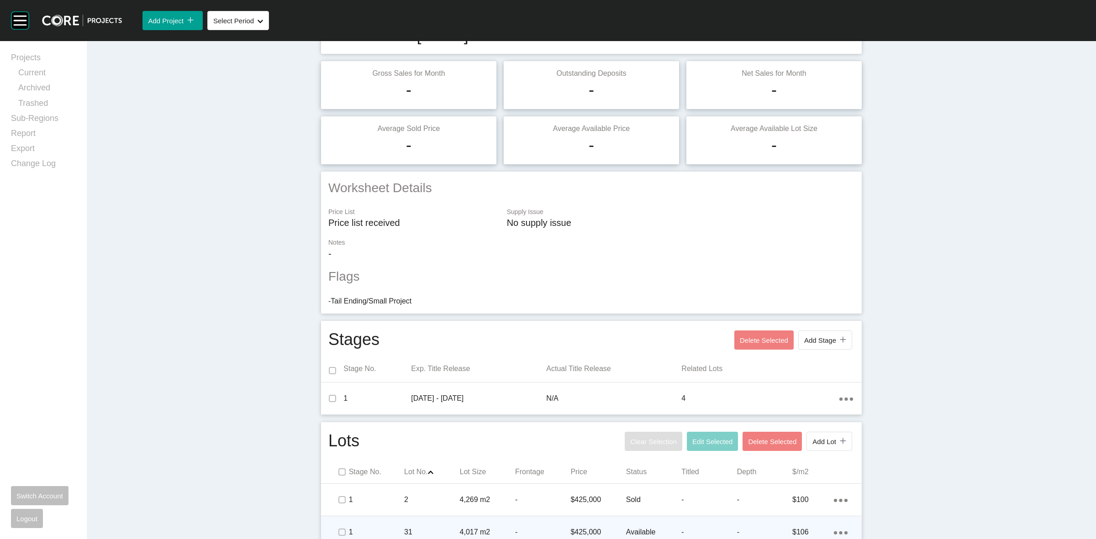
scroll to position [146, 0]
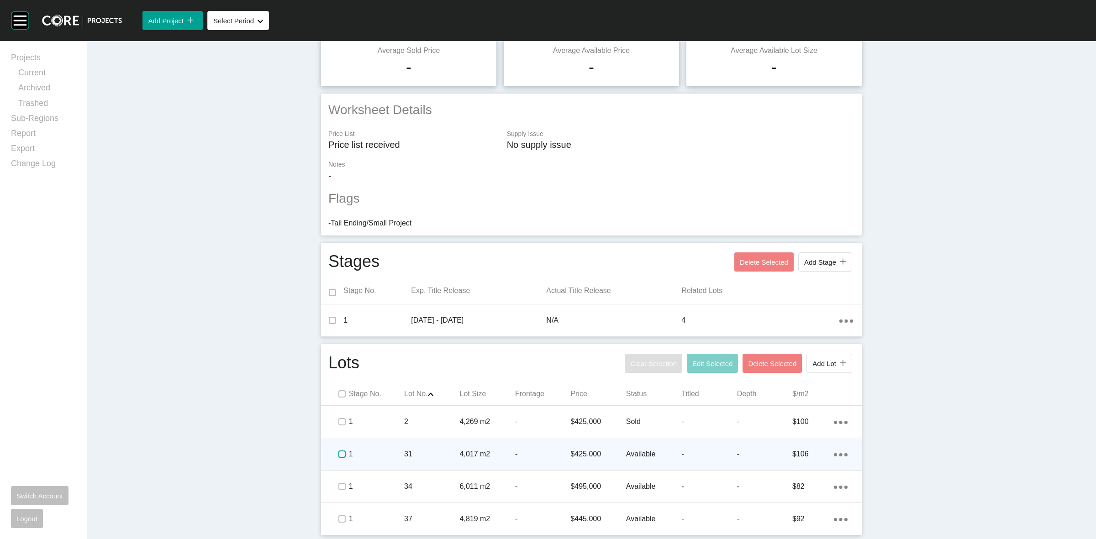
click at [338, 455] on label at bounding box center [341, 454] width 7 height 7
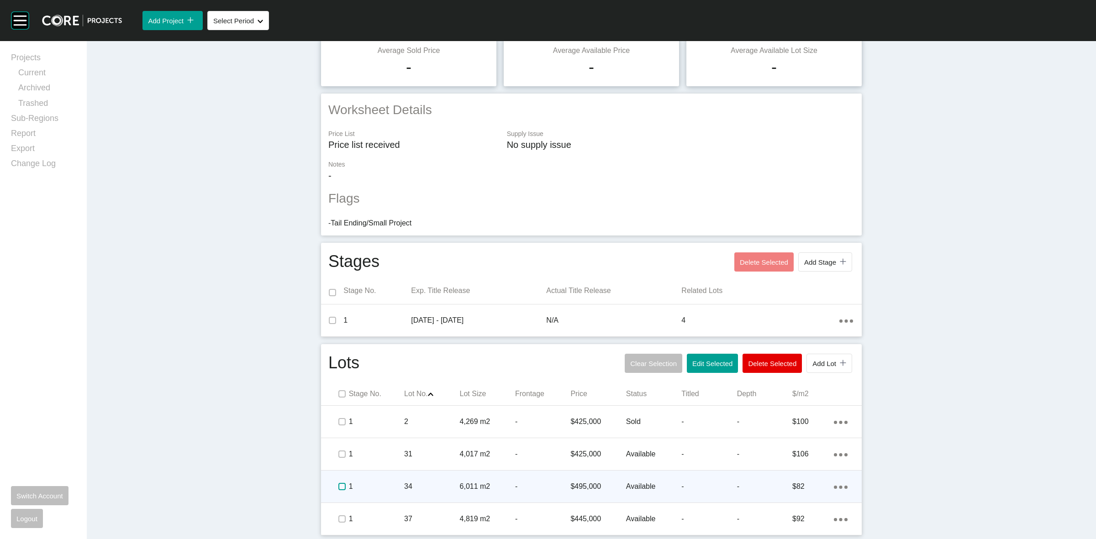
click at [338, 485] on label at bounding box center [341, 486] width 7 height 7
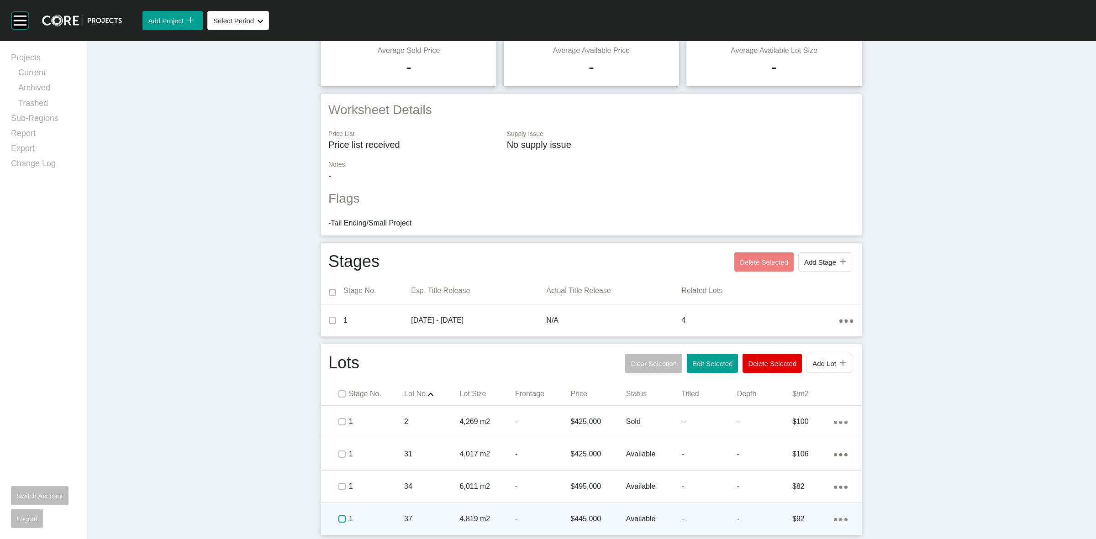
click at [341, 516] on label at bounding box center [341, 519] width 7 height 7
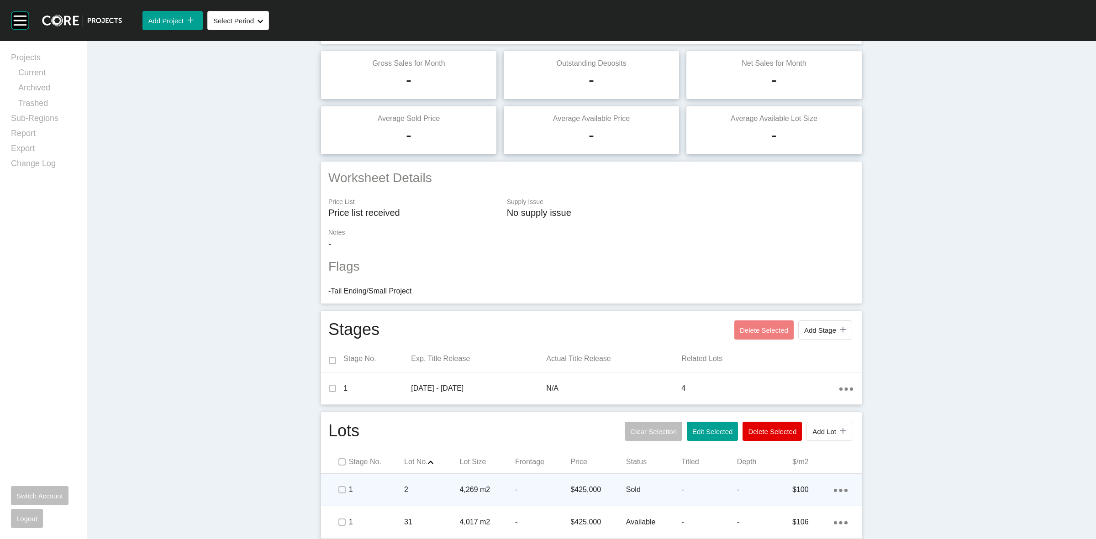
scroll to position [0, 0]
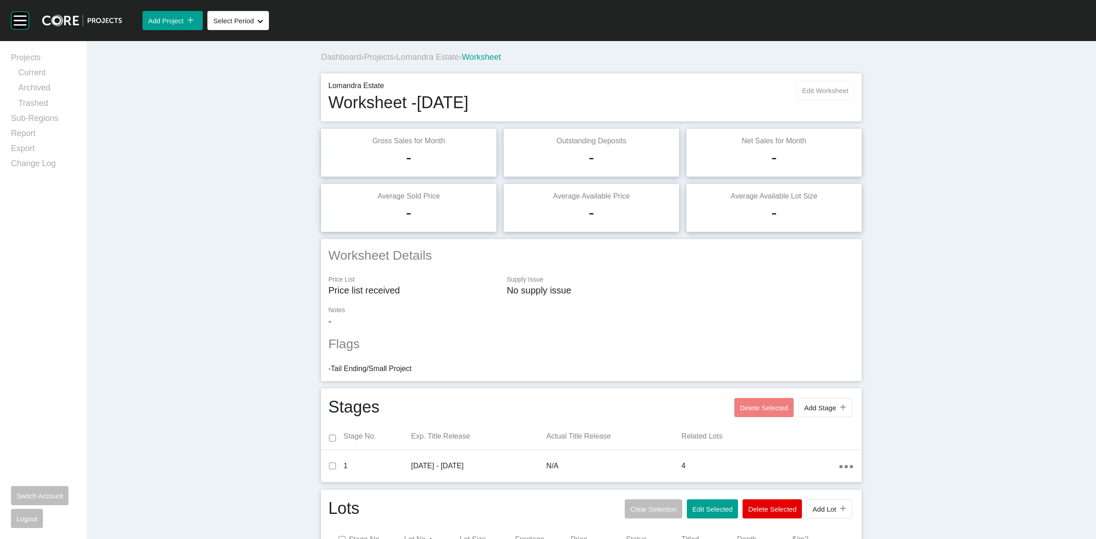
click at [827, 81] on button "Edit Worksheet" at bounding box center [826, 90] width 58 height 19
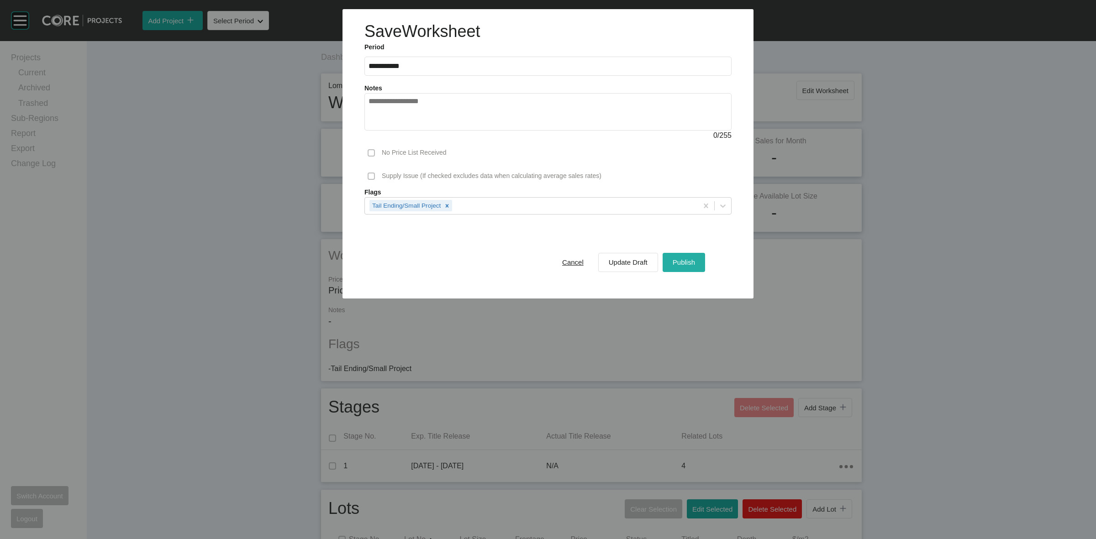
click at [668, 261] on button "Publish" at bounding box center [684, 262] width 42 height 19
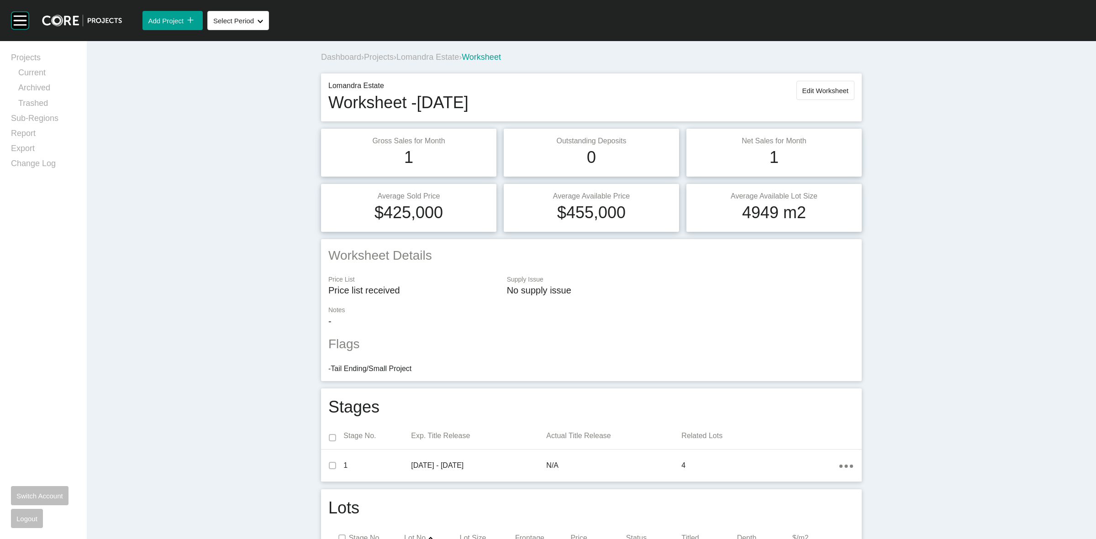
click at [437, 59] on span "Lomandra Estate" at bounding box center [427, 57] width 63 height 9
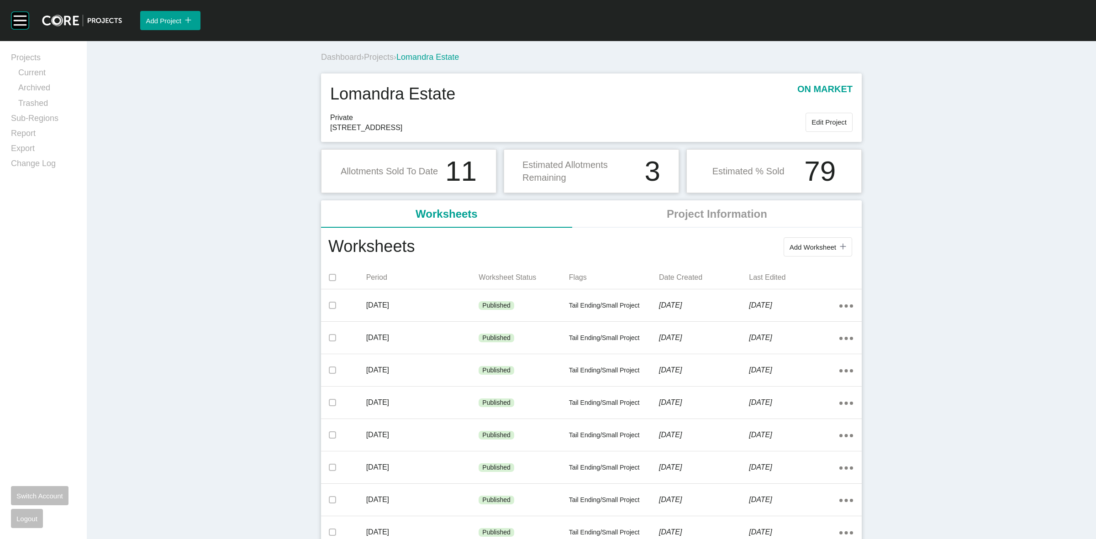
click at [376, 56] on span "Projects" at bounding box center [379, 57] width 30 height 9
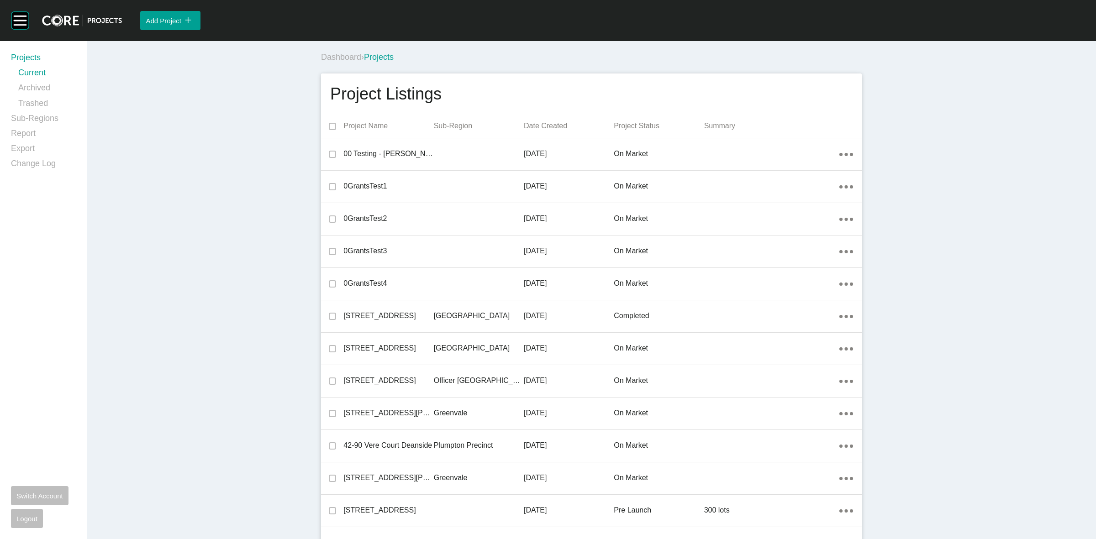
scroll to position [21939, 0]
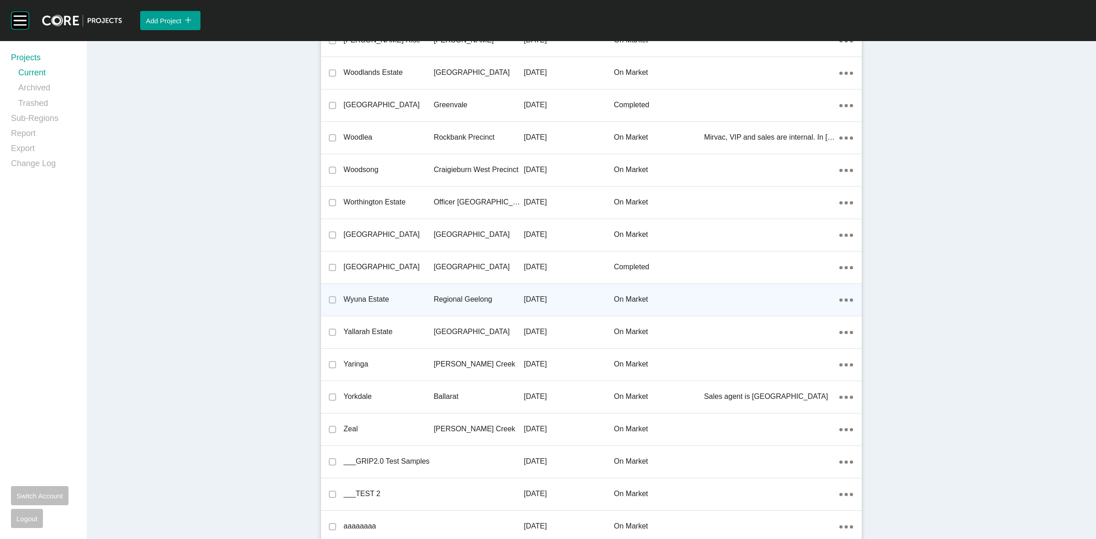
click at [475, 295] on p "Regional Geelong" at bounding box center [479, 300] width 90 height 10
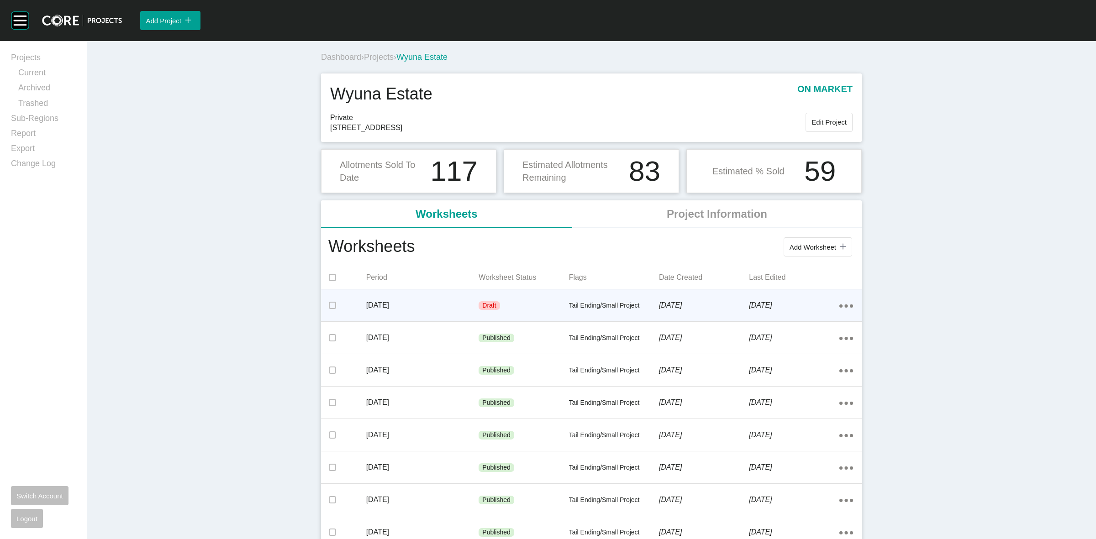
click at [441, 304] on p "[DATE]" at bounding box center [422, 306] width 113 height 10
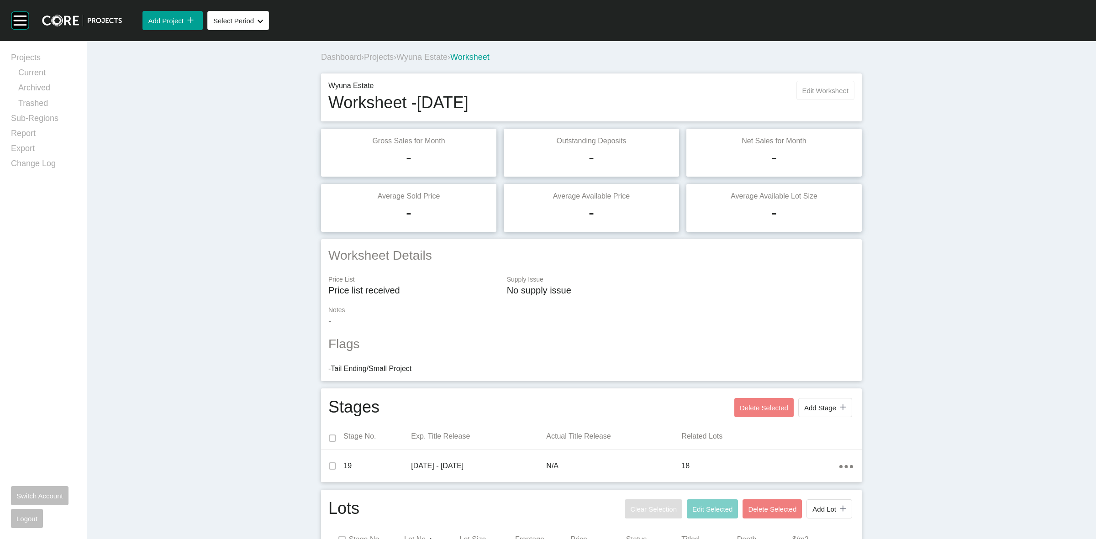
click at [811, 90] on span "Edit Worksheet" at bounding box center [826, 91] width 46 height 8
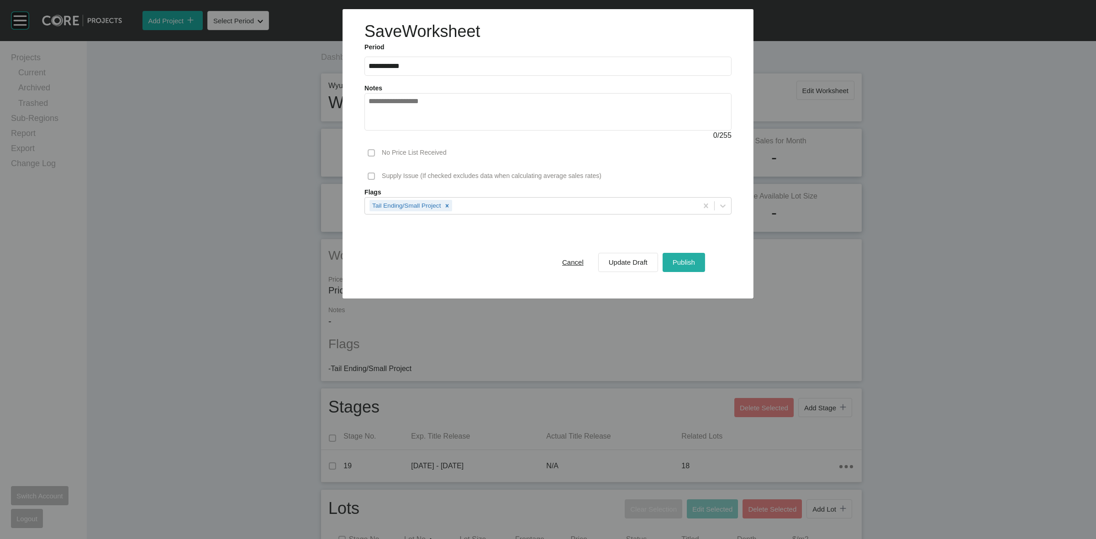
click at [682, 259] on span "Publish" at bounding box center [684, 263] width 22 height 8
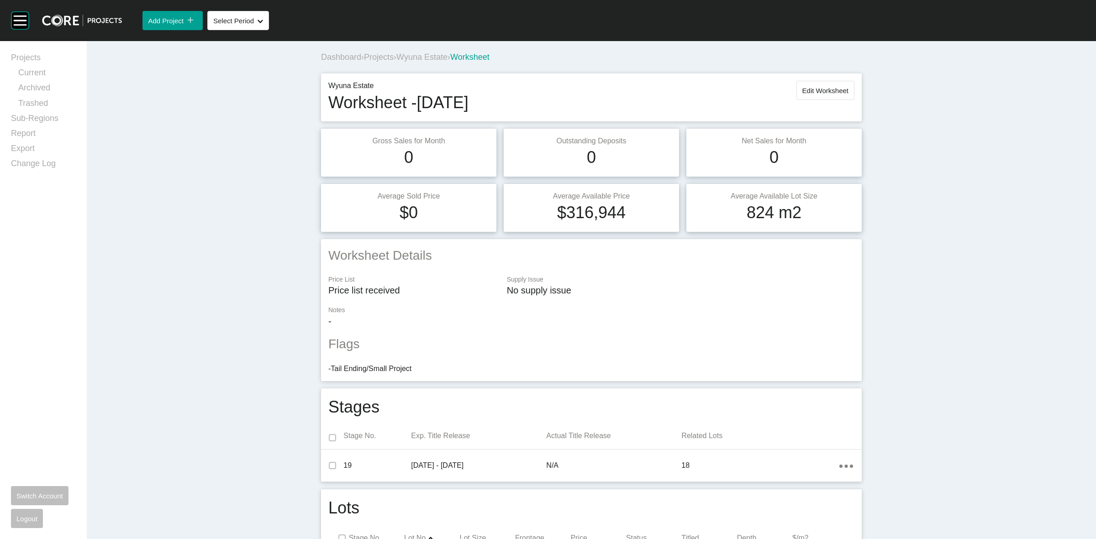
click at [426, 60] on span "Wyuna Estate" at bounding box center [421, 57] width 51 height 9
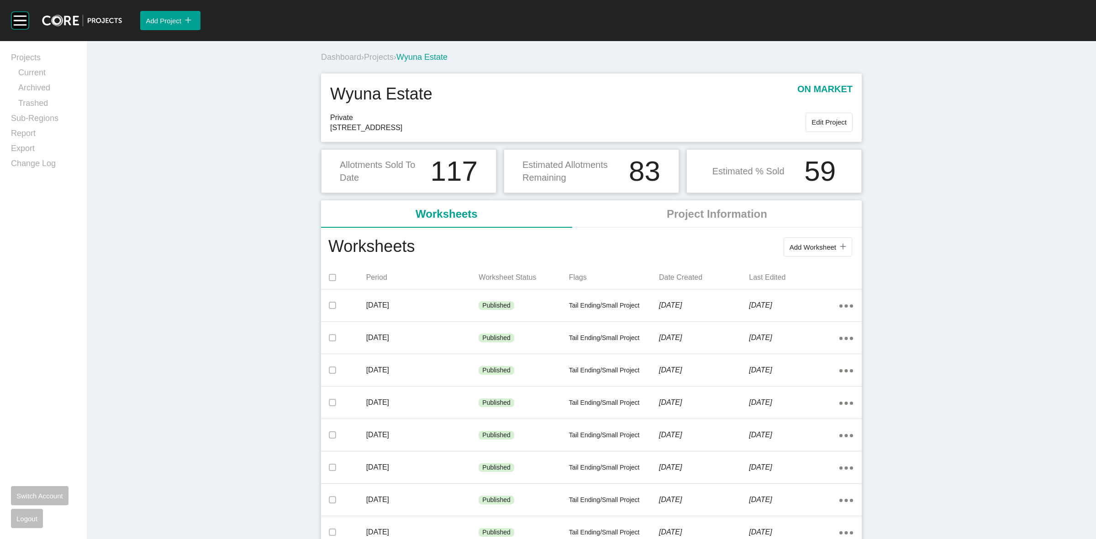
click at [373, 55] on span "Projects" at bounding box center [379, 57] width 30 height 9
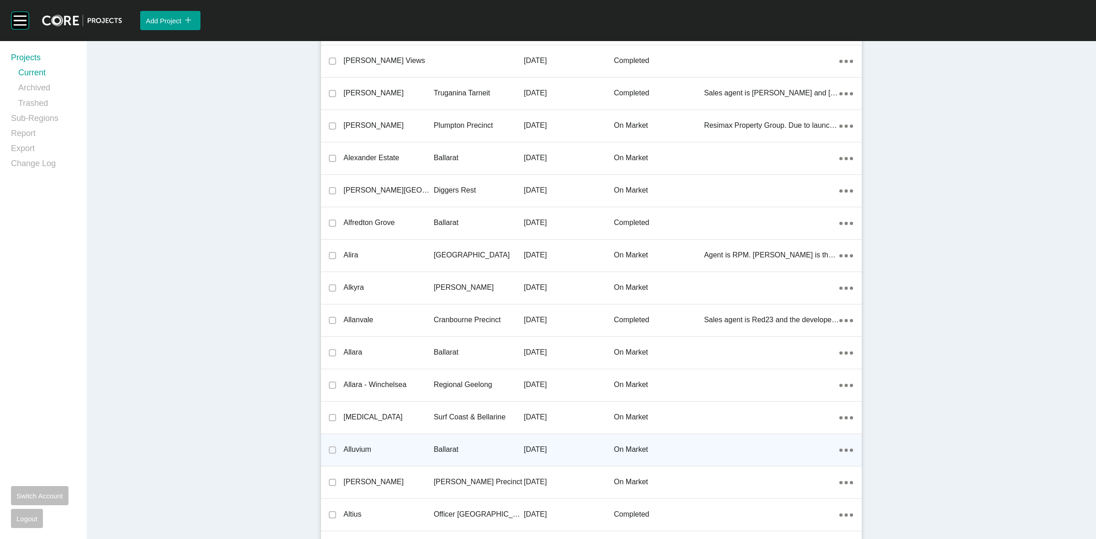
scroll to position [998, 0]
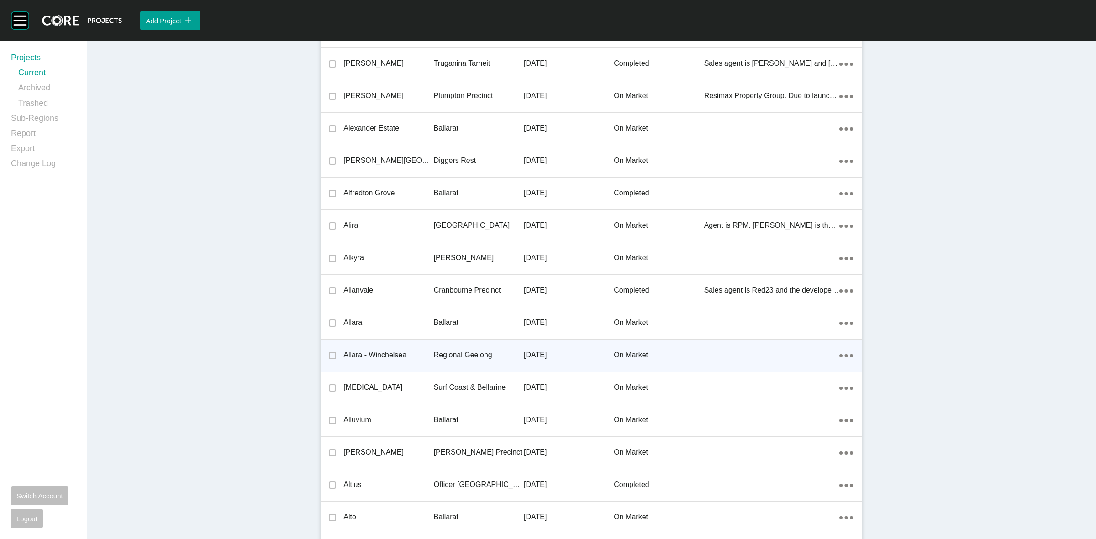
click at [445, 355] on p "Regional Geelong" at bounding box center [479, 355] width 90 height 10
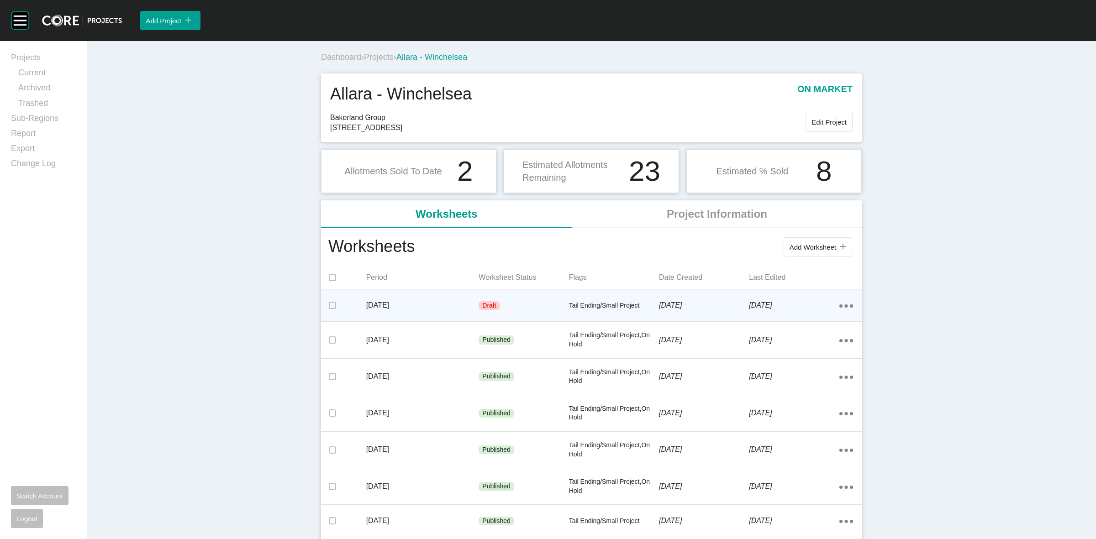
click at [436, 305] on p "[DATE]" at bounding box center [422, 306] width 113 height 10
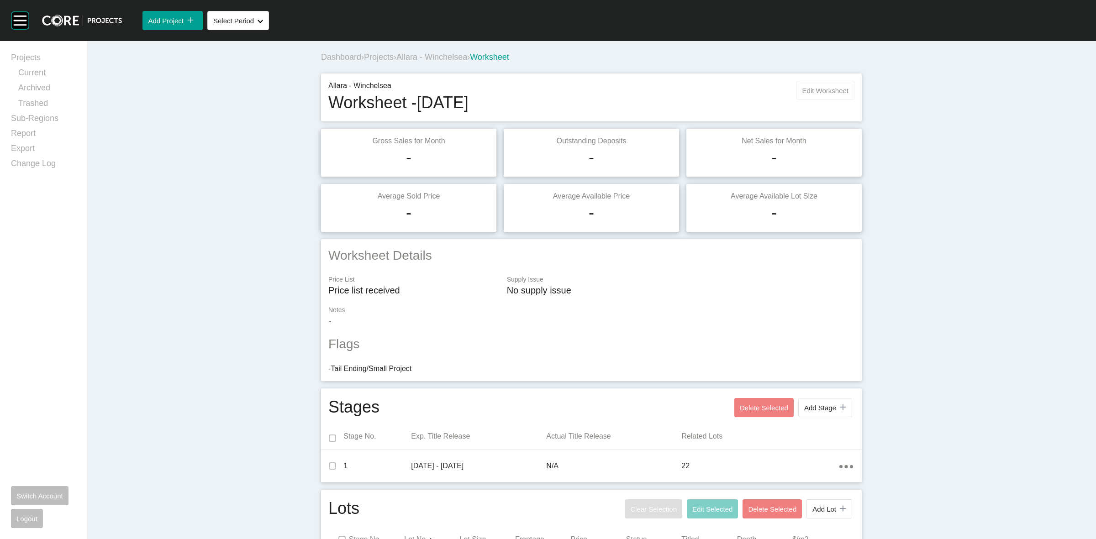
click at [807, 87] on span "Edit Worksheet" at bounding box center [826, 91] width 46 height 8
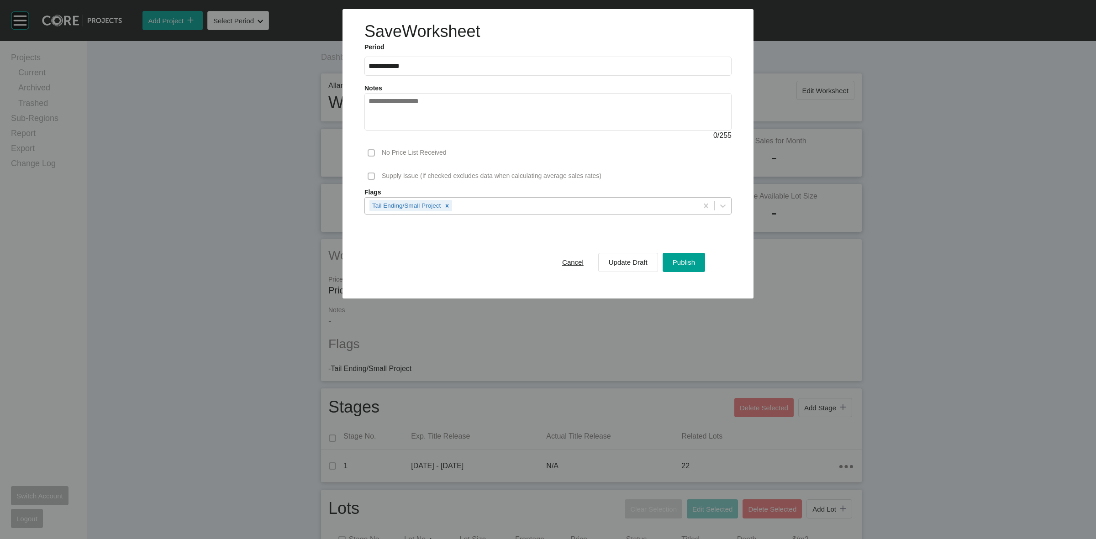
click at [485, 210] on div "Tail Ending/Small Project" at bounding box center [531, 206] width 333 height 16
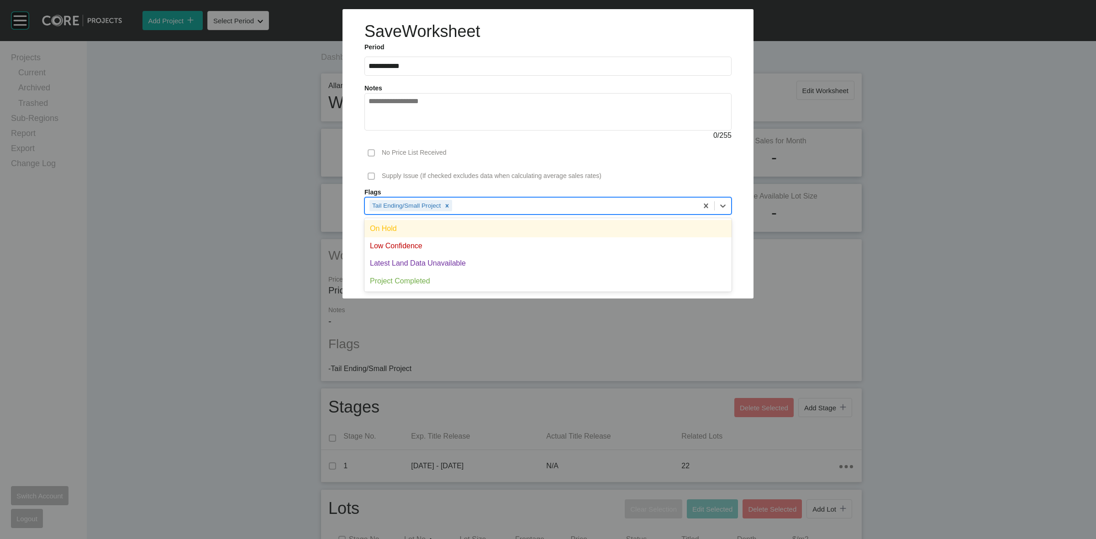
click at [434, 222] on div "On Hold" at bounding box center [547, 228] width 367 height 17
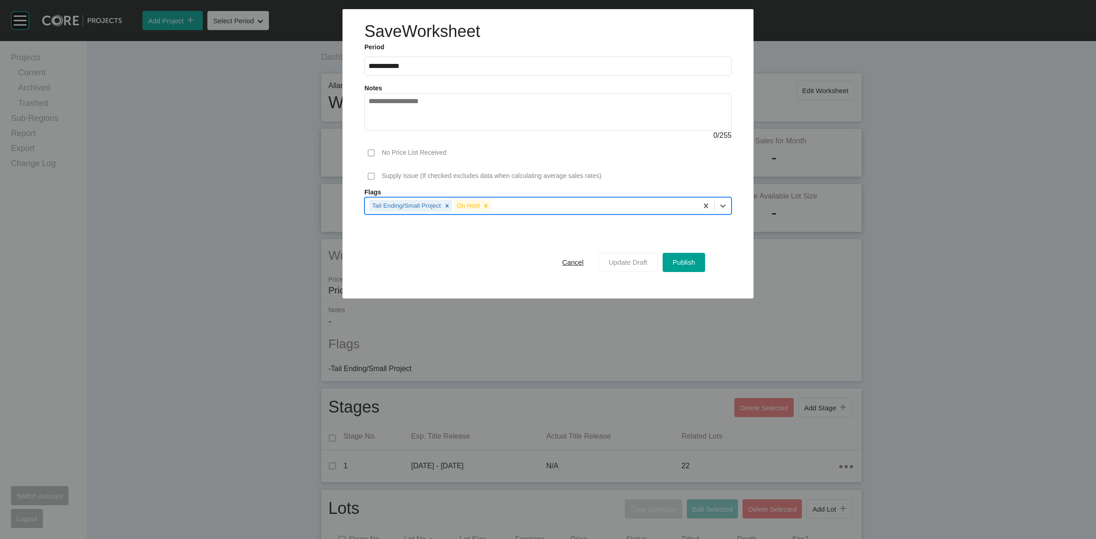
click at [629, 261] on span "Update Draft" at bounding box center [628, 263] width 39 height 8
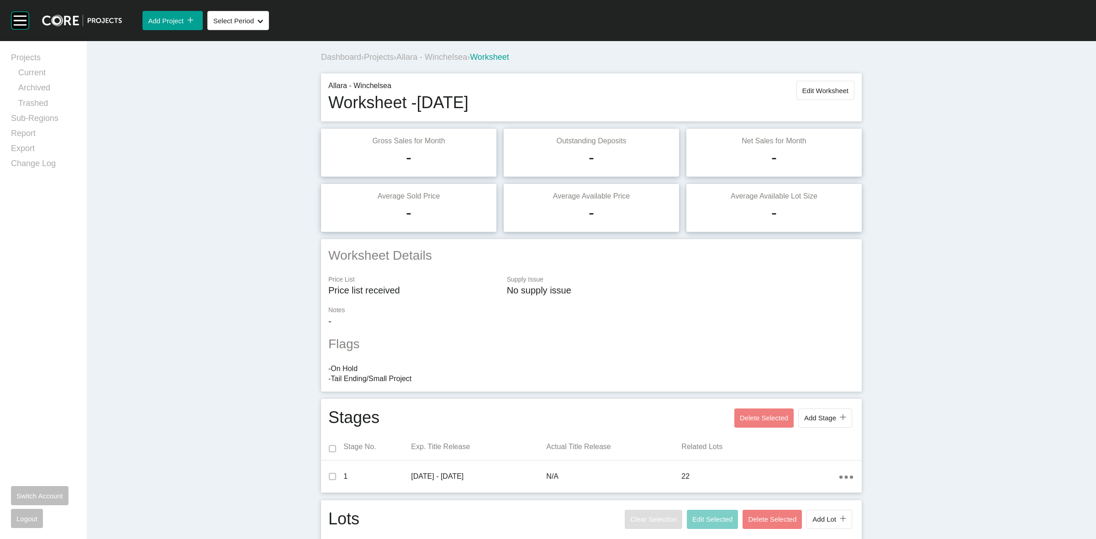
click at [383, 60] on span "Projects" at bounding box center [379, 57] width 30 height 9
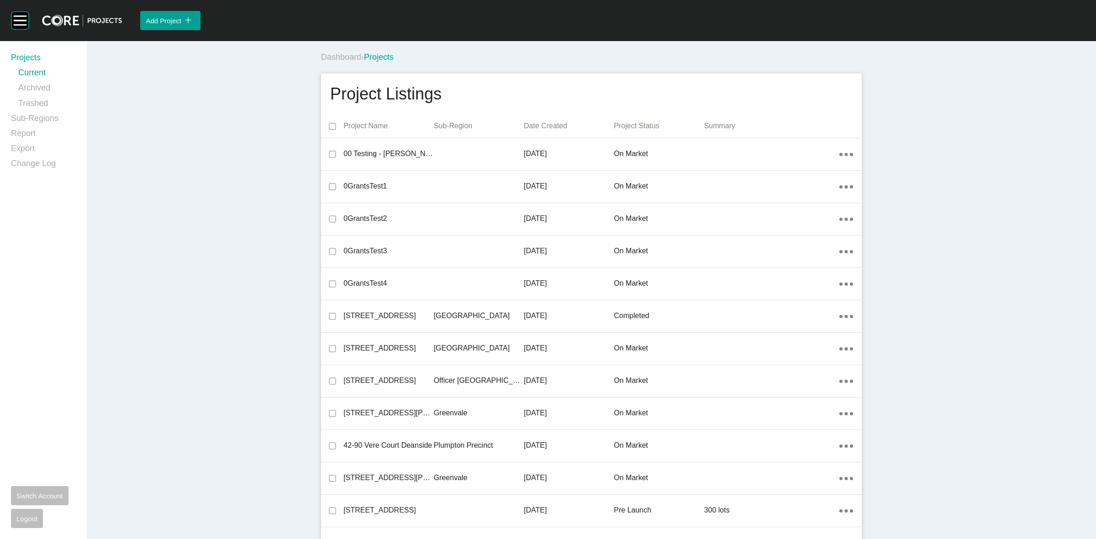
scroll to position [4002, 0]
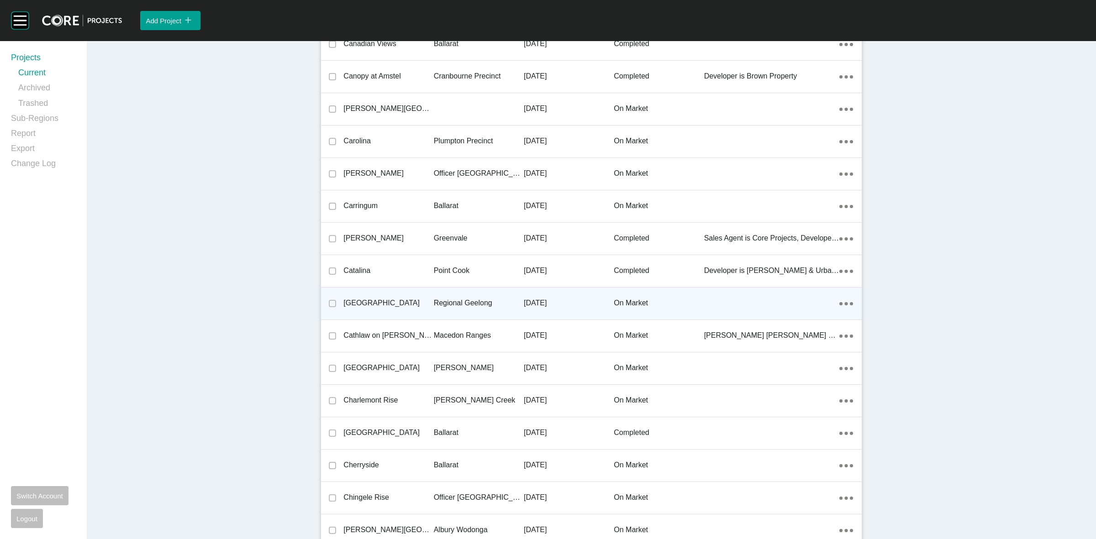
click at [453, 304] on p "Regional Geelong" at bounding box center [479, 303] width 90 height 10
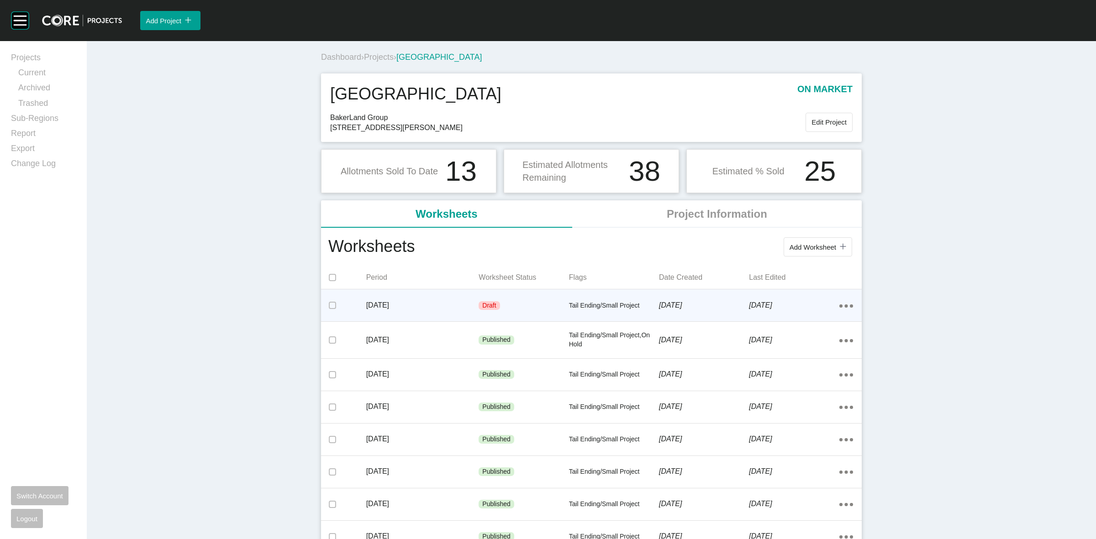
click at [444, 301] on p "[DATE]" at bounding box center [422, 306] width 113 height 10
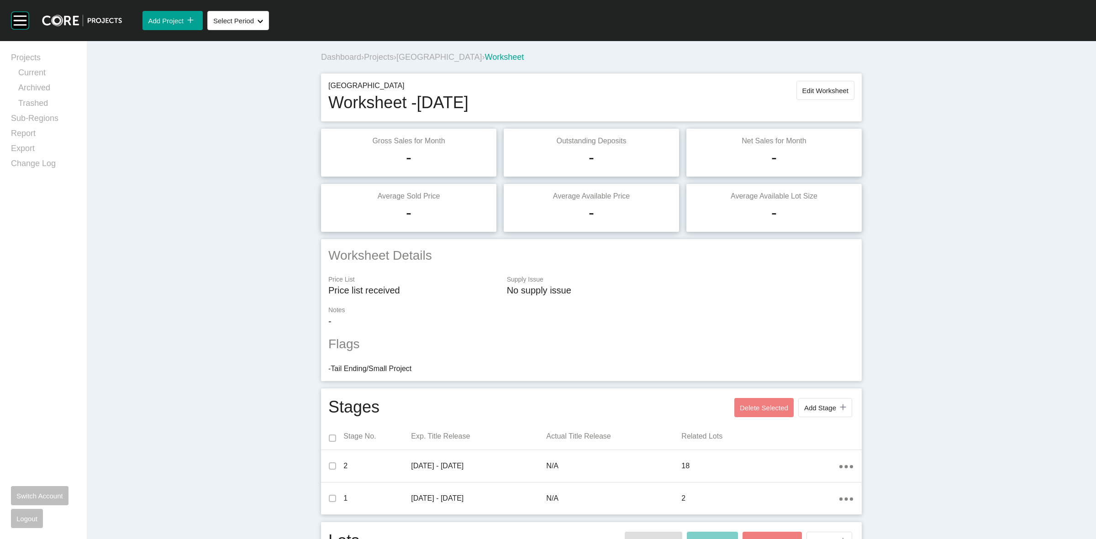
click at [418, 58] on span "[GEOGRAPHIC_DATA]" at bounding box center [438, 57] width 85 height 9
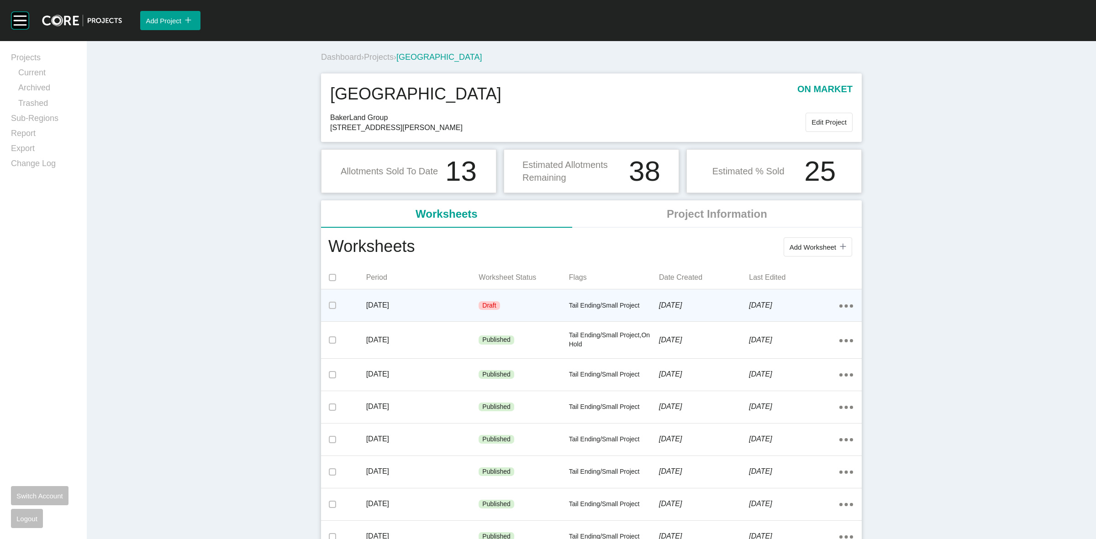
click at [520, 304] on div "Draft" at bounding box center [524, 305] width 90 height 27
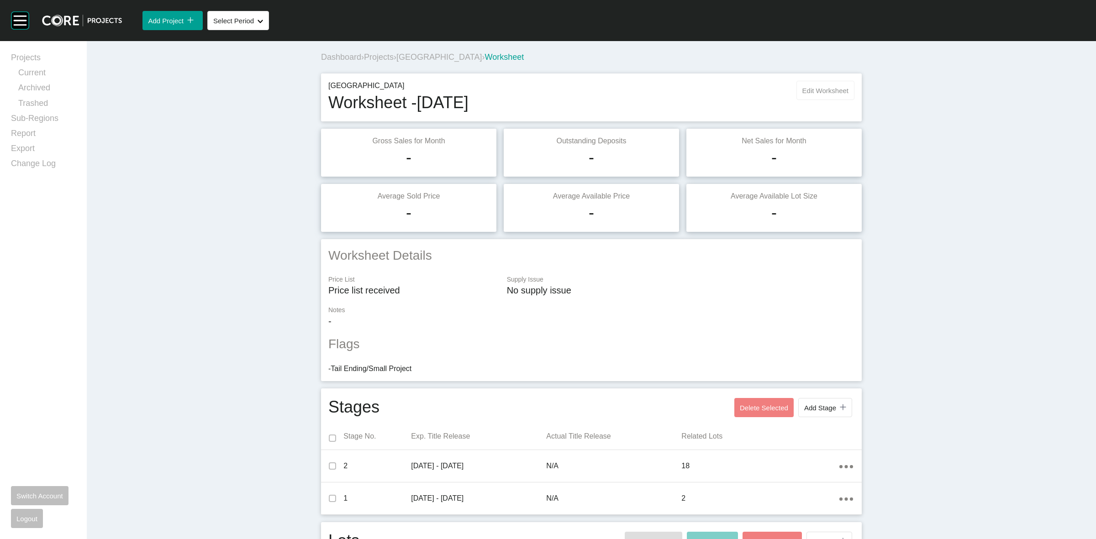
click at [798, 95] on button "Edit Worksheet" at bounding box center [826, 90] width 58 height 19
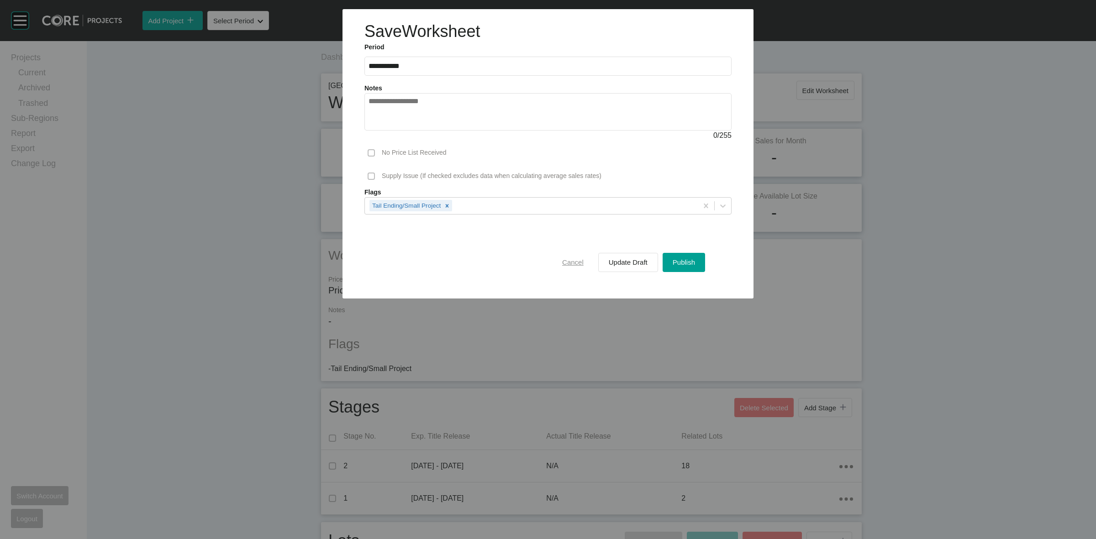
click at [584, 263] on div "Cancel" at bounding box center [573, 262] width 26 height 12
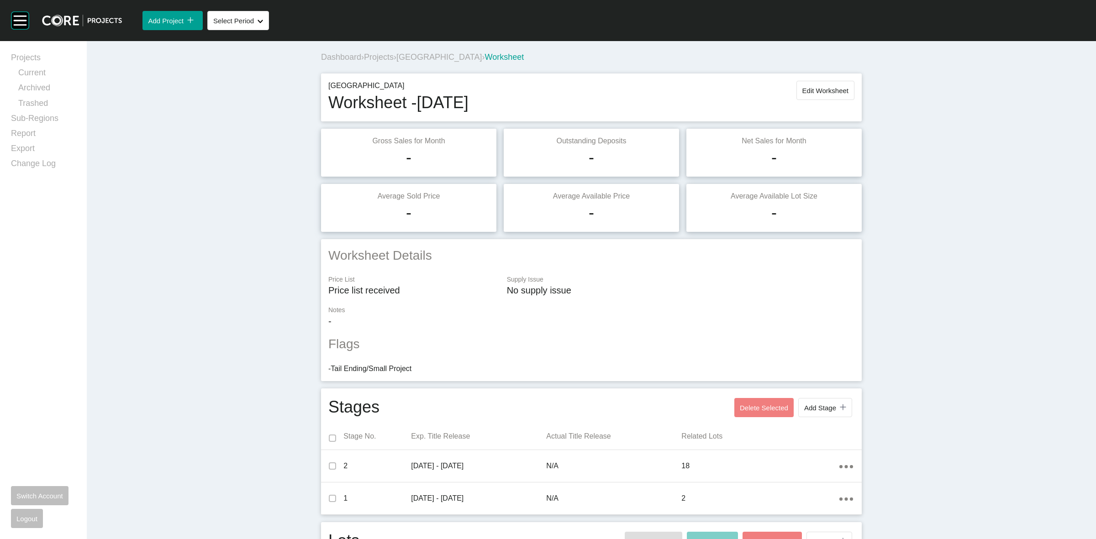
click at [421, 58] on span "[GEOGRAPHIC_DATA]" at bounding box center [438, 57] width 85 height 9
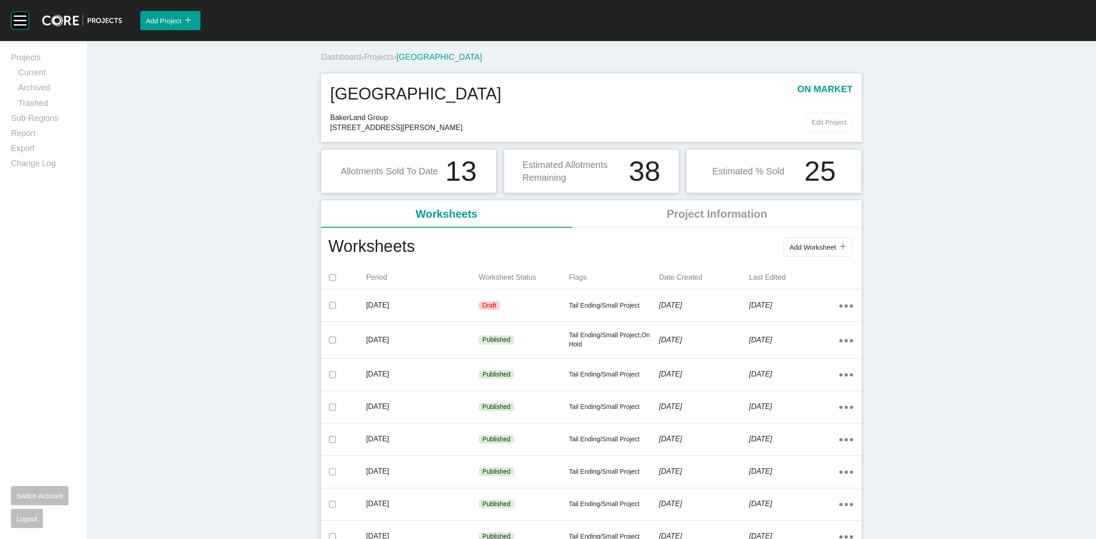
click at [818, 126] on span "Edit Project" at bounding box center [829, 122] width 35 height 8
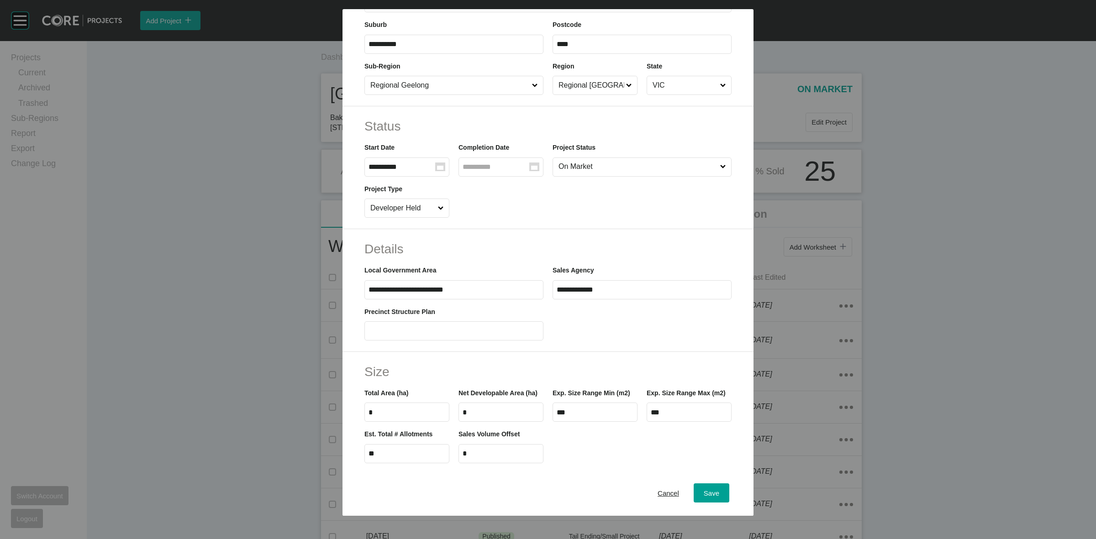
scroll to position [114, 0]
drag, startPoint x: 619, startPoint y: 286, endPoint x: 540, endPoint y: 294, distance: 79.4
click at [540, 294] on div "**********" at bounding box center [548, 277] width 376 height 41
click at [704, 492] on span "Save" at bounding box center [712, 494] width 16 height 8
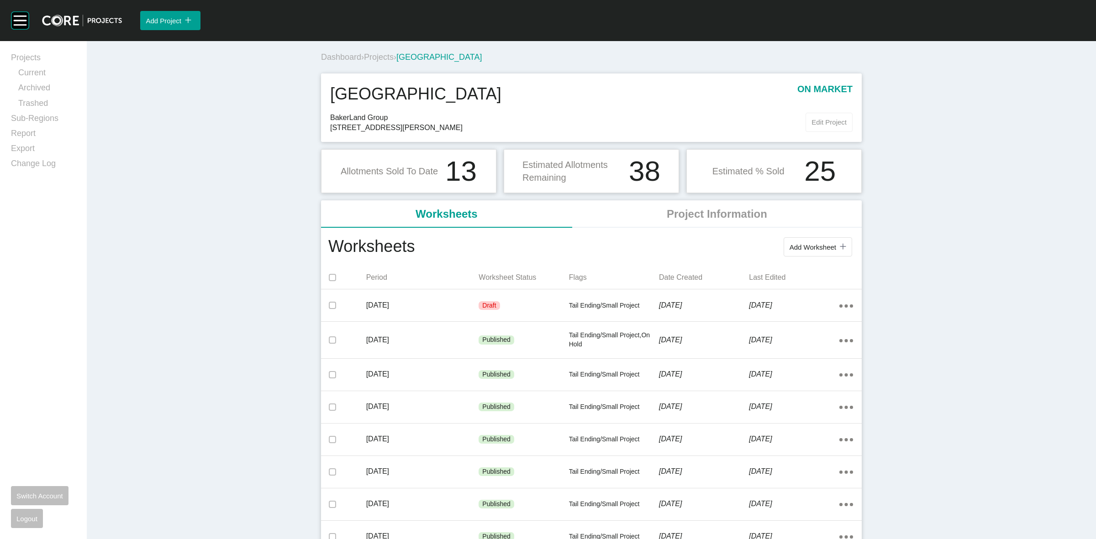
click at [825, 118] on span "Edit Project" at bounding box center [829, 122] width 35 height 8
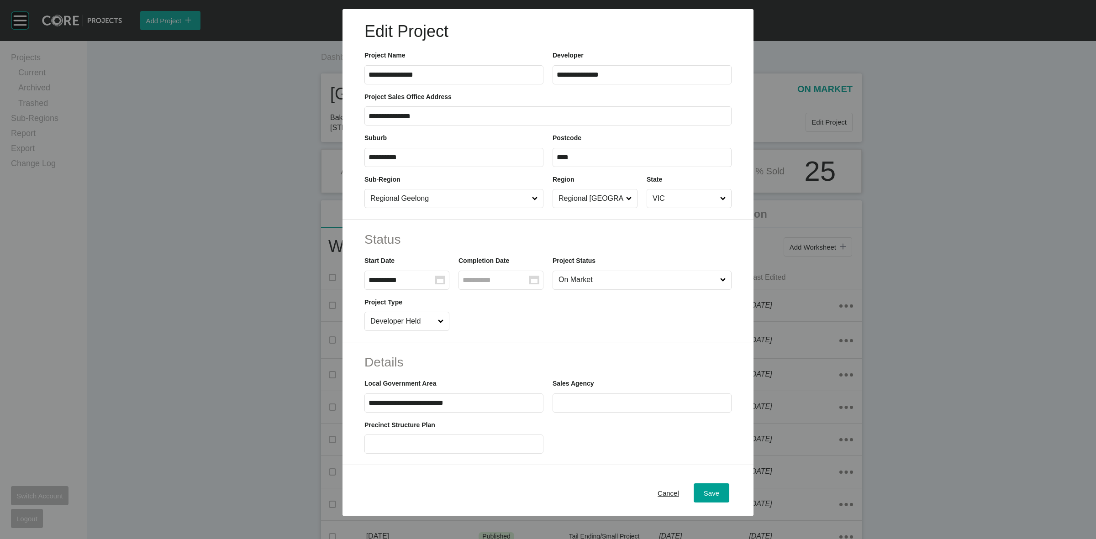
click at [640, 399] on input "text" at bounding box center [642, 403] width 171 height 8
type input "*********"
click at [708, 493] on span "Save" at bounding box center [712, 494] width 16 height 8
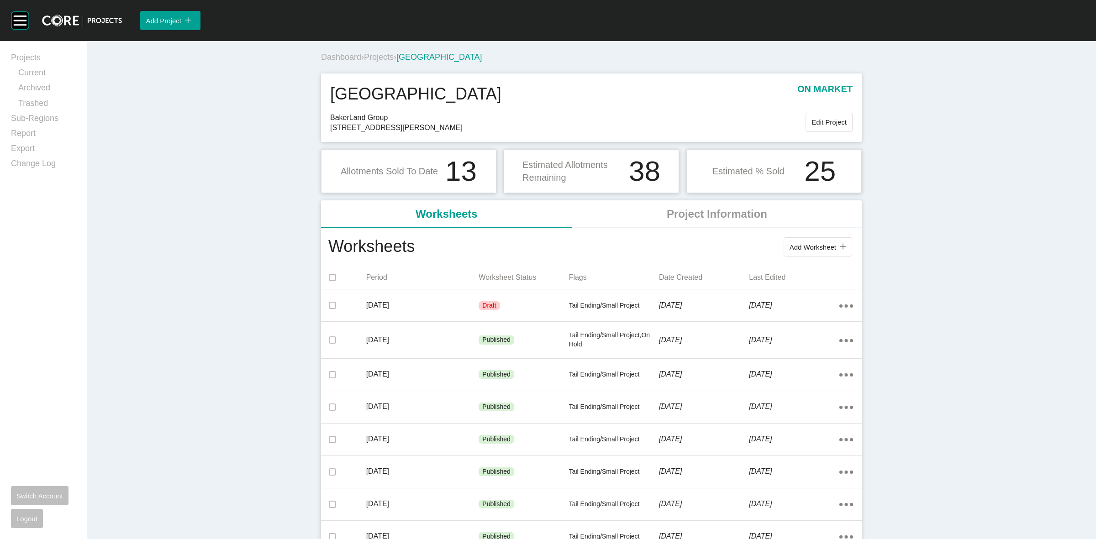
click at [378, 56] on span "Projects" at bounding box center [379, 57] width 30 height 9
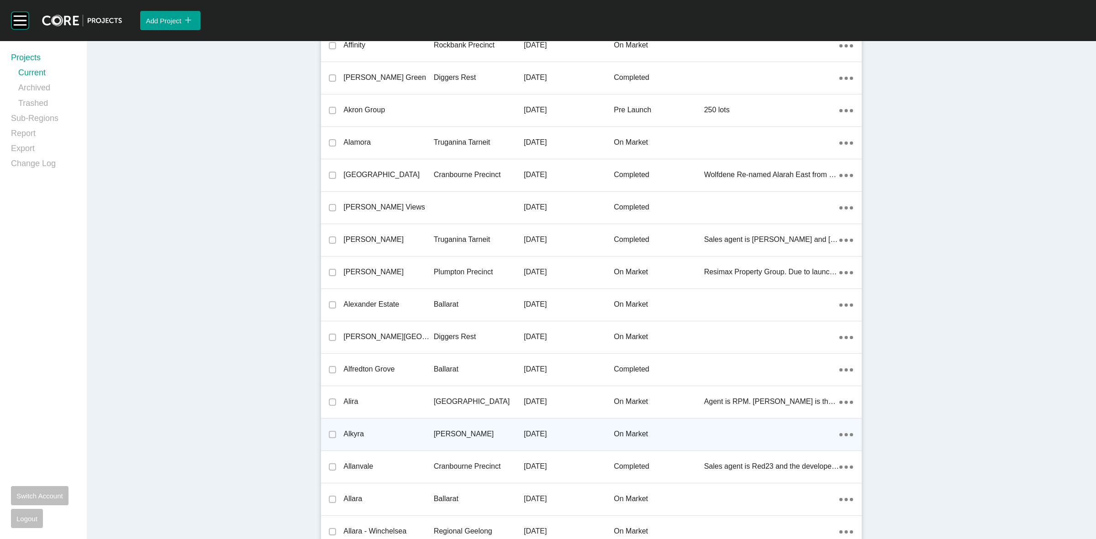
scroll to position [827, 0]
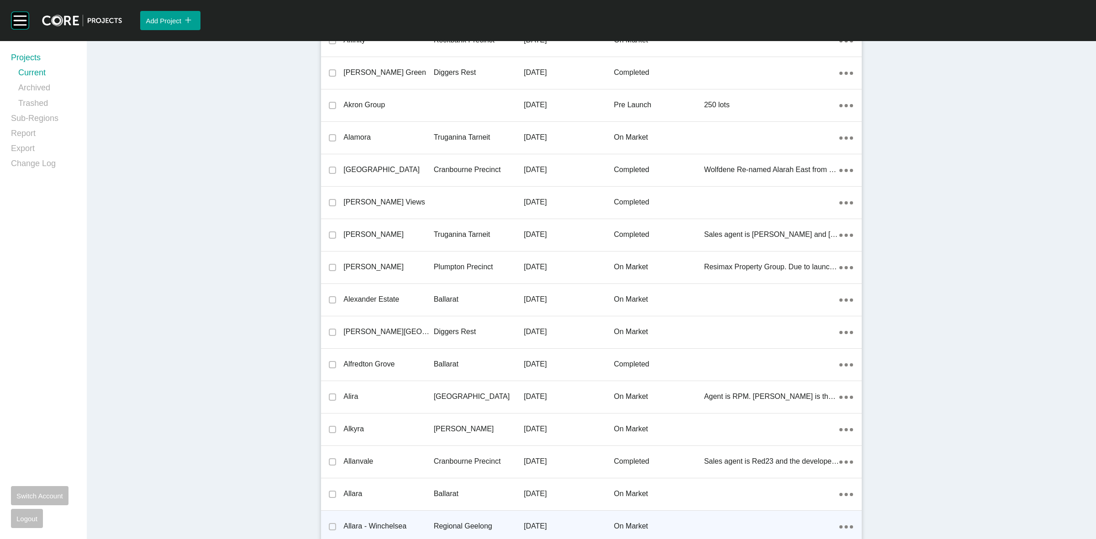
click at [453, 523] on p "Regional Geelong" at bounding box center [479, 527] width 90 height 10
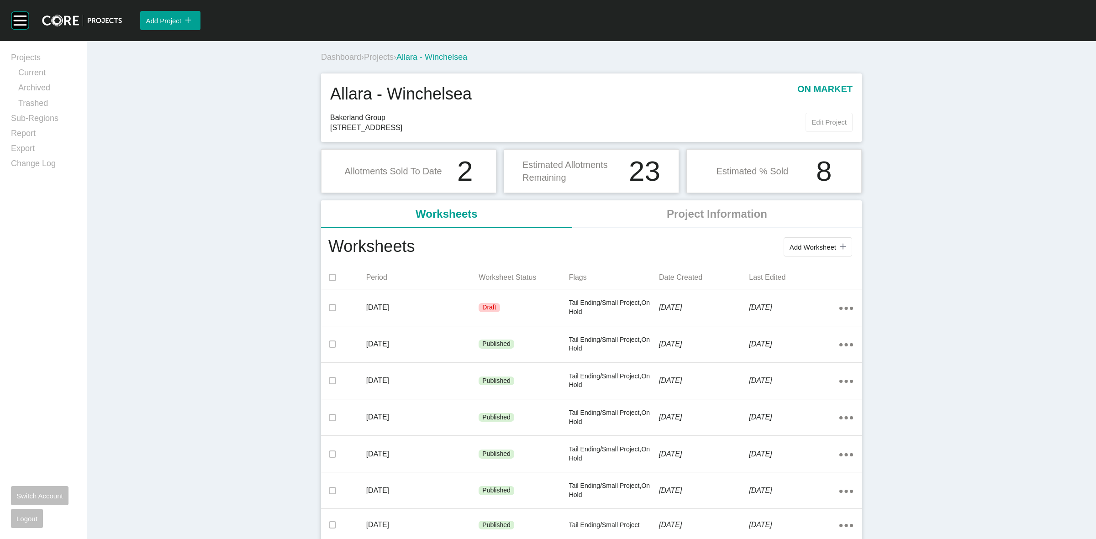
click at [831, 119] on span "Edit Project" at bounding box center [829, 122] width 35 height 8
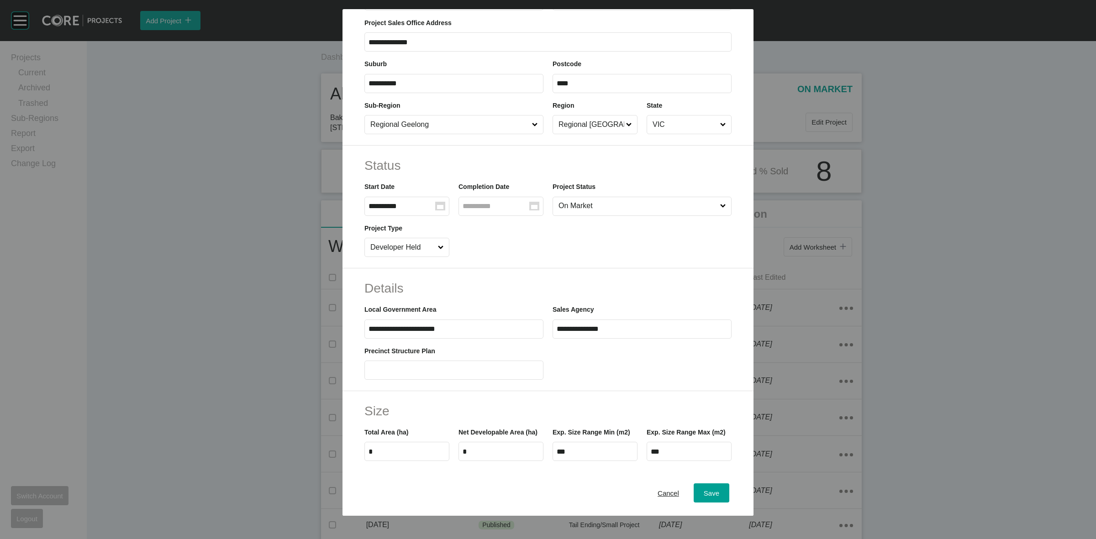
scroll to position [57, 0]
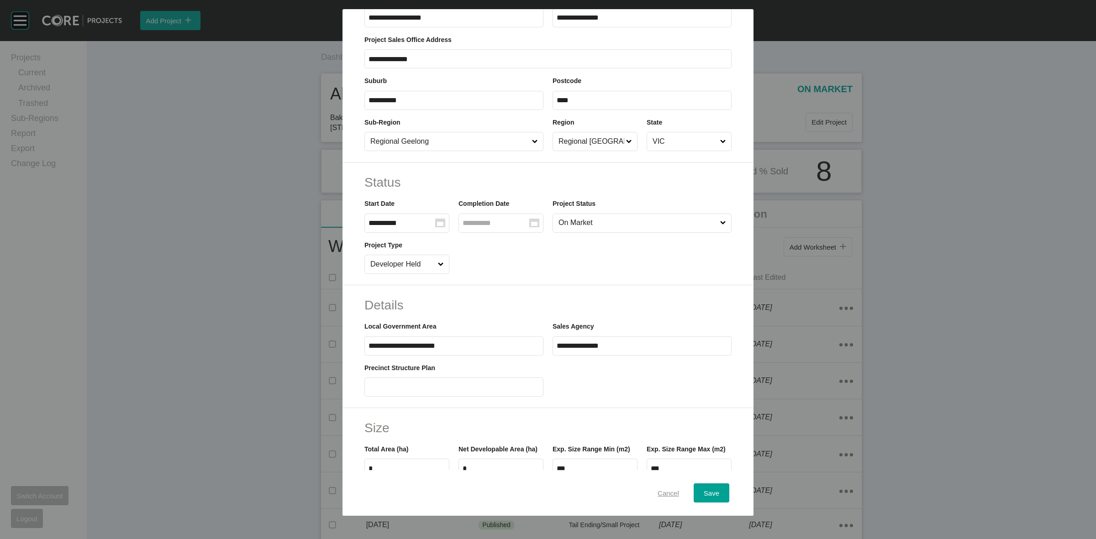
click at [655, 489] on div "Cancel" at bounding box center [668, 493] width 26 height 12
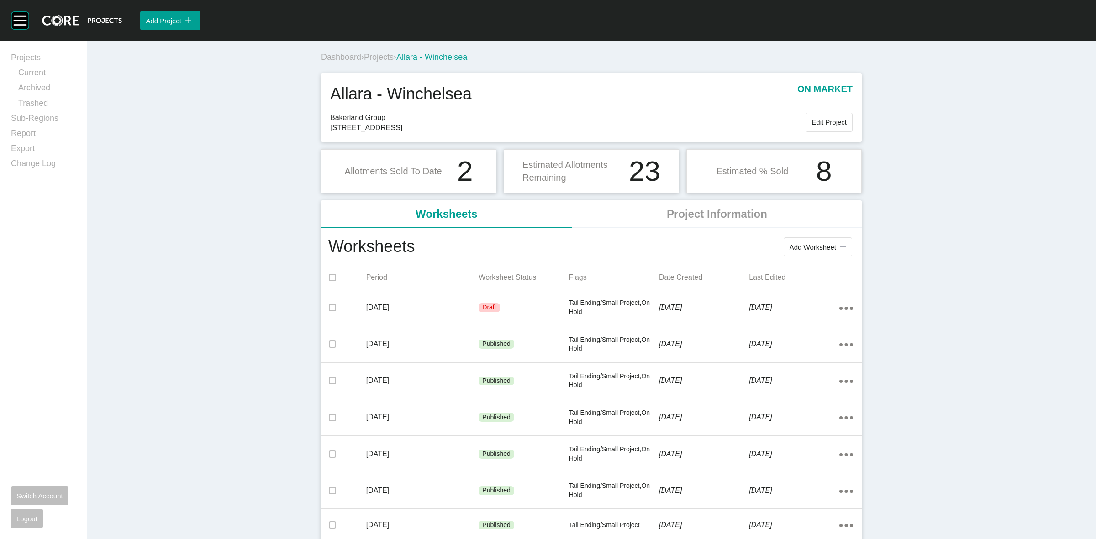
click at [380, 57] on span "Projects" at bounding box center [379, 57] width 30 height 9
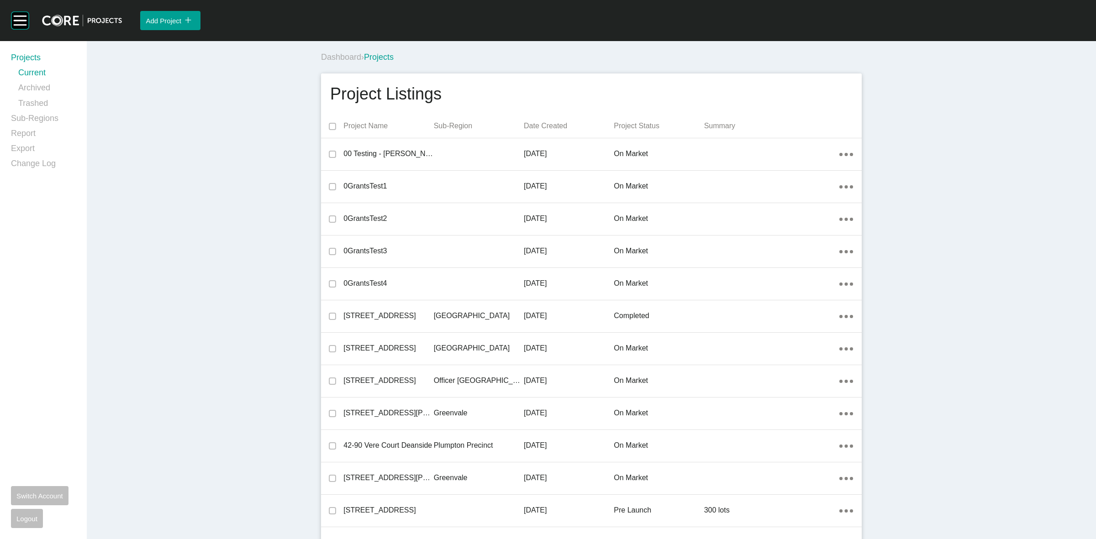
scroll to position [4002, 0]
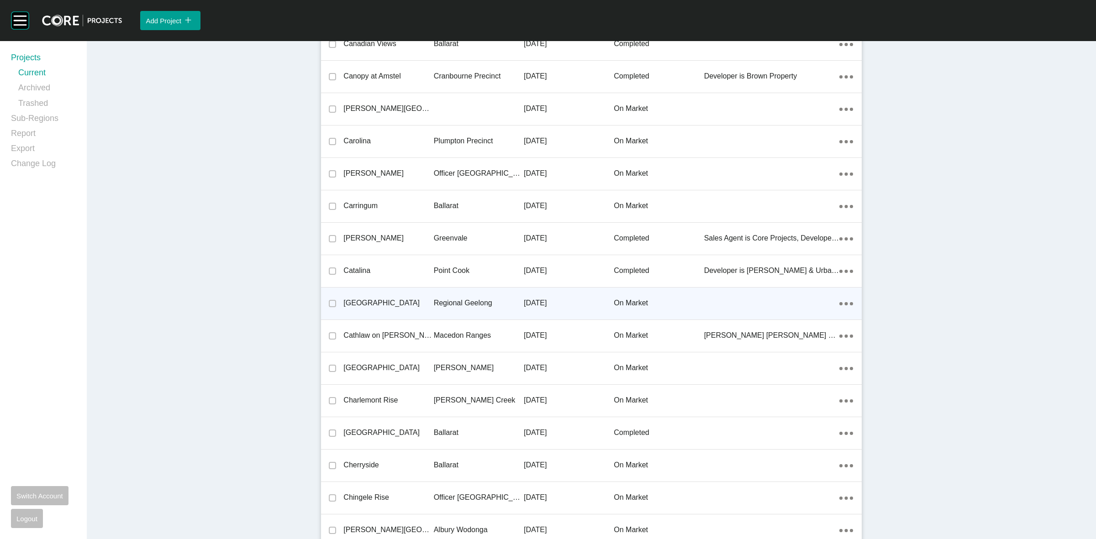
click at [465, 300] on p "Regional Geelong" at bounding box center [479, 303] width 90 height 10
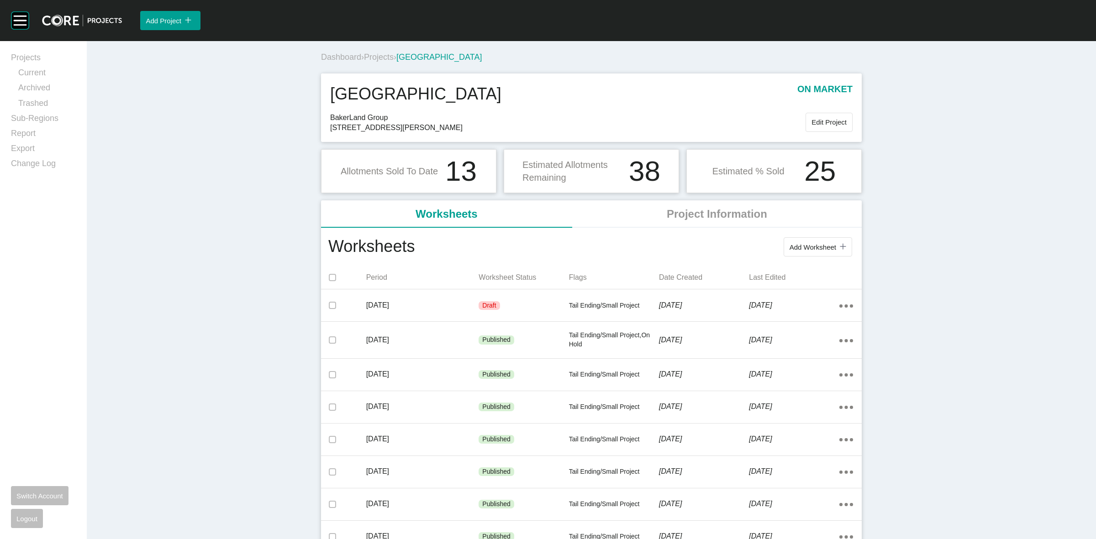
click at [377, 57] on span "Projects" at bounding box center [379, 57] width 30 height 9
